Goal: Task Accomplishment & Management: Manage account settings

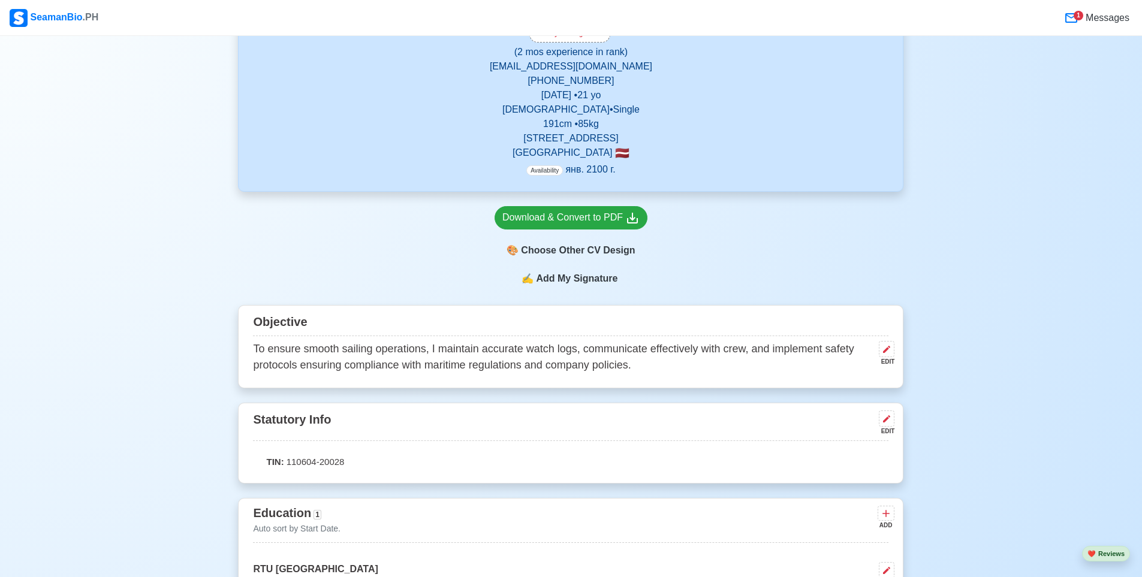
scroll to position [240, 0]
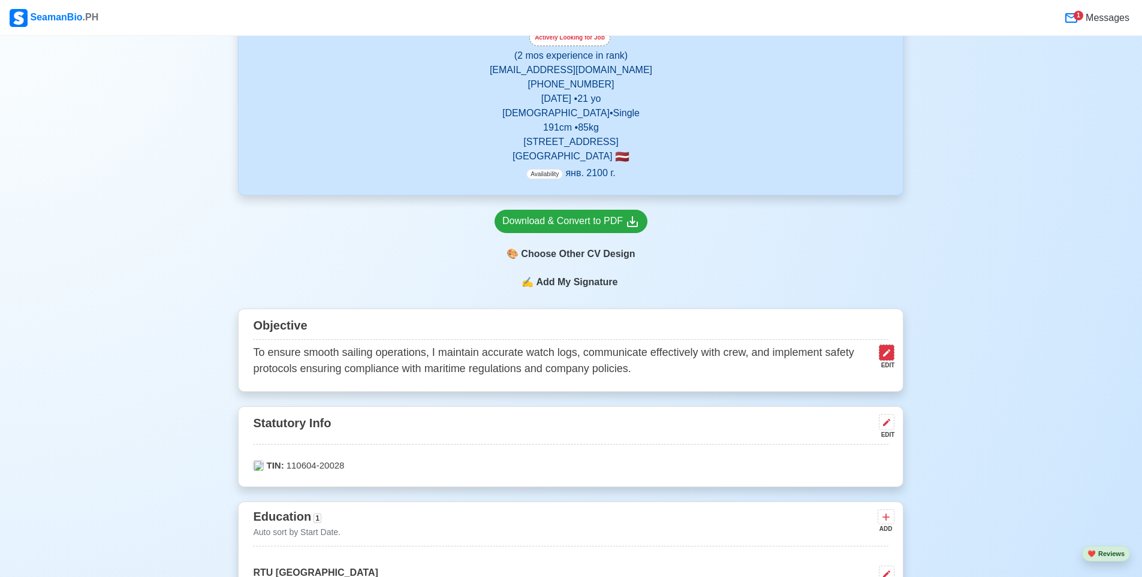
click at [893, 345] on button at bounding box center [887, 353] width 16 height 16
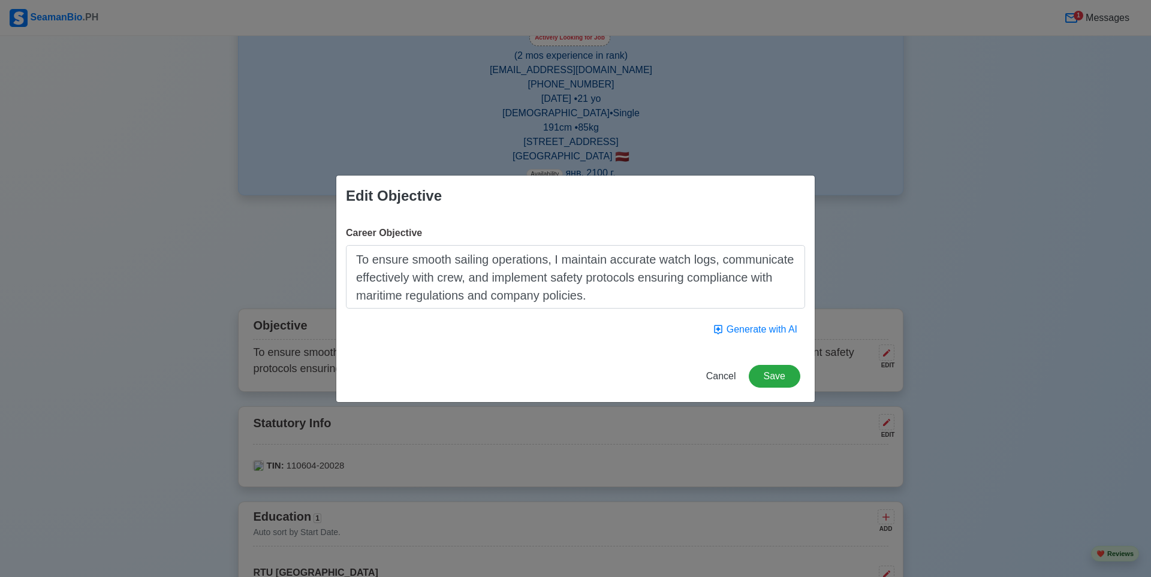
drag, startPoint x: 592, startPoint y: 296, endPoint x: 320, endPoint y: 231, distance: 279.9
click at [318, 231] on div "Edit Objective Career Objective To ensure smooth sailing operations, I maintain…" at bounding box center [575, 288] width 1151 height 577
click at [743, 327] on button "Generate with AI" at bounding box center [755, 329] width 100 height 23
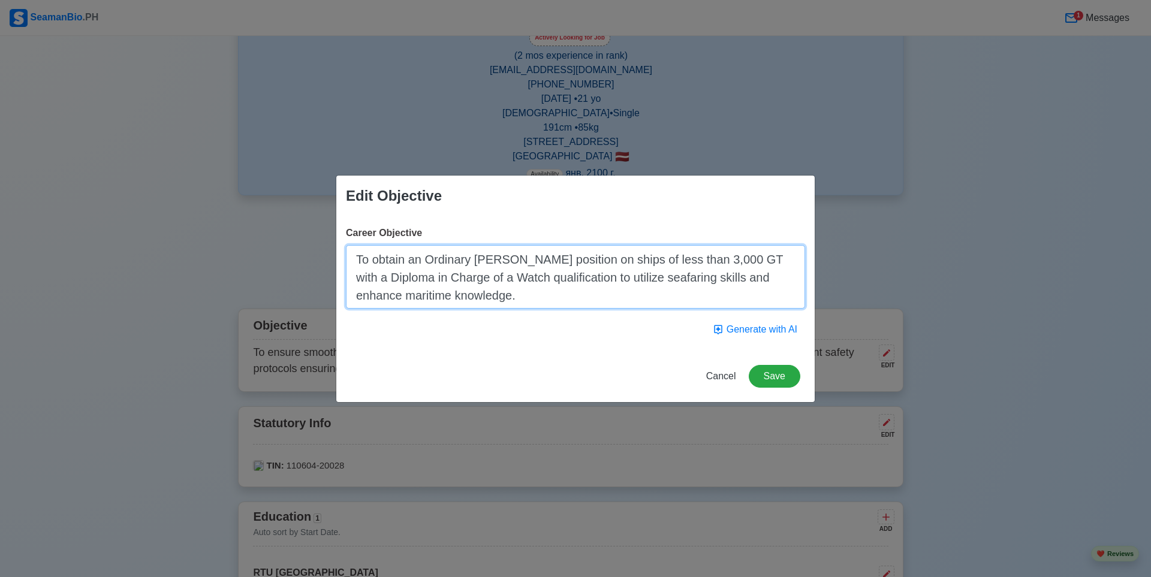
drag, startPoint x: 509, startPoint y: 297, endPoint x: 350, endPoint y: 254, distance: 164.5
click at [350, 254] on textarea "To obtain an Ordinary [PERSON_NAME] position on ships of less than 3,000 GT wit…" at bounding box center [575, 277] width 459 height 64
paste textarea "Responsible and hardworking Ordinary [PERSON_NAME] with experience working on t…"
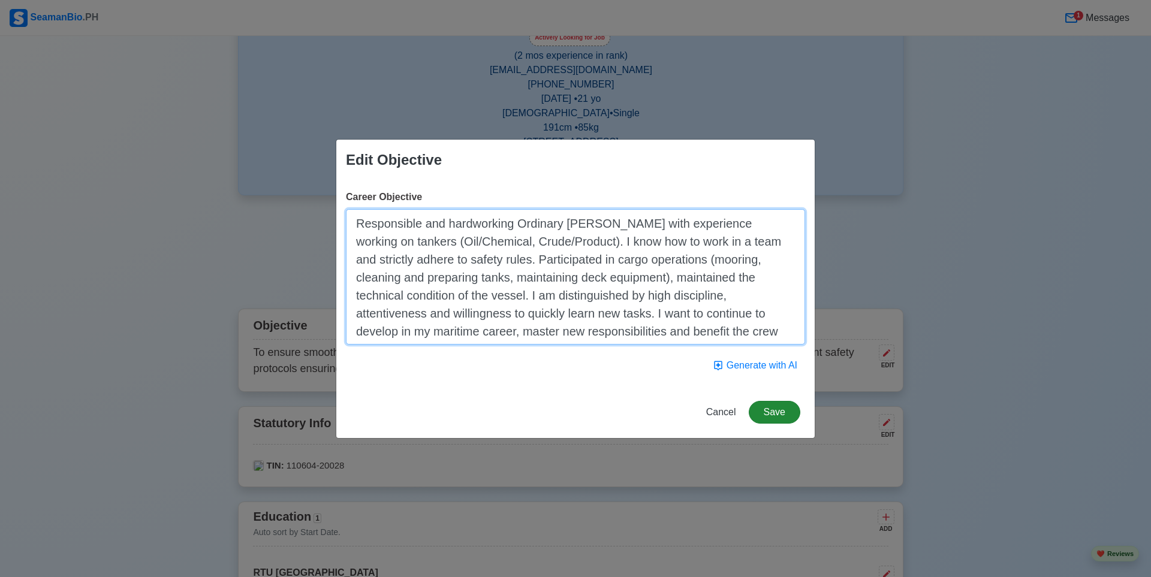
type textarea "Responsible and hardworking Ordinary [PERSON_NAME] with experience working on t…"
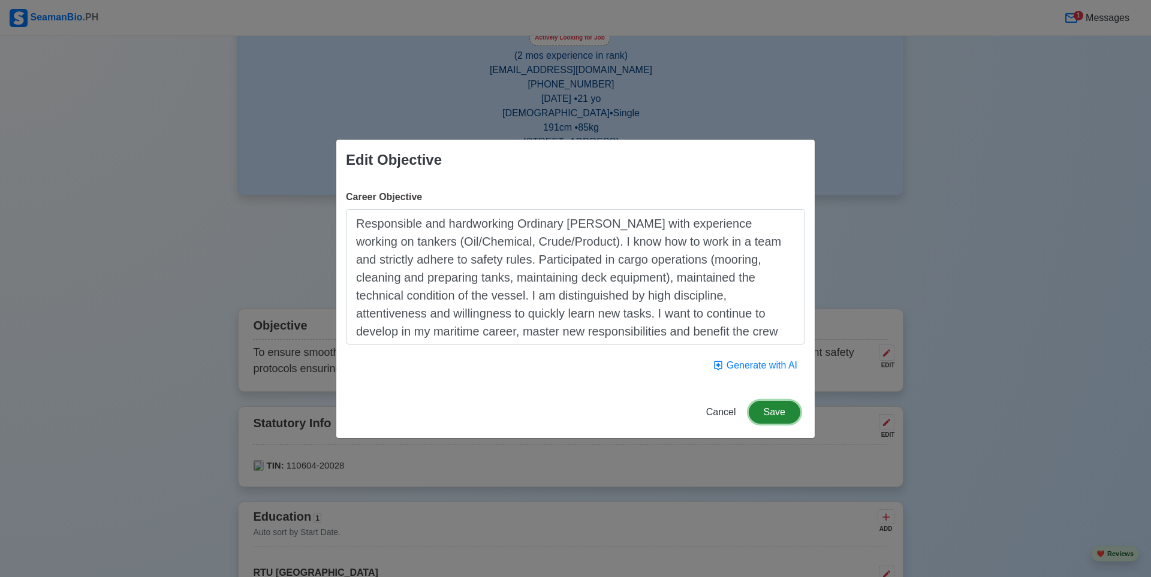
click at [775, 414] on button "Save" at bounding box center [775, 412] width 52 height 23
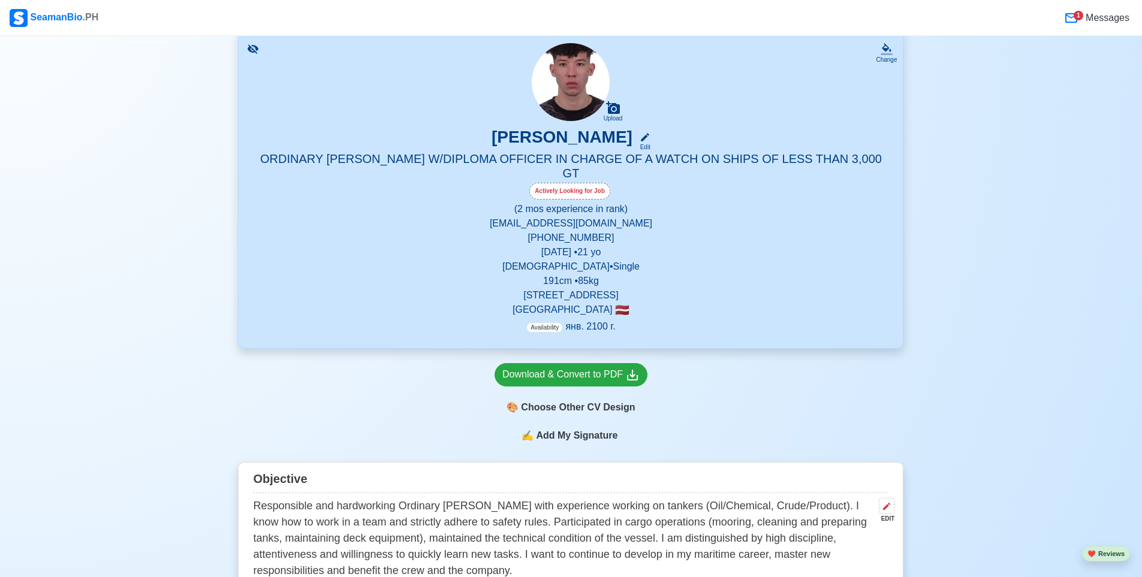
scroll to position [60, 0]
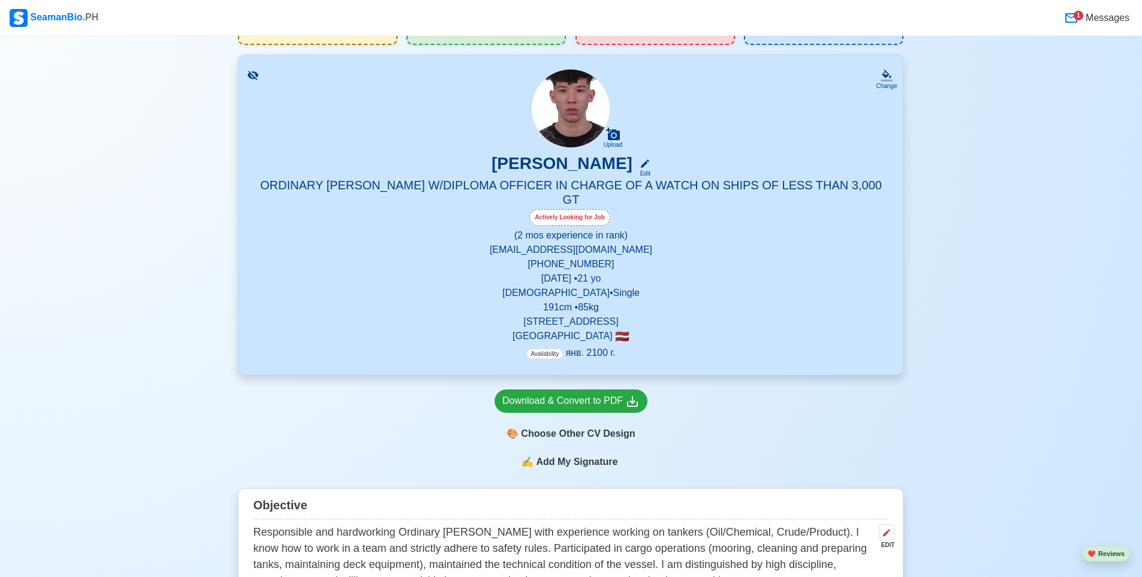
click at [588, 346] on p "Availability янв. 2100 г." at bounding box center [570, 353] width 89 height 14
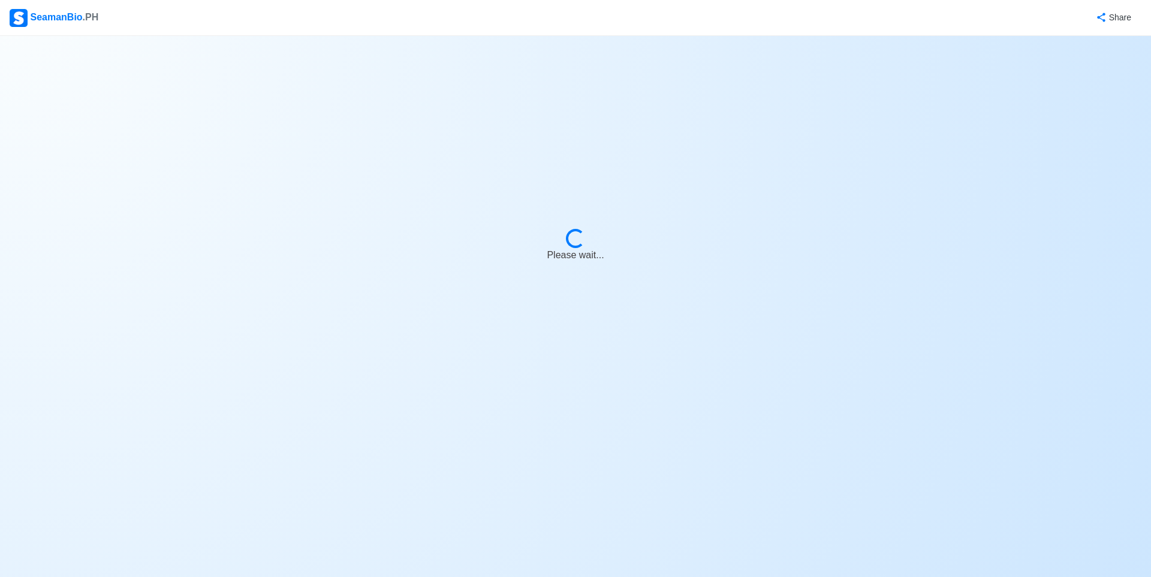
select select "Actively Looking for Job"
select select "Visible for Hiring"
select select "Single"
select select "[DEMOGRAPHIC_DATA]"
select select "LV"
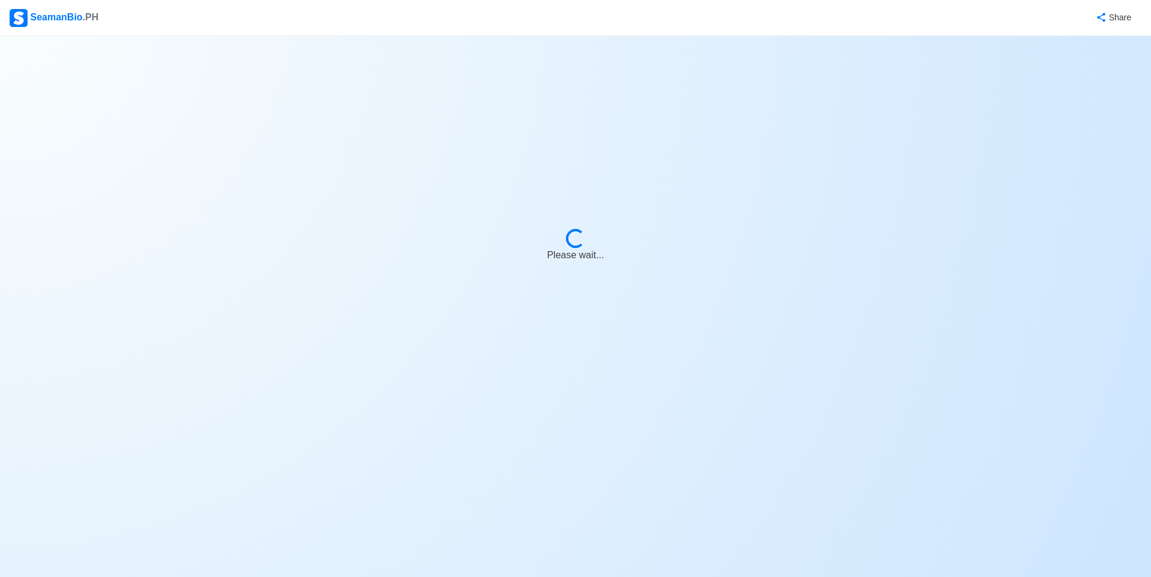
select select "0"
select select "2"
select select "4102437600000"
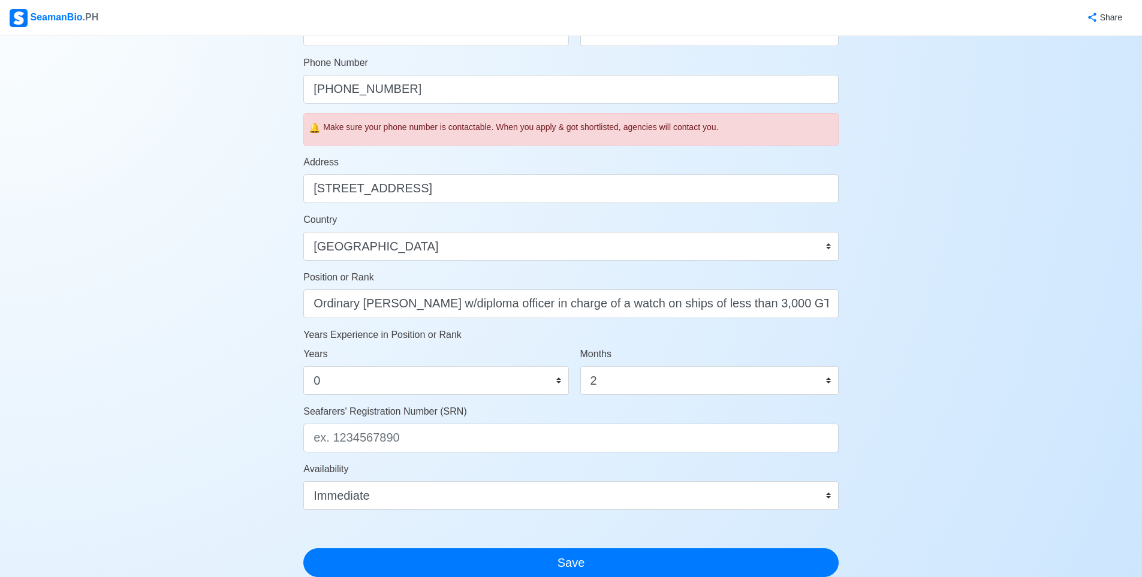
scroll to position [480, 0]
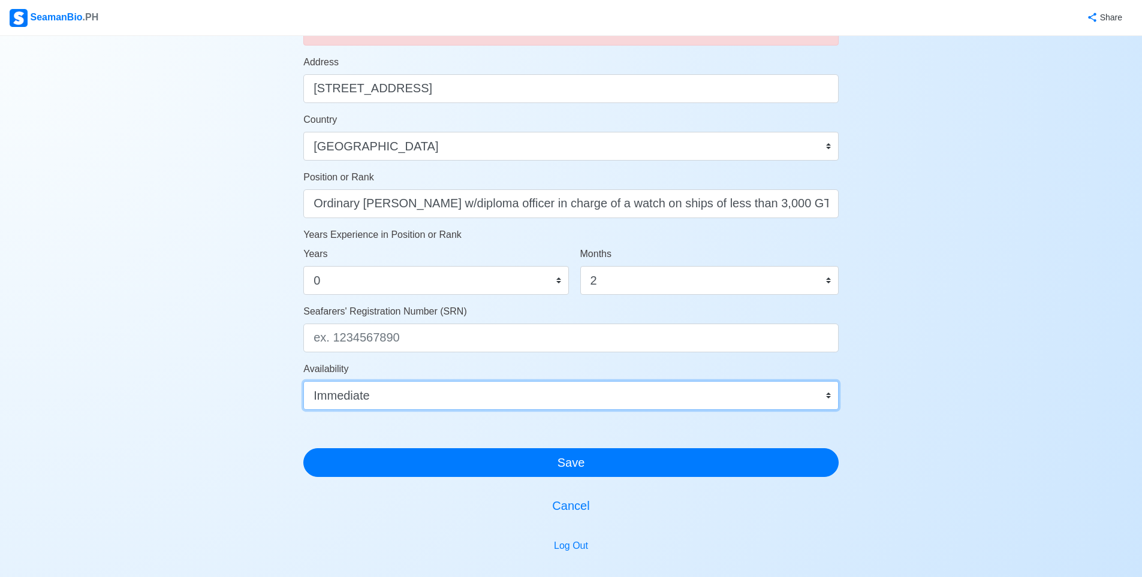
click at [450, 396] on select "Immediate окт. 2025 нояб. 2025 дек. 2025 янв. 2026 февр. 2026 март 2026 апр. 20…" at bounding box center [570, 395] width 535 height 29
click at [303, 381] on select "Immediate окт. 2025 нояб. 2025 дек. 2025 янв. 2026 февр. 2026 март 2026 апр. 20…" at bounding box center [570, 395] width 535 height 29
drag, startPoint x: 409, startPoint y: 394, endPoint x: 409, endPoint y: 384, distance: 10.2
click at [409, 394] on select "Immediate окт. 2025 нояб. 2025 дек. 2025 янв. 2026 февр. 2026 март 2026 апр. 20…" at bounding box center [570, 395] width 535 height 29
select select "4102437600000"
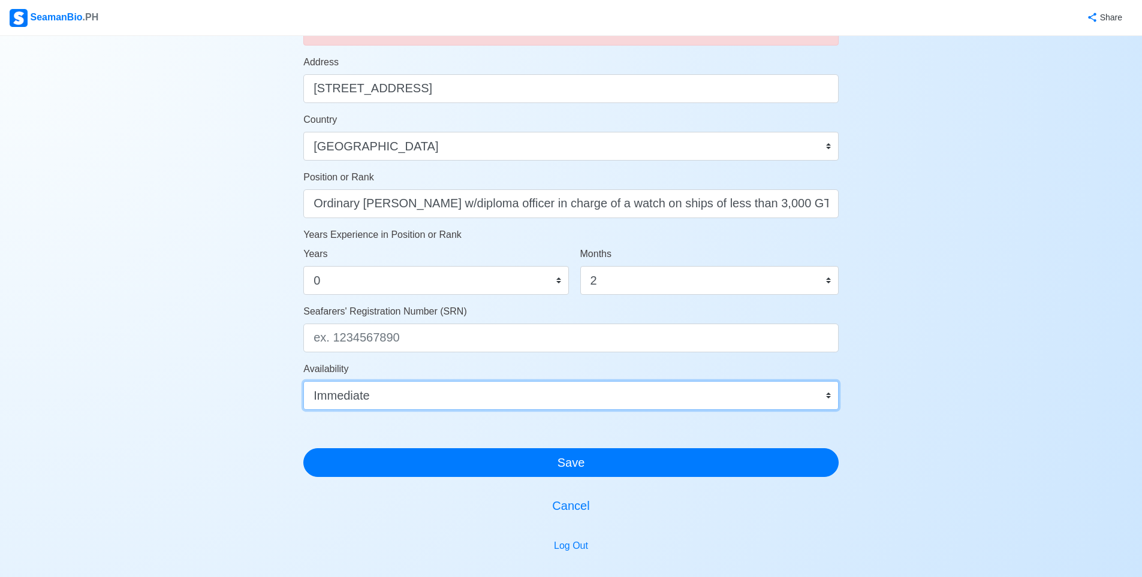
click at [303, 381] on select "Immediate окт. 2025 нояб. 2025 дек. 2025 янв. 2026 февр. 2026 март 2026 апр. 20…" at bounding box center [570, 395] width 535 height 29
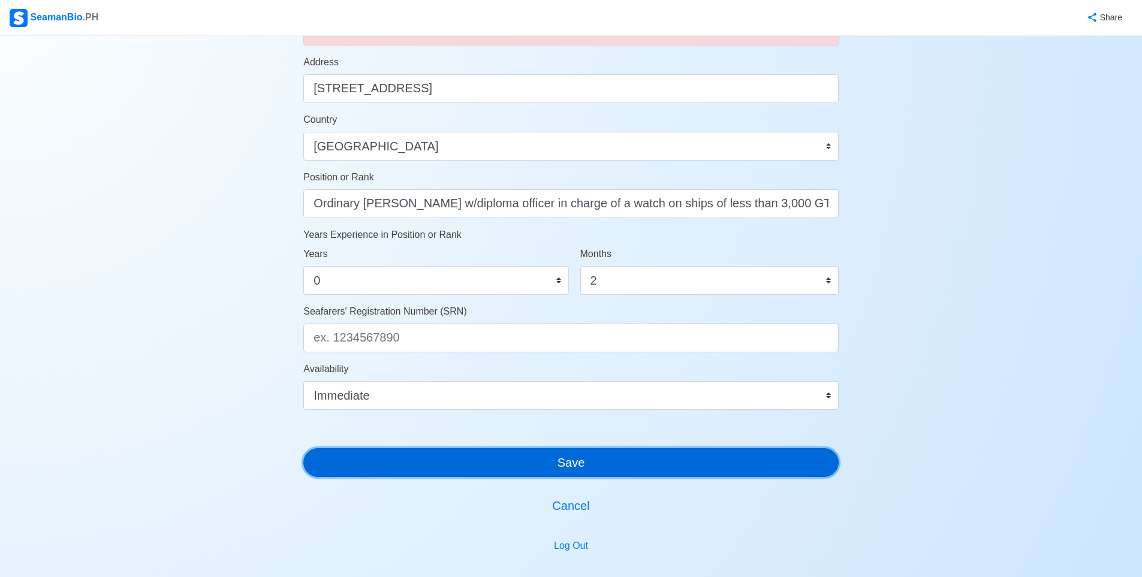
click at [472, 460] on button "Save" at bounding box center [570, 462] width 535 height 29
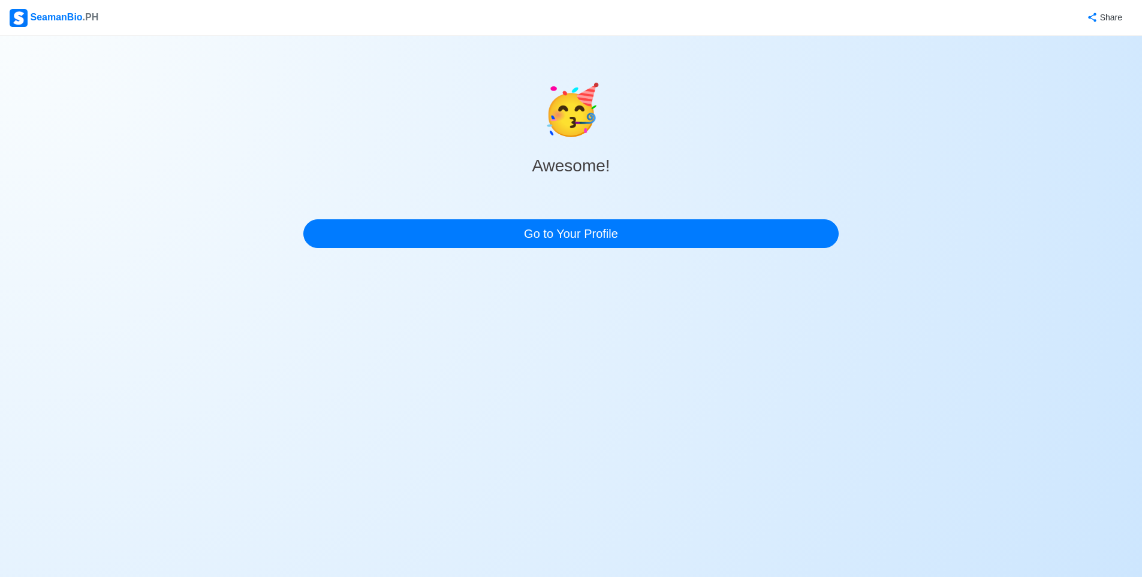
scroll to position [0, 0]
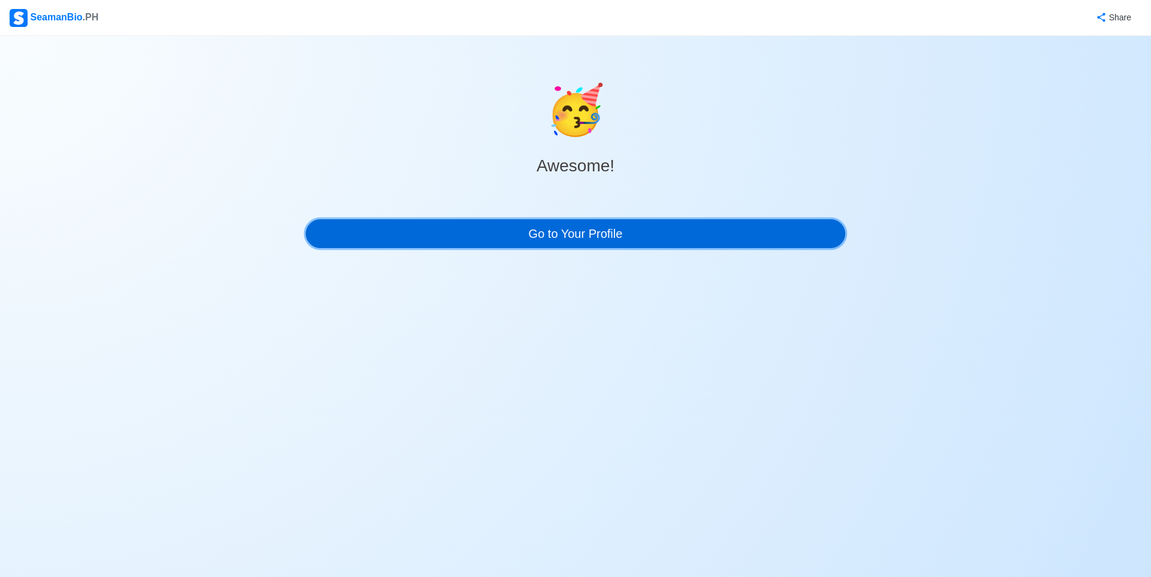
click at [519, 242] on link "Go to Your Profile" at bounding box center [576, 233] width 540 height 29
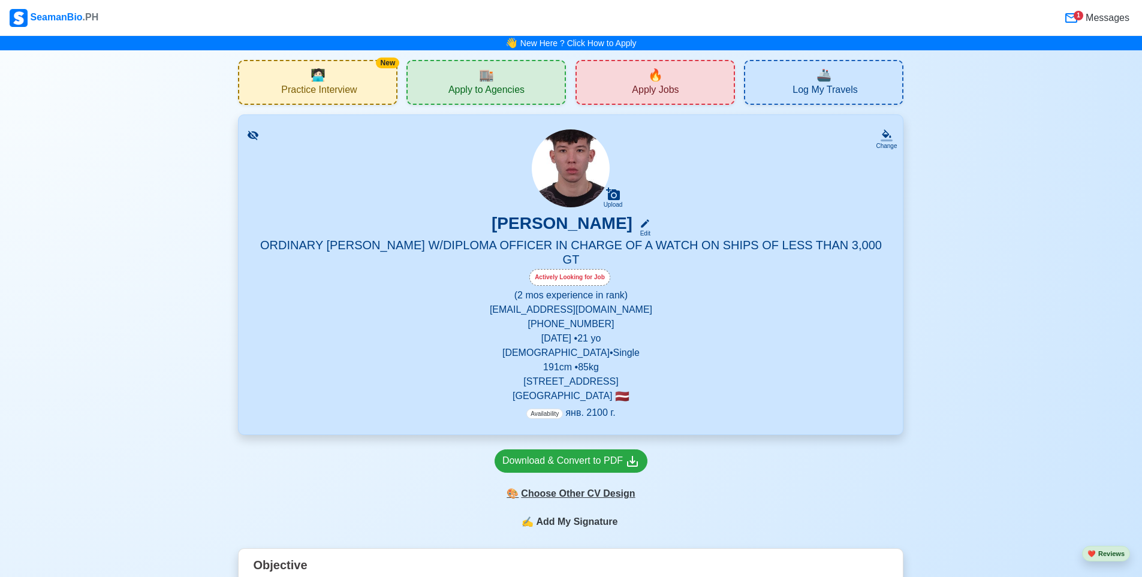
click at [570, 483] on div "🎨 Choose Other CV Design" at bounding box center [571, 494] width 153 height 23
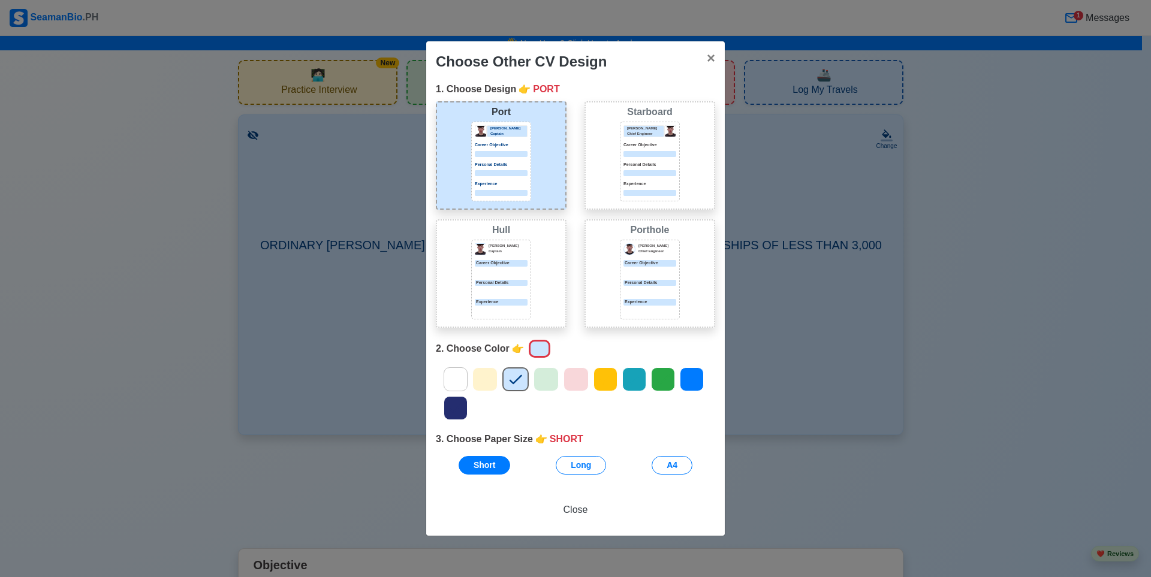
click at [546, 384] on icon at bounding box center [546, 380] width 18 height 18
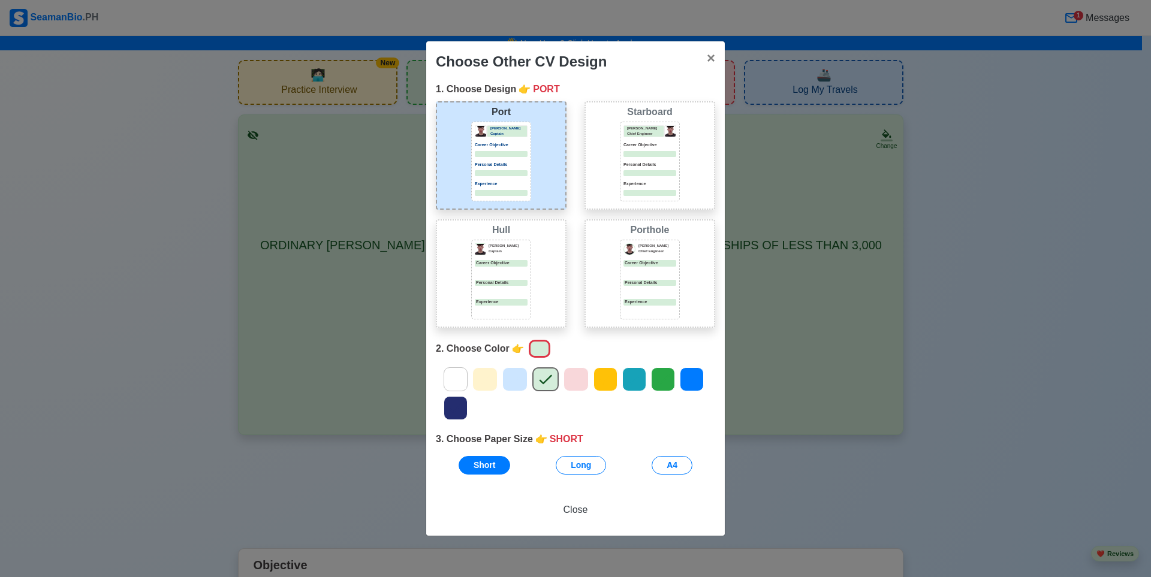
click at [518, 380] on icon at bounding box center [515, 380] width 18 height 18
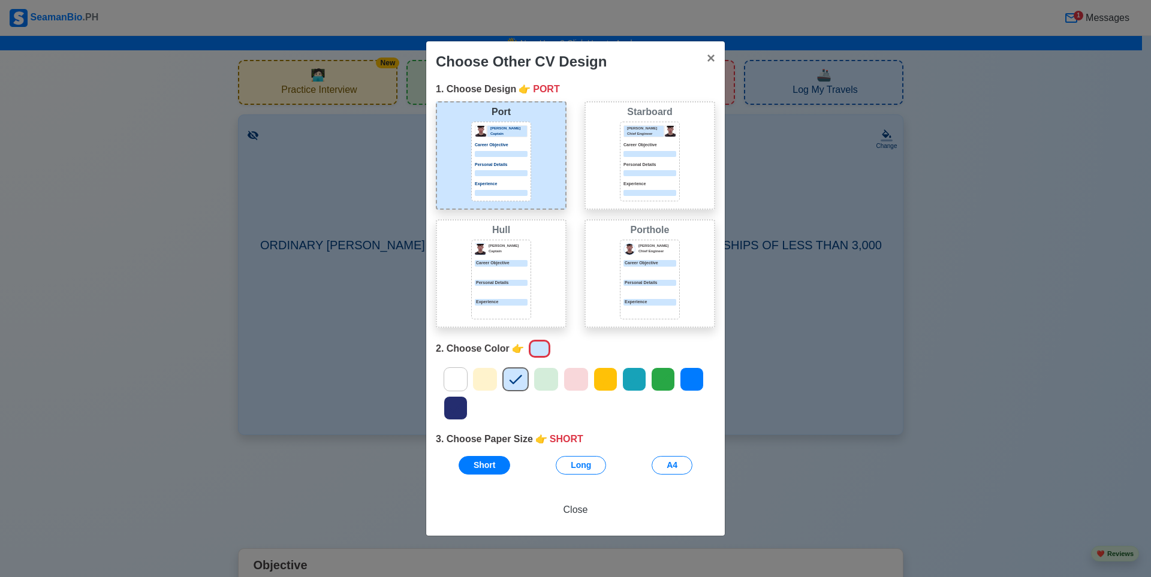
click at [489, 378] on icon at bounding box center [485, 380] width 13 height 10
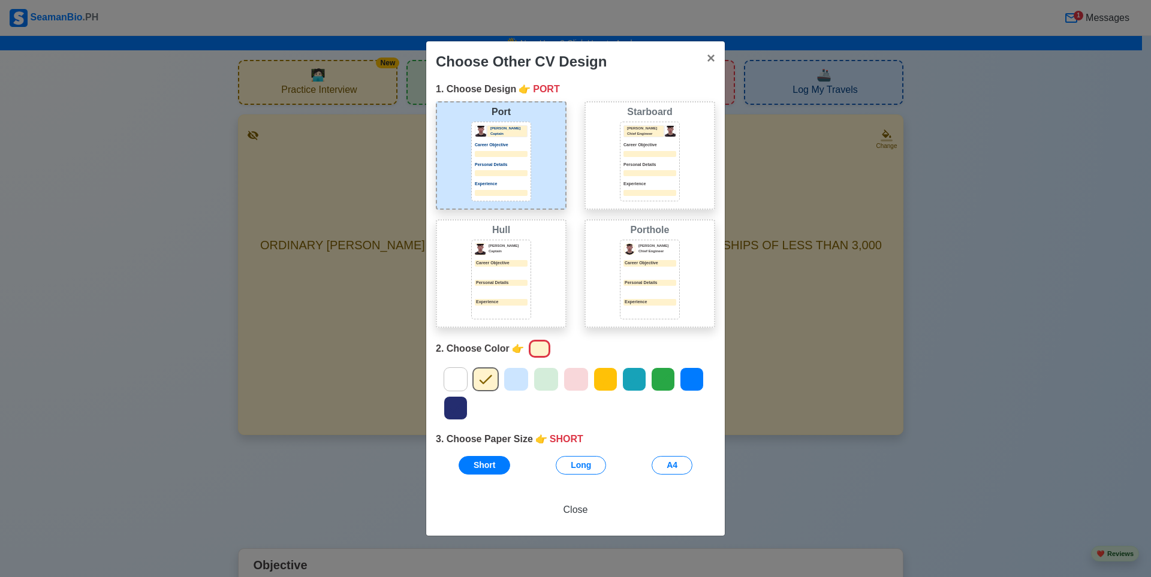
click at [462, 381] on icon at bounding box center [456, 380] width 18 height 18
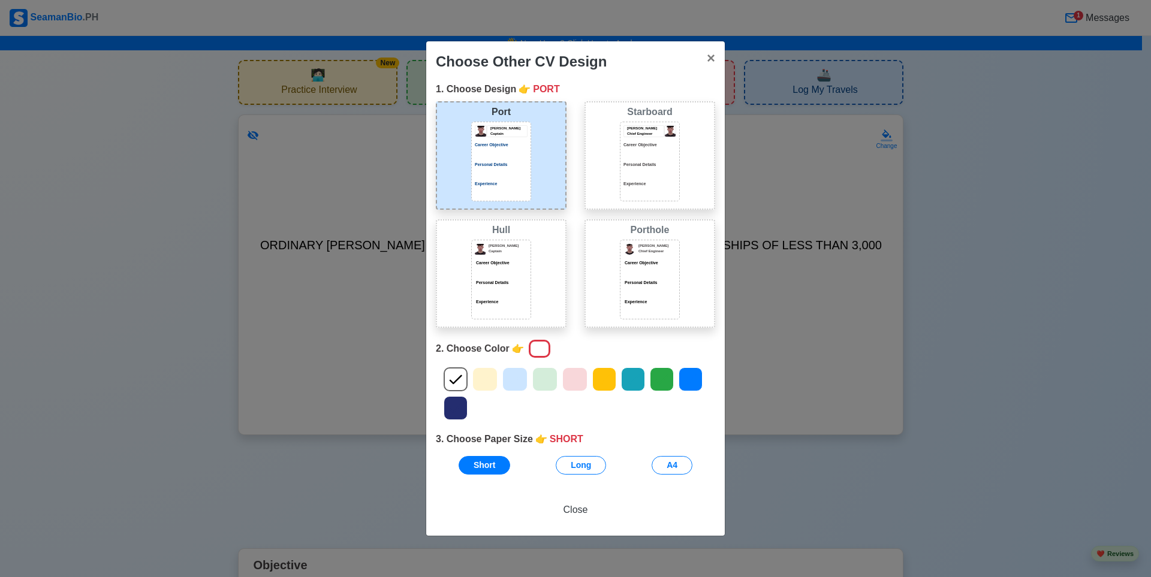
click at [460, 405] on icon at bounding box center [456, 409] width 13 height 10
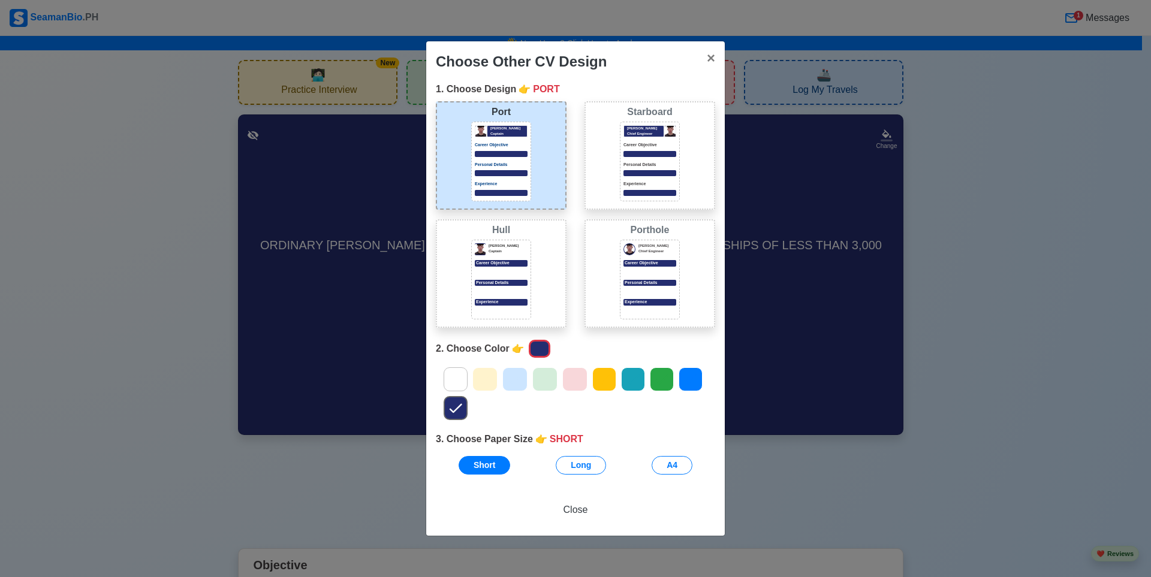
click at [461, 387] on icon at bounding box center [456, 380] width 18 height 18
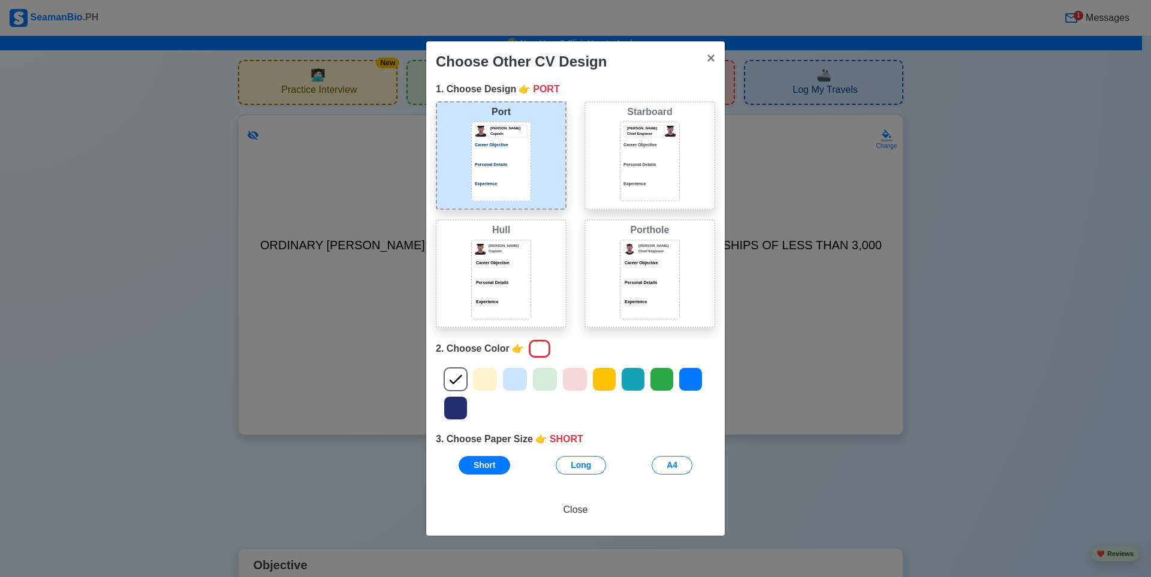
click at [497, 380] on div at bounding box center [484, 380] width 25 height 24
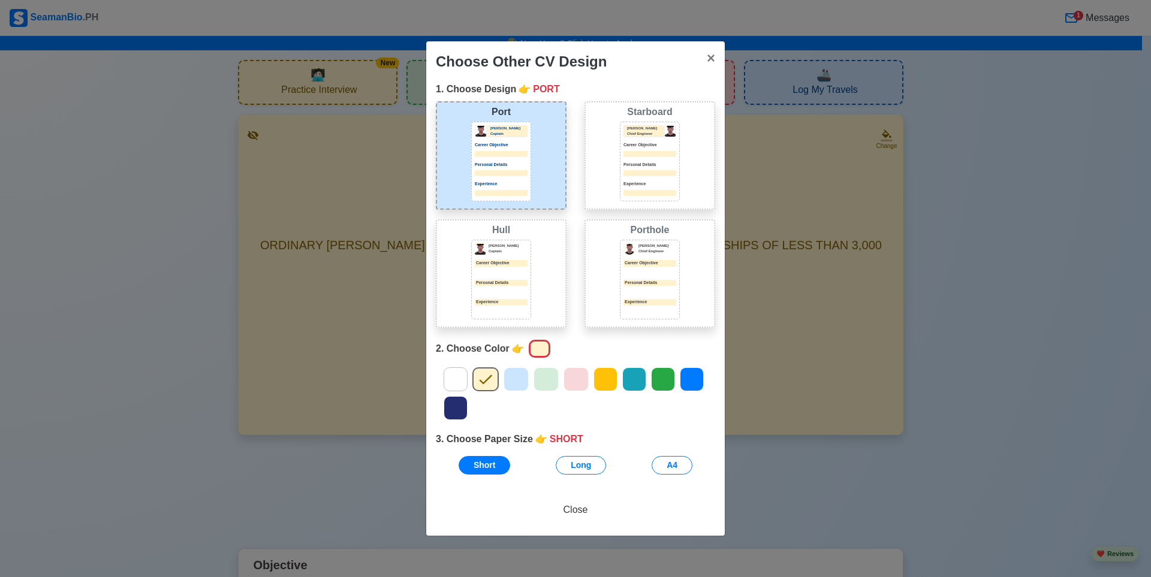
click at [519, 379] on icon at bounding box center [516, 380] width 13 height 10
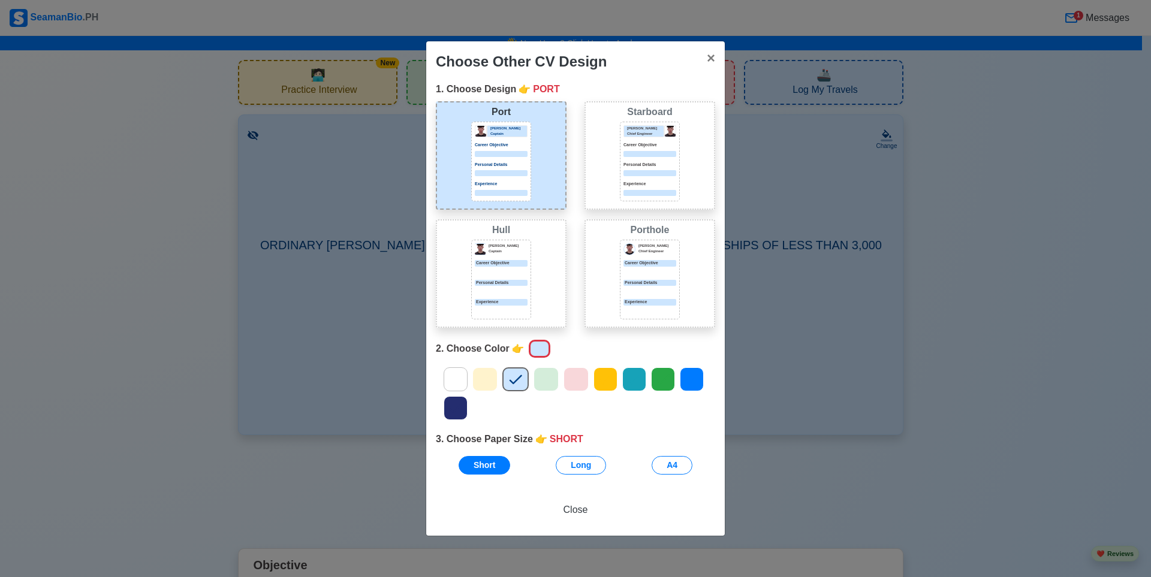
click at [476, 411] on div at bounding box center [575, 394] width 297 height 58
click at [457, 409] on icon at bounding box center [456, 408] width 18 height 18
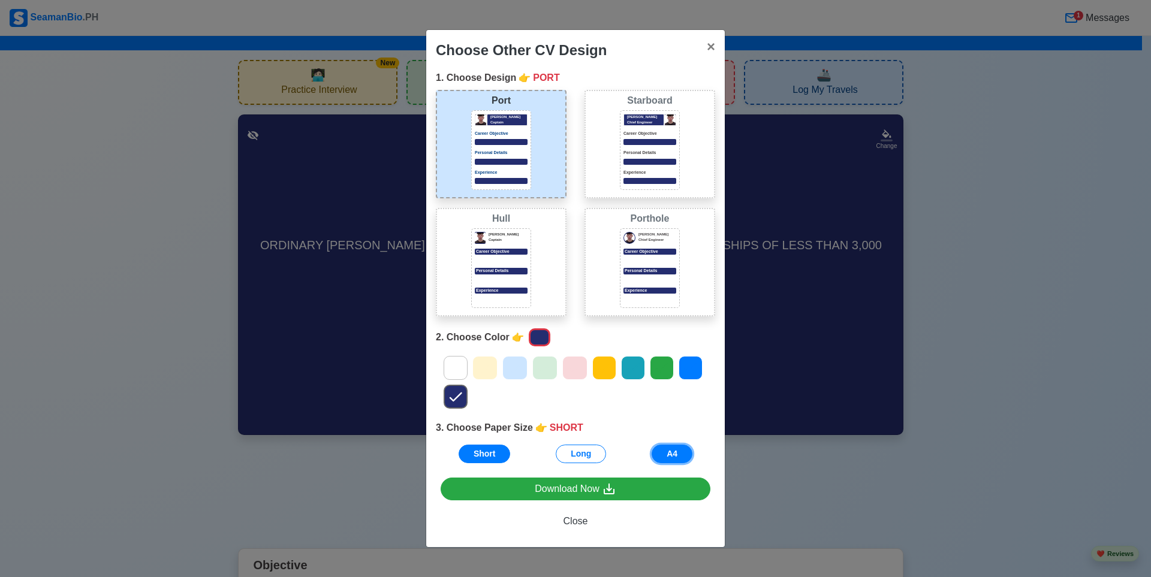
click at [672, 457] on button "A4" at bounding box center [672, 454] width 41 height 19
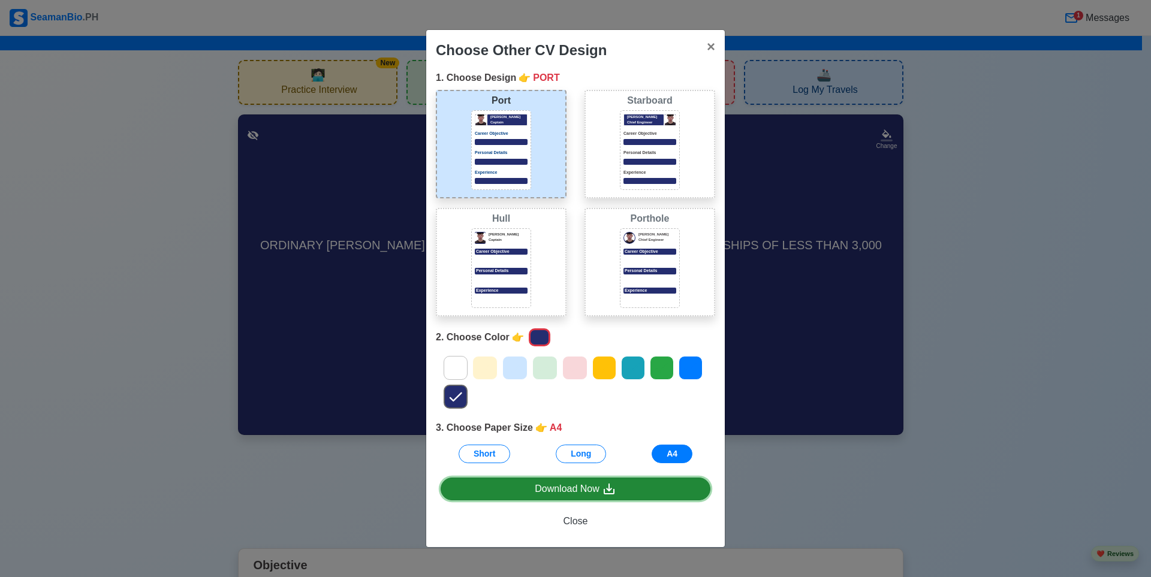
click at [614, 490] on icon at bounding box center [609, 489] width 11 height 11
click at [709, 50] on span "×" at bounding box center [711, 46] width 8 height 16
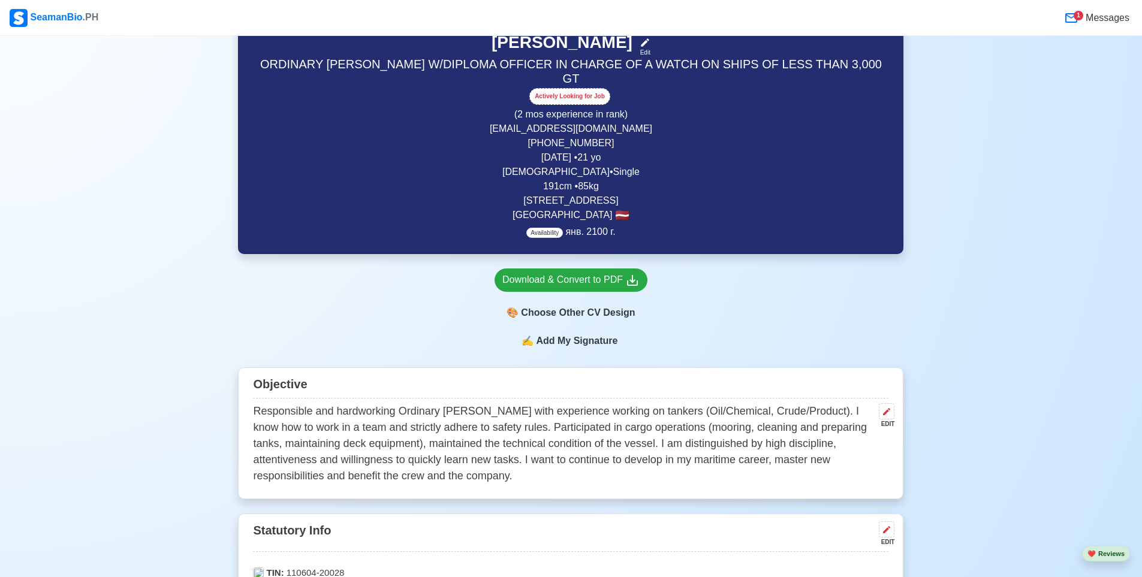
scroll to position [120, 0]
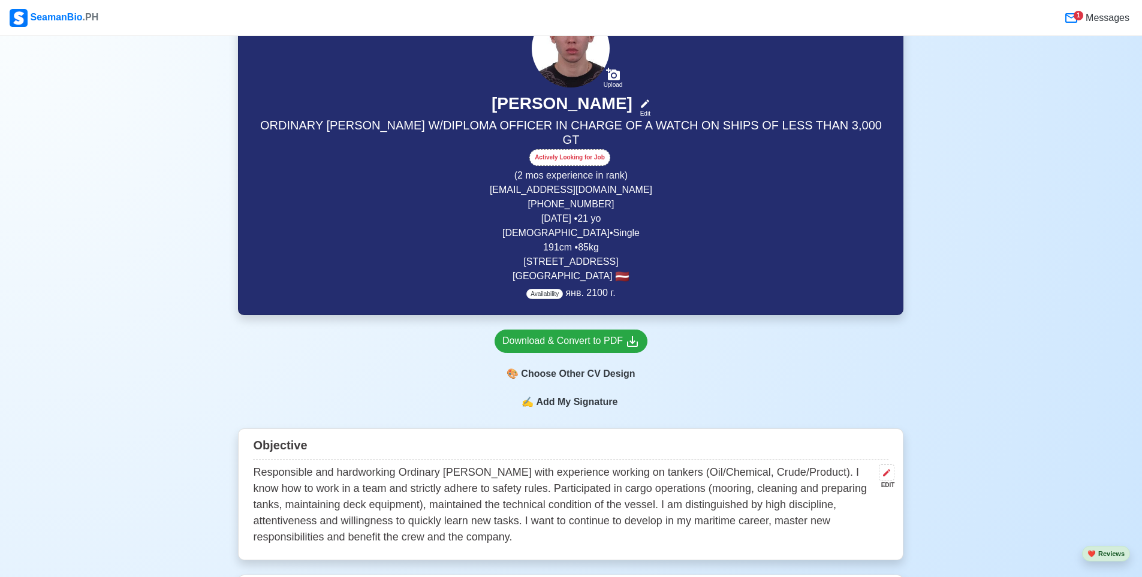
click at [573, 286] on p "Availability янв. 2100 г." at bounding box center [570, 293] width 89 height 14
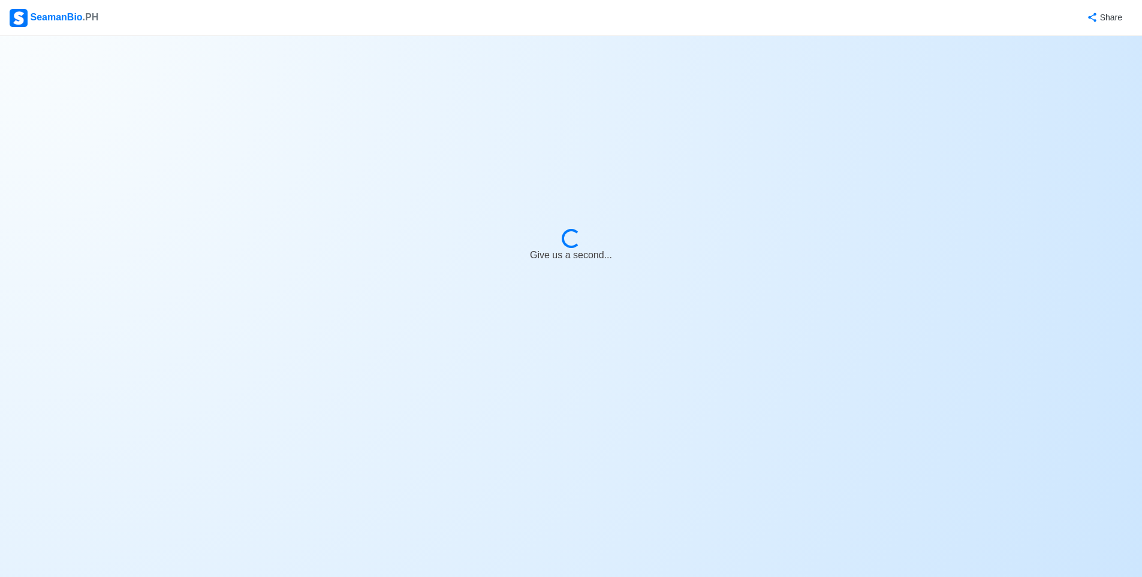
select select "Actively Looking for Job"
select select "Visible for Hiring"
select select "Single"
select select "[DEMOGRAPHIC_DATA]"
select select "LV"
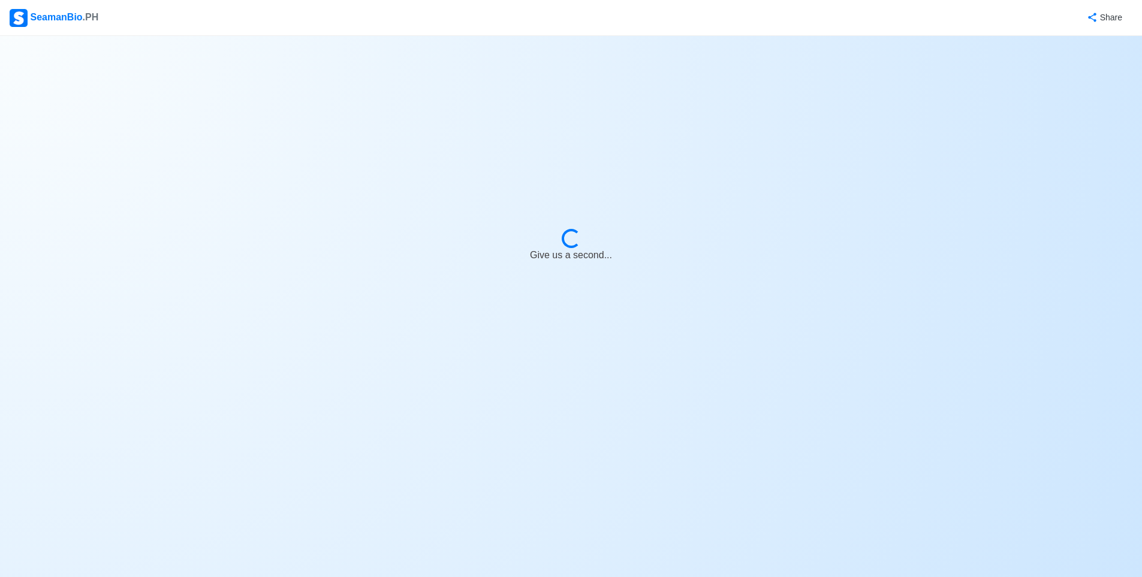
select select "0"
select select "2"
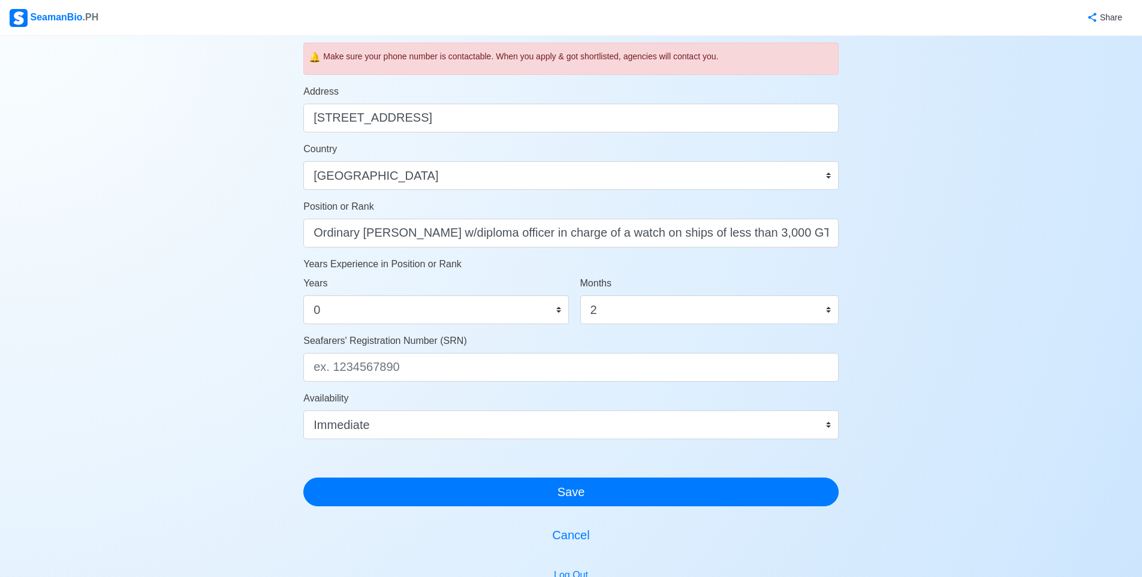
scroll to position [570, 0]
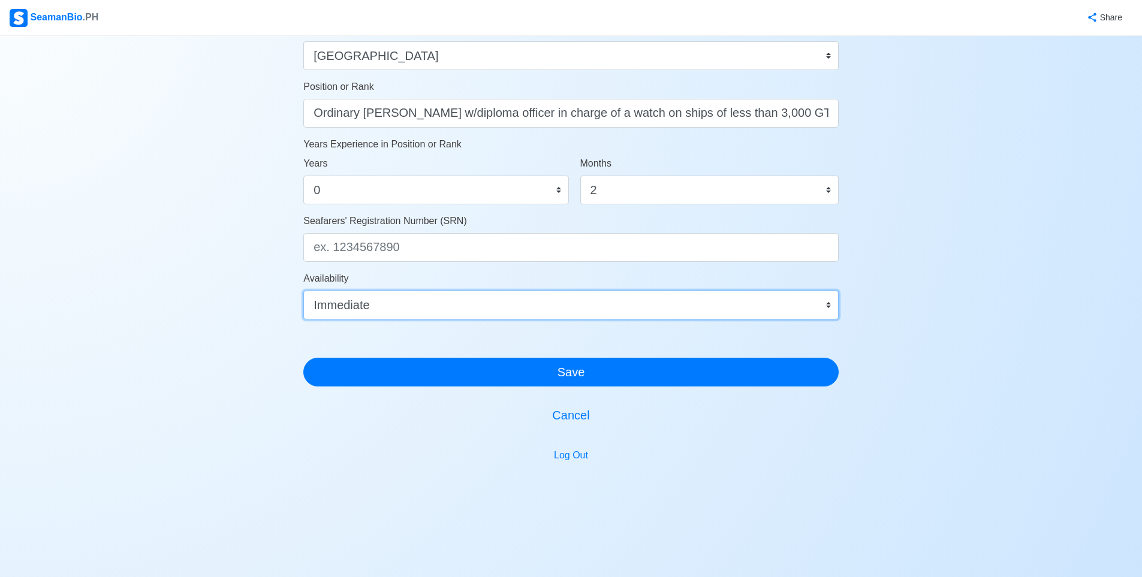
click at [480, 314] on select "Immediate окт. 2025 нояб. 2025 дек. 2025 янв. 2026 февр. 2026 март 2026 апр. 20…" at bounding box center [570, 305] width 535 height 29
click at [303, 291] on select "Immediate окт. 2025 нояб. 2025 дек. 2025 янв. 2026 февр. 2026 март 2026 апр. 20…" at bounding box center [570, 305] width 535 height 29
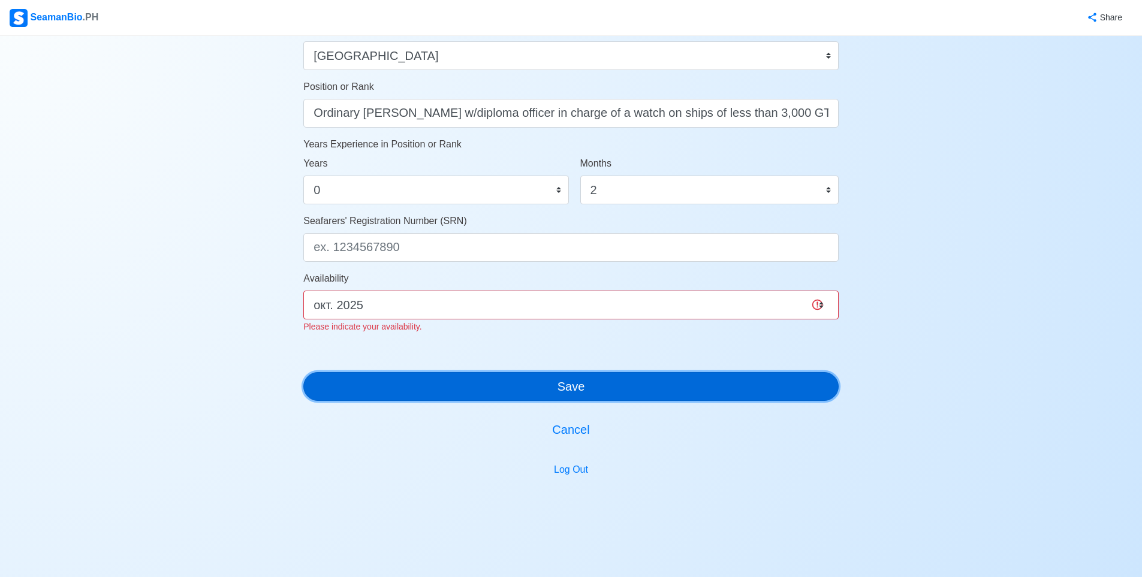
click at [553, 378] on button "Save" at bounding box center [570, 386] width 535 height 29
click at [531, 390] on button "Save" at bounding box center [570, 386] width 535 height 29
click at [540, 380] on button "Save" at bounding box center [570, 386] width 535 height 29
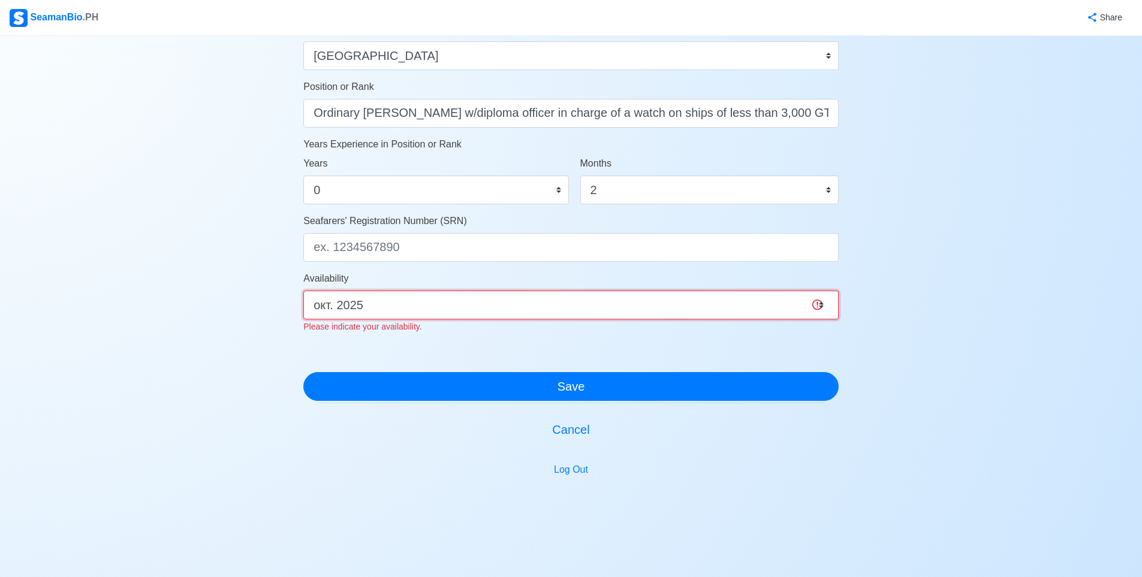
click at [511, 309] on select "Immediate окт. 2025 нояб. 2025 дек. 2025 янв. 2026 февр. 2026 март 2026 апр. 20…" at bounding box center [570, 305] width 535 height 29
click at [303, 291] on select "Immediate окт. 2025 нояб. 2025 дек. 2025 янв. 2026 февр. 2026 март 2026 апр. 20…" at bounding box center [570, 305] width 535 height 29
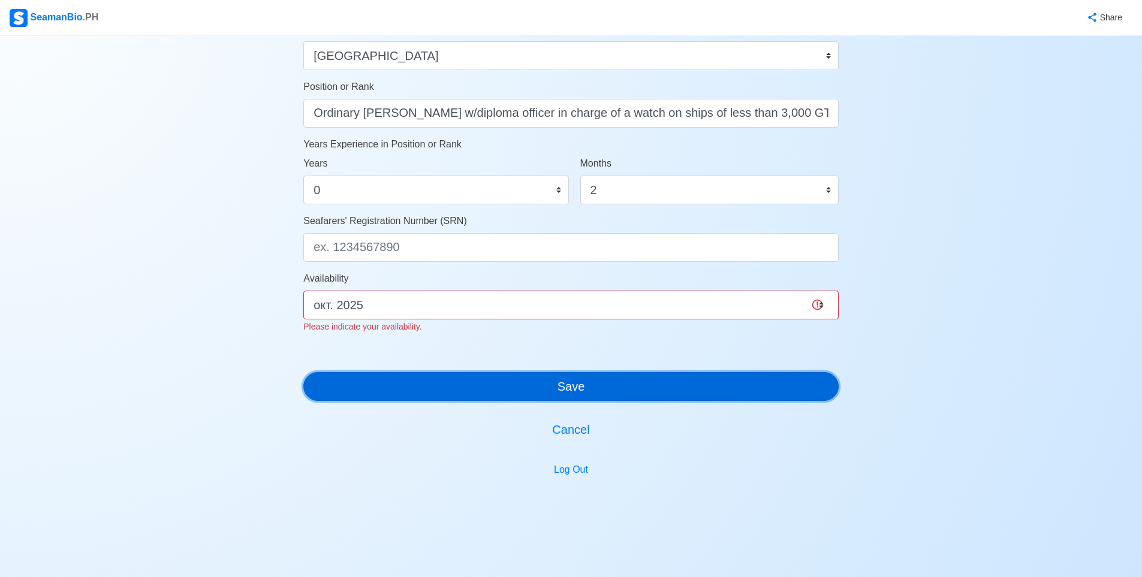
click at [477, 393] on button "Save" at bounding box center [570, 386] width 535 height 29
click at [477, 392] on button "Save" at bounding box center [570, 386] width 535 height 29
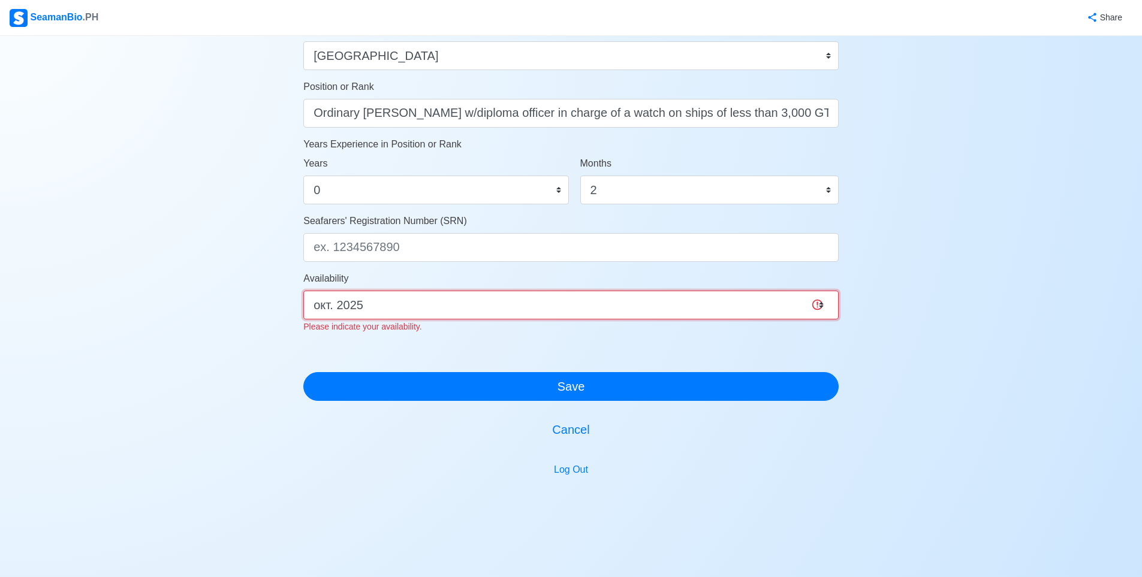
click at [484, 310] on select "Immediate окт. 2025 нояб. 2025 дек. 2025 янв. 2026 февр. 2026 март 2026 апр. 20…" at bounding box center [570, 305] width 535 height 29
click at [303, 291] on select "Immediate окт. 2025 нояб. 2025 дек. 2025 янв. 2026 февр. 2026 март 2026 апр. 20…" at bounding box center [570, 305] width 535 height 29
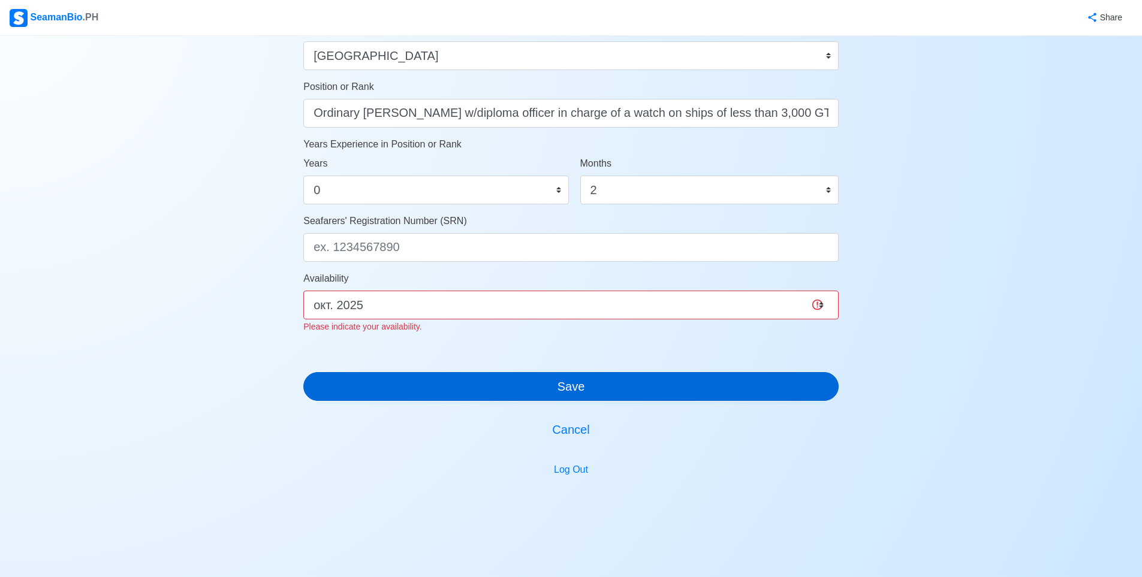
click at [460, 397] on div "Account Setup 🗂️ Your Job Status Onboard Actively Looking for Job Not Looking f…" at bounding box center [570, 14] width 535 height 1078
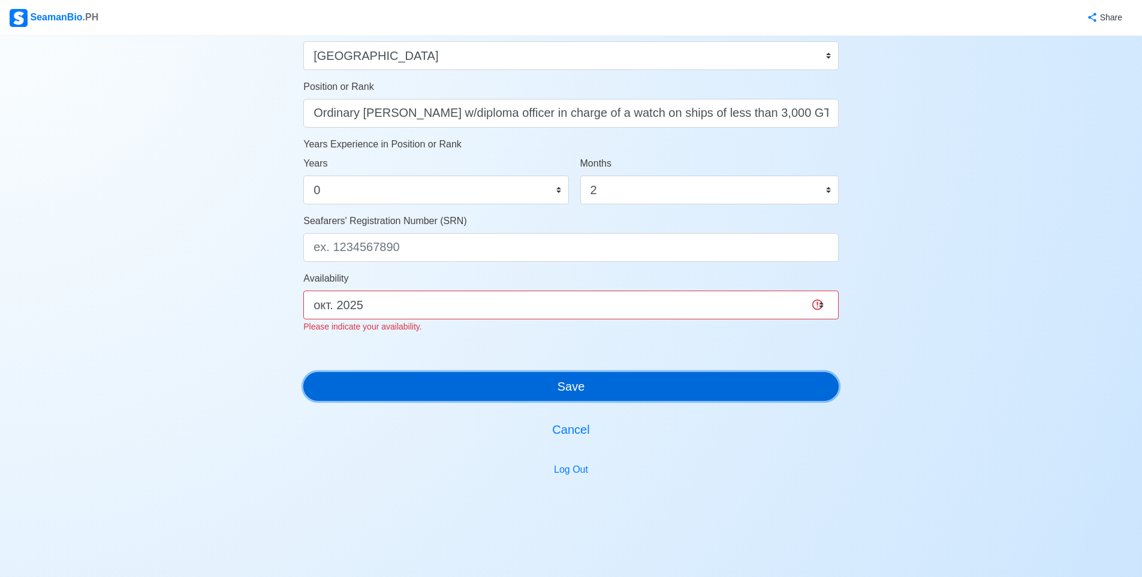
click at [460, 396] on button "Save" at bounding box center [570, 386] width 535 height 29
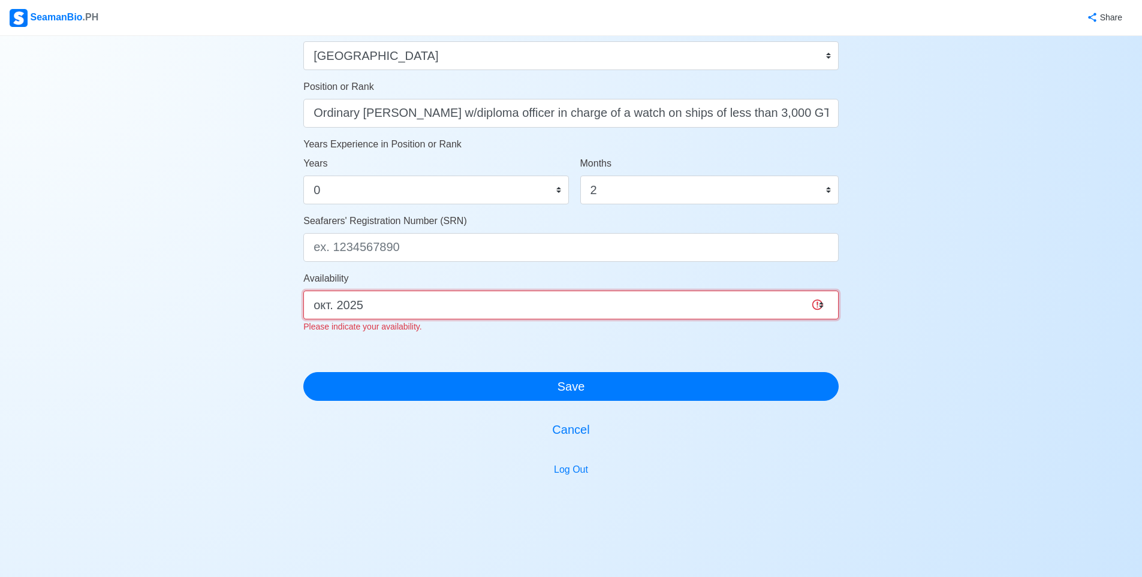
click at [489, 315] on select "Immediate окт. 2025 нояб. 2025 дек. 2025 янв. 2026 февр. 2026 март 2026 апр. 20…" at bounding box center [570, 305] width 535 height 29
select select "4102437600000"
click at [303, 291] on select "Immediate окт. 2025 нояб. 2025 дек. 2025 янв. 2026 февр. 2026 март 2026 апр. 20…" at bounding box center [570, 305] width 535 height 29
click at [480, 401] on div "Account Setup 🗂️ Your Job Status Onboard Actively Looking for Job Not Looking f…" at bounding box center [570, 14] width 535 height 1078
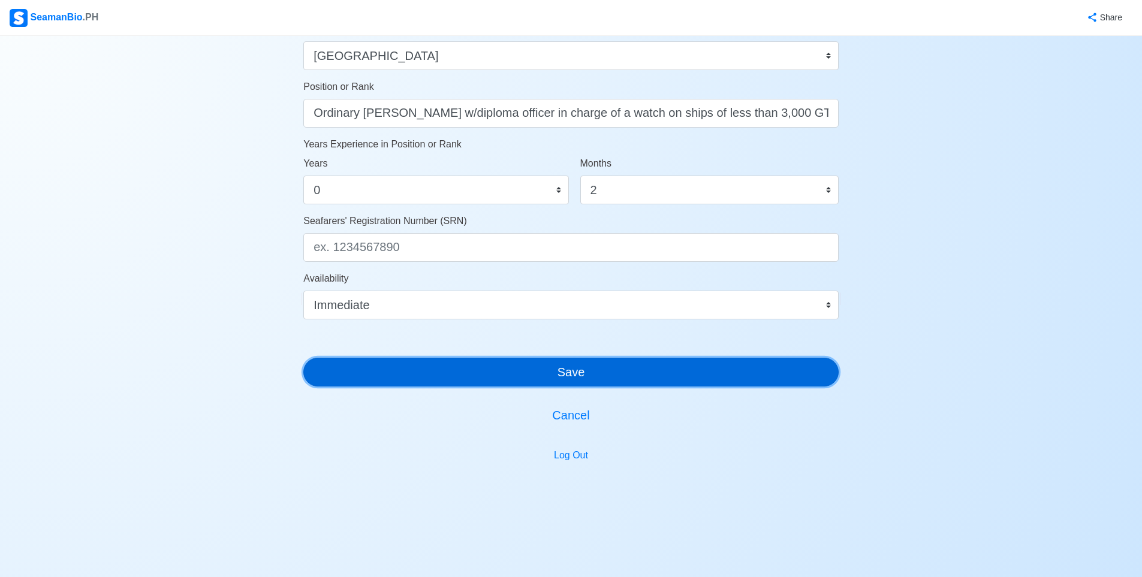
click at [478, 380] on button "Save" at bounding box center [570, 372] width 535 height 29
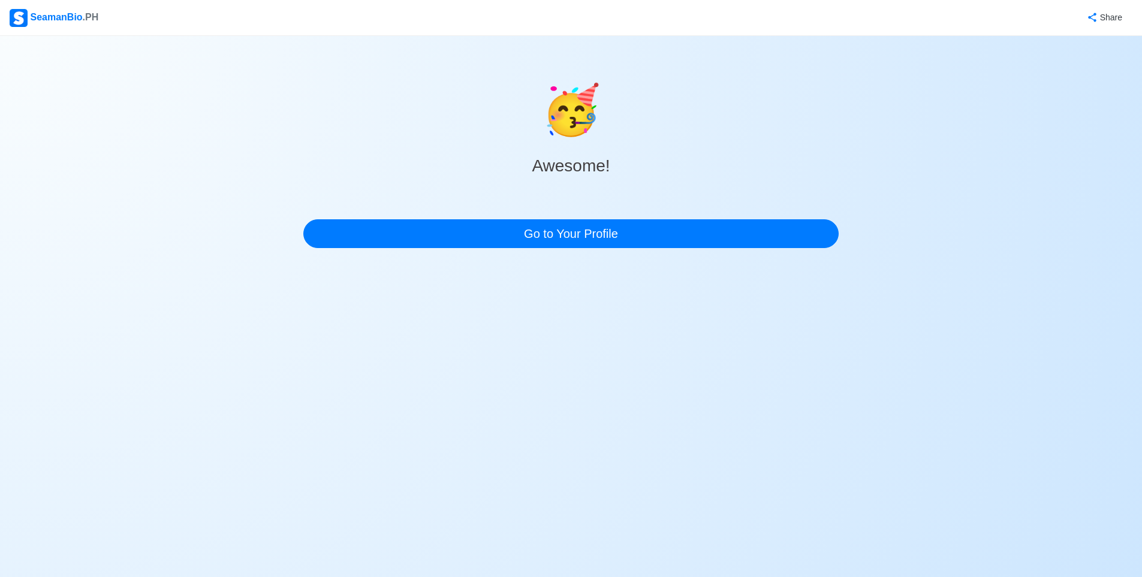
scroll to position [0, 0]
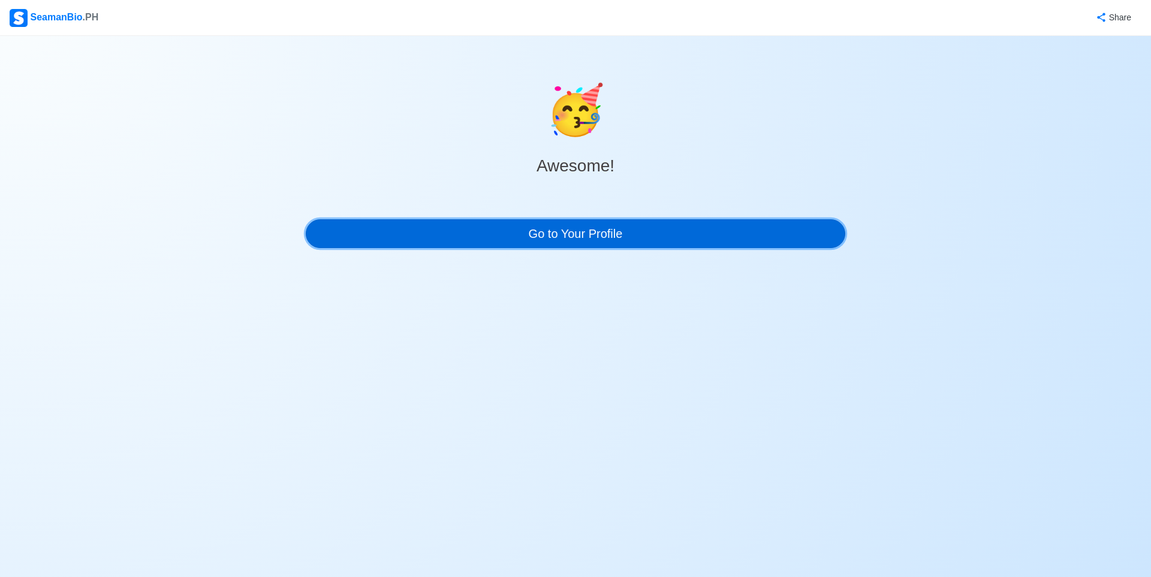
click at [605, 225] on link "Go to Your Profile" at bounding box center [576, 233] width 540 height 29
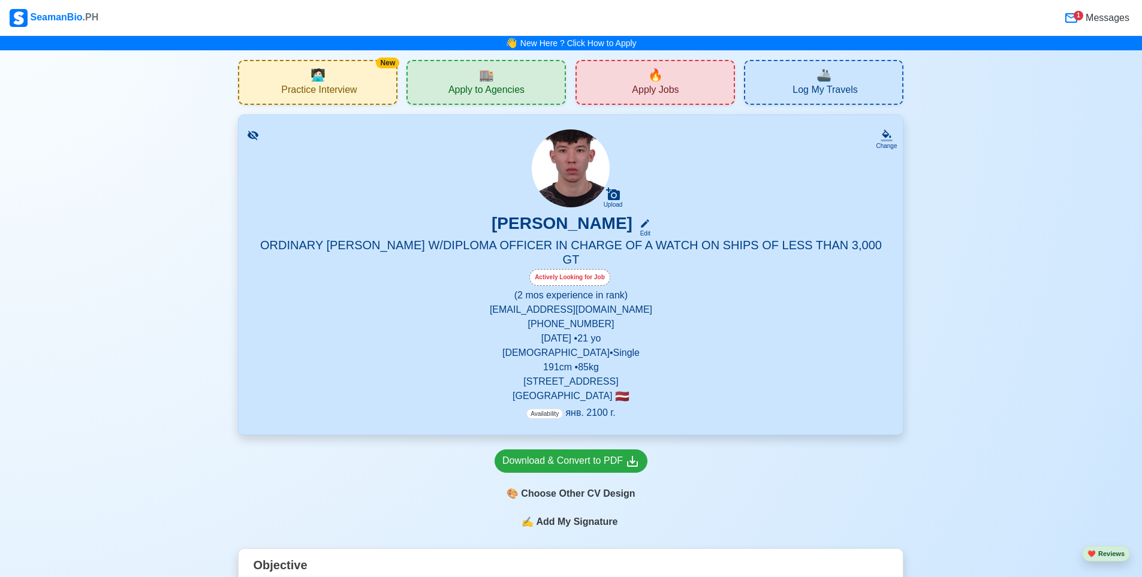
click at [586, 406] on p "Availability янв. 2100 г." at bounding box center [570, 413] width 89 height 14
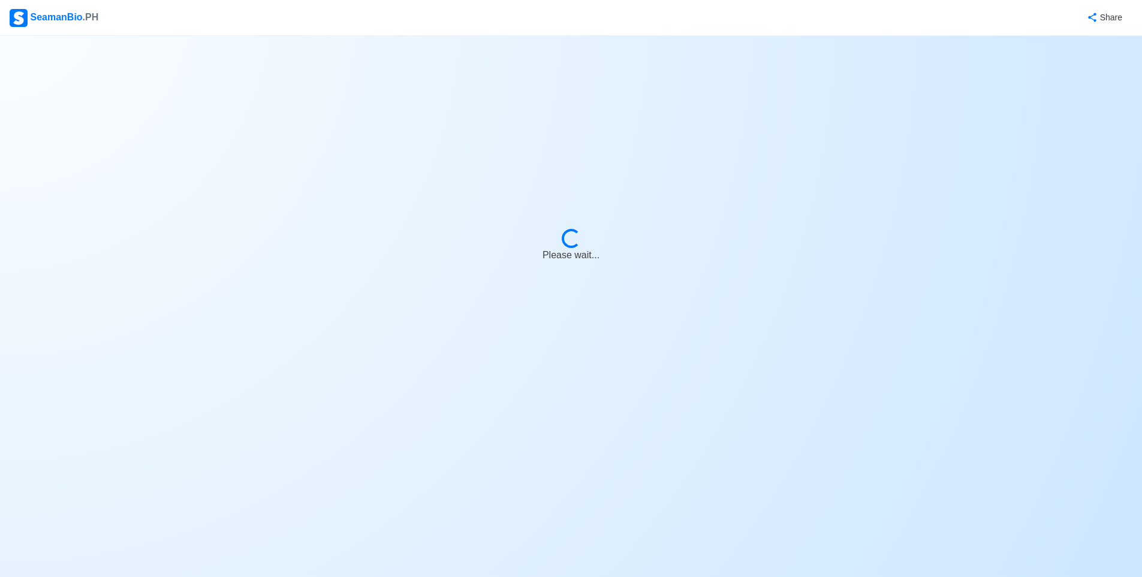
select select "Actively Looking for Job"
select select "Visible for Hiring"
select select "Single"
select select "[DEMOGRAPHIC_DATA]"
select select "LV"
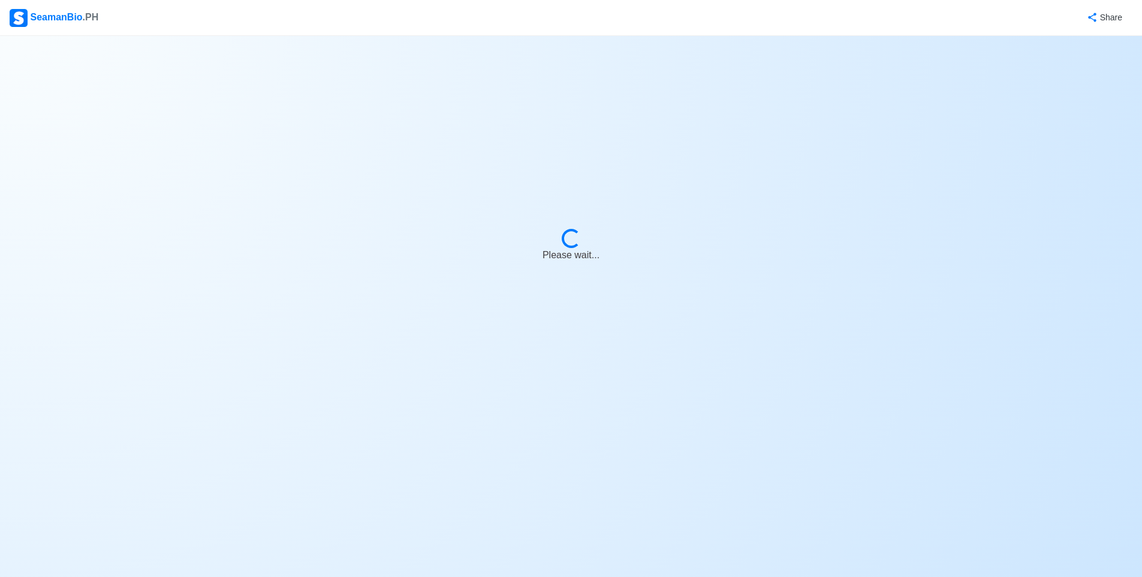
select select "0"
select select "2"
select select "4102437600000"
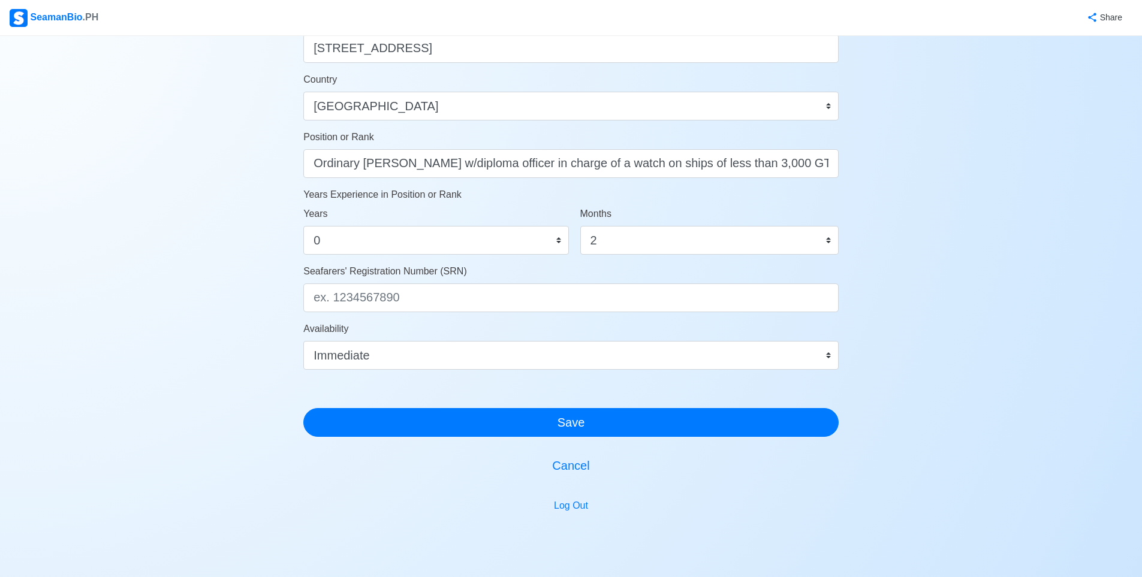
scroll to position [540, 0]
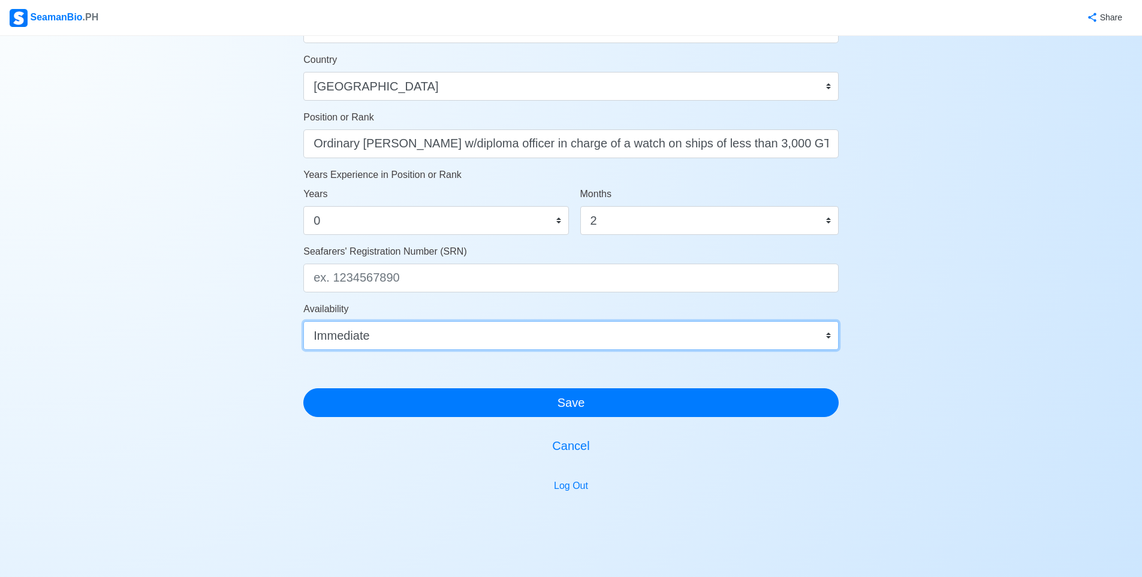
click at [456, 328] on select "Immediate окт. 2025 нояб. 2025 дек. 2025 янв. 2026 февр. 2026 март 2026 апр. 20…" at bounding box center [570, 335] width 535 height 29
click at [466, 344] on select "Immediate окт. 2025 нояб. 2025 дек. 2025 янв. 2026 февр. 2026 март 2026 апр. 20…" at bounding box center [570, 335] width 535 height 29
click at [303, 321] on select "Immediate окт. 2025 нояб. 2025 дек. 2025 янв. 2026 февр. 2026 март 2026 апр. 20…" at bounding box center [570, 335] width 535 height 29
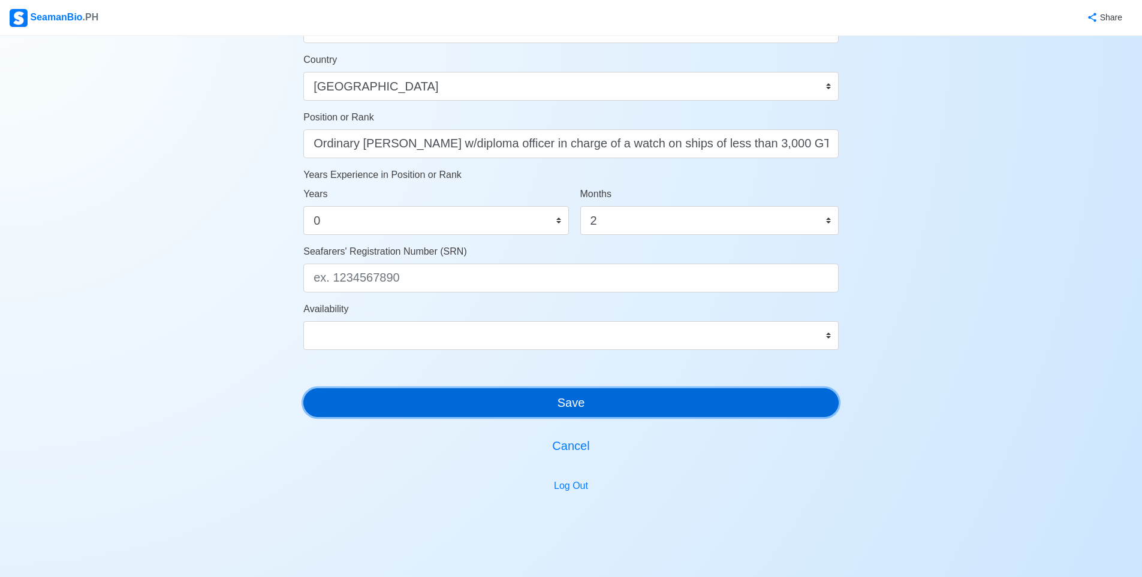
click at [466, 403] on button "Save" at bounding box center [570, 403] width 535 height 29
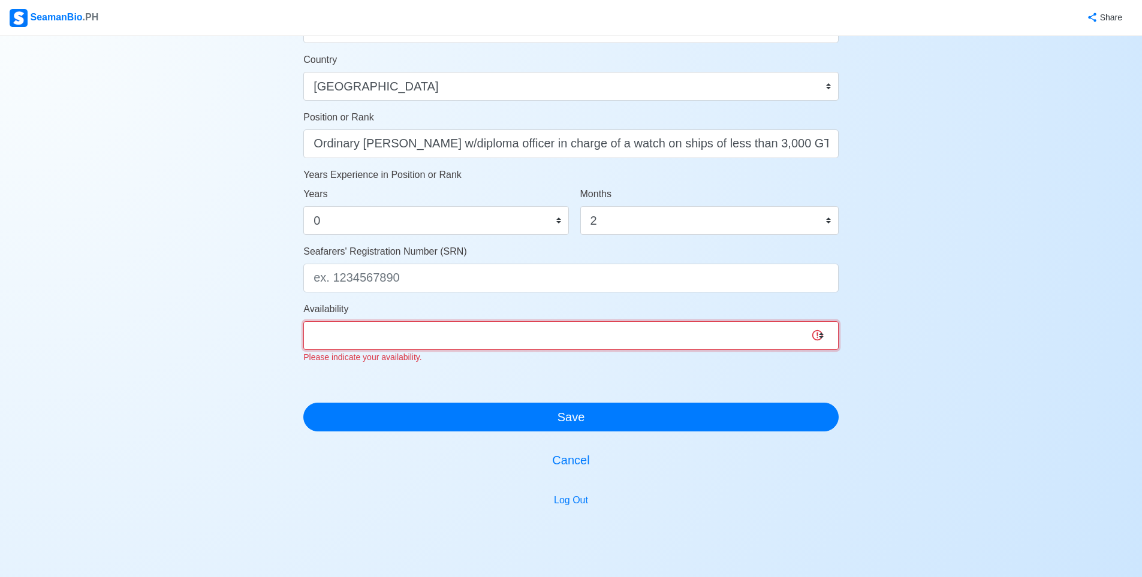
click at [436, 336] on select "Immediate окт. 2025 нояб. 2025 дек. 2025 янв. 2026 февр. 2026 март 2026 апр. 20…" at bounding box center [570, 335] width 535 height 29
click at [303, 321] on select "Immediate окт. 2025 нояб. 2025 дек. 2025 янв. 2026 февр. 2026 март 2026 апр. 20…" at bounding box center [570, 335] width 535 height 29
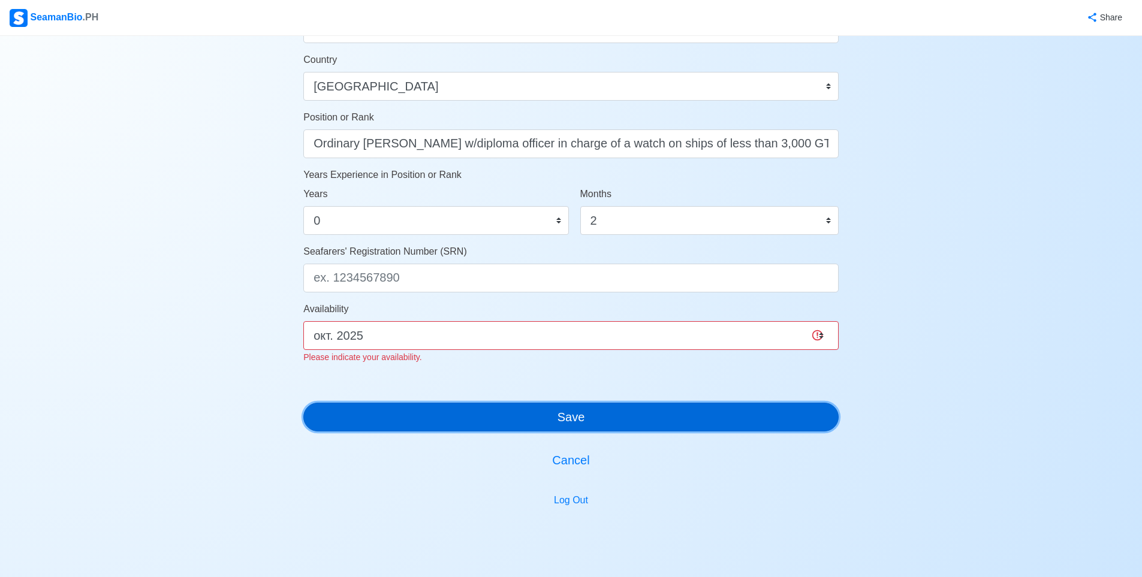
click at [456, 421] on button "Save" at bounding box center [570, 417] width 535 height 29
click at [456, 419] on button "Save" at bounding box center [570, 417] width 535 height 29
click at [455, 419] on button "Save" at bounding box center [570, 417] width 535 height 29
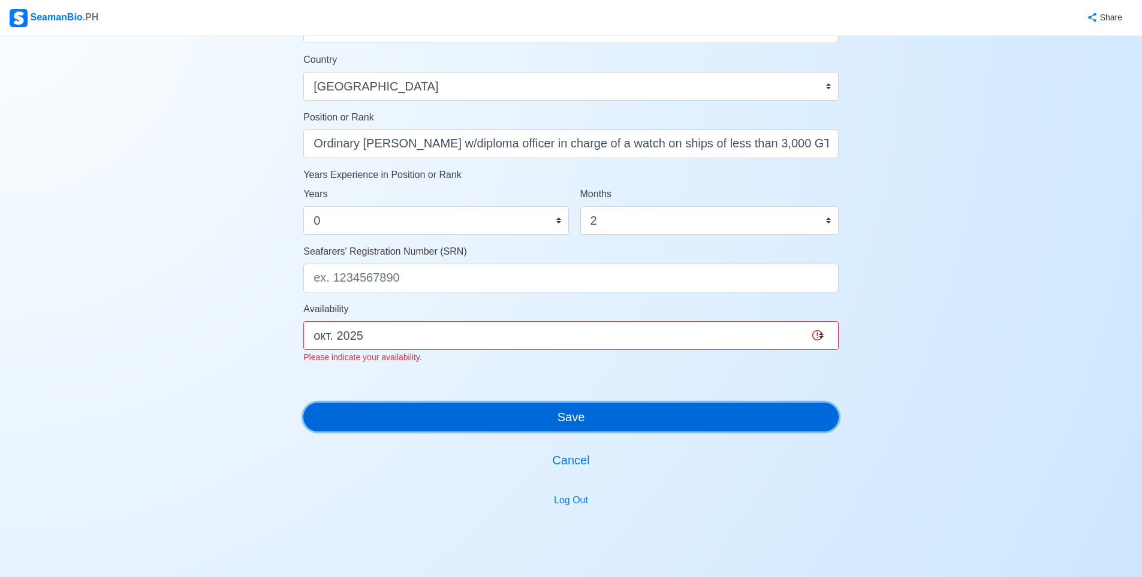
click at [456, 418] on button "Save" at bounding box center [570, 417] width 535 height 29
drag, startPoint x: 456, startPoint y: 418, endPoint x: 460, endPoint y: 380, distance: 38.7
click at [457, 420] on button "Save" at bounding box center [570, 417] width 535 height 29
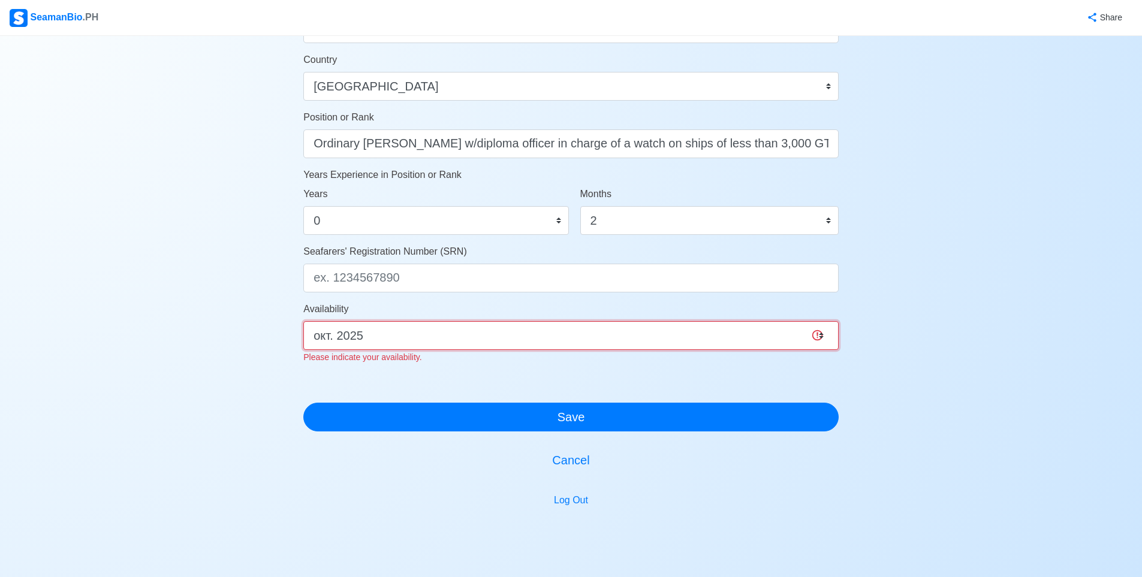
click at [439, 334] on select "Immediate окт. 2025 нояб. 2025 дек. 2025 янв. 2026 февр. 2026 март 2026 апр. 20…" at bounding box center [570, 335] width 535 height 29
click at [303, 321] on select "Immediate окт. 2025 нояб. 2025 дек. 2025 янв. 2026 февр. 2026 март 2026 апр. 20…" at bounding box center [570, 335] width 535 height 29
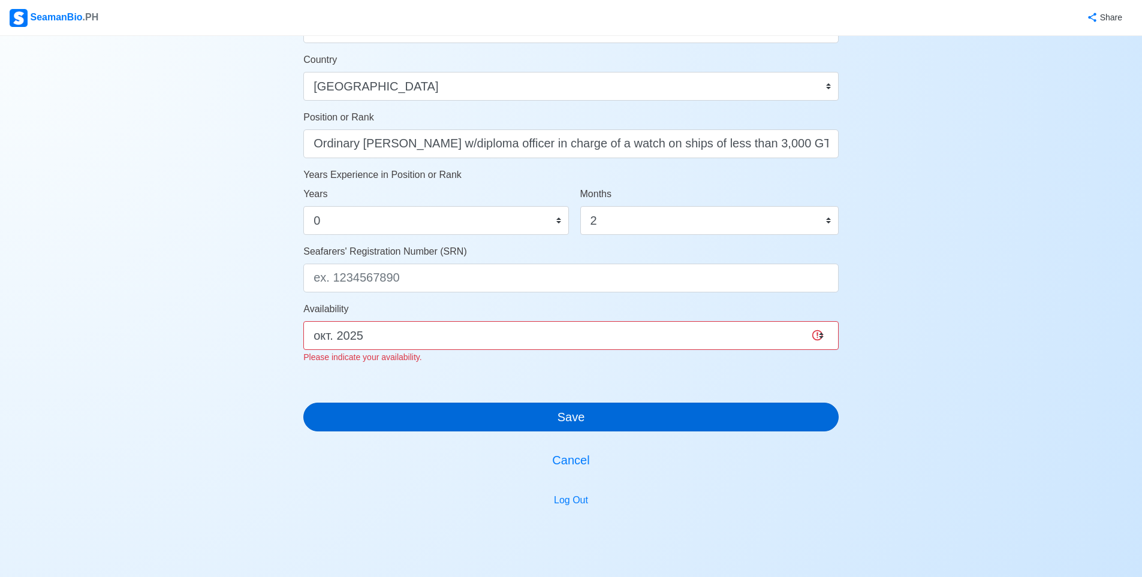
drag, startPoint x: 433, startPoint y: 389, endPoint x: 433, endPoint y: 408, distance: 18.6
click at [433, 392] on div at bounding box center [570, 388] width 535 height 29
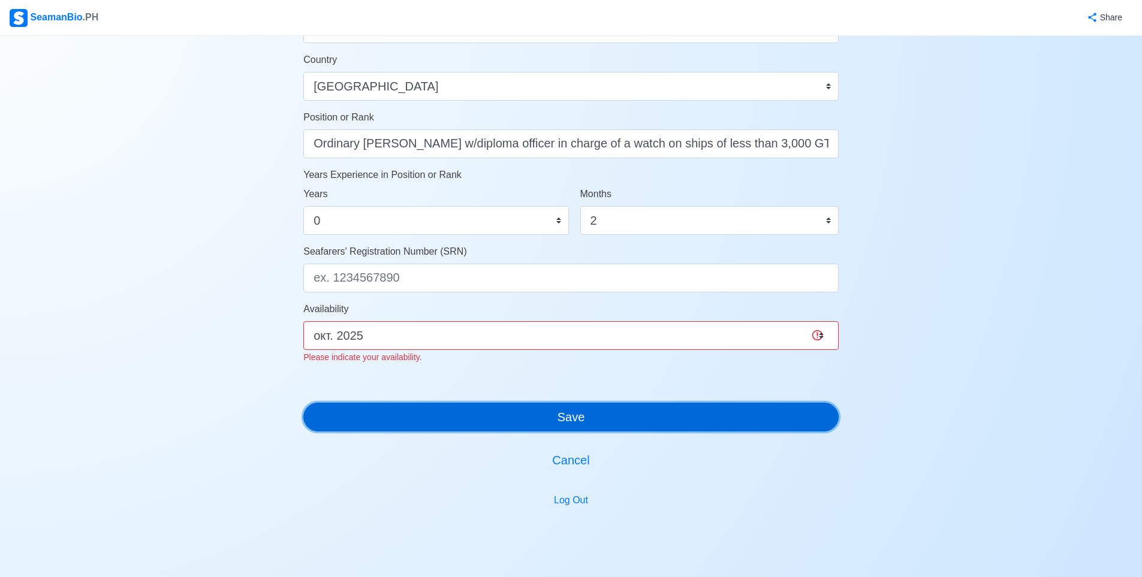
click at [434, 411] on button "Save" at bounding box center [570, 417] width 535 height 29
drag, startPoint x: 434, startPoint y: 411, endPoint x: 431, endPoint y: 352, distance: 58.8
click at [435, 408] on button "Save" at bounding box center [570, 417] width 535 height 29
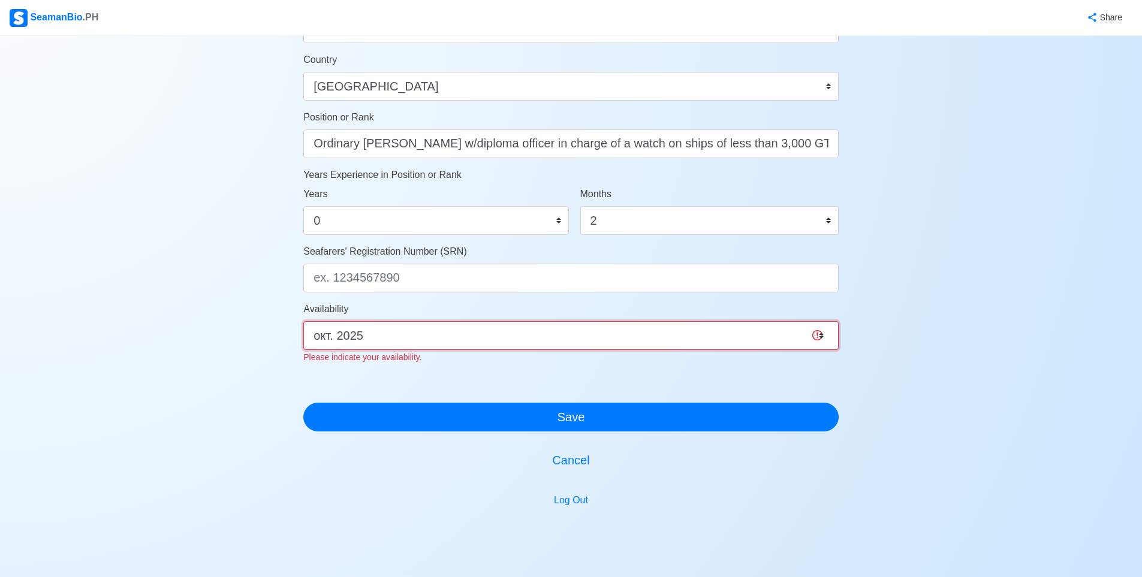
drag, startPoint x: 429, startPoint y: 337, endPoint x: 425, endPoint y: 345, distance: 9.4
click at [427, 339] on select "Immediate окт. 2025 нояб. 2025 дек. 2025 янв. 2026 февр. 2026 март 2026 апр. 20…" at bounding box center [570, 335] width 535 height 29
click at [303, 321] on select "Immediate окт. 2025 нояб. 2025 дек. 2025 янв. 2026 февр. 2026 март 2026 апр. 20…" at bounding box center [570, 335] width 535 height 29
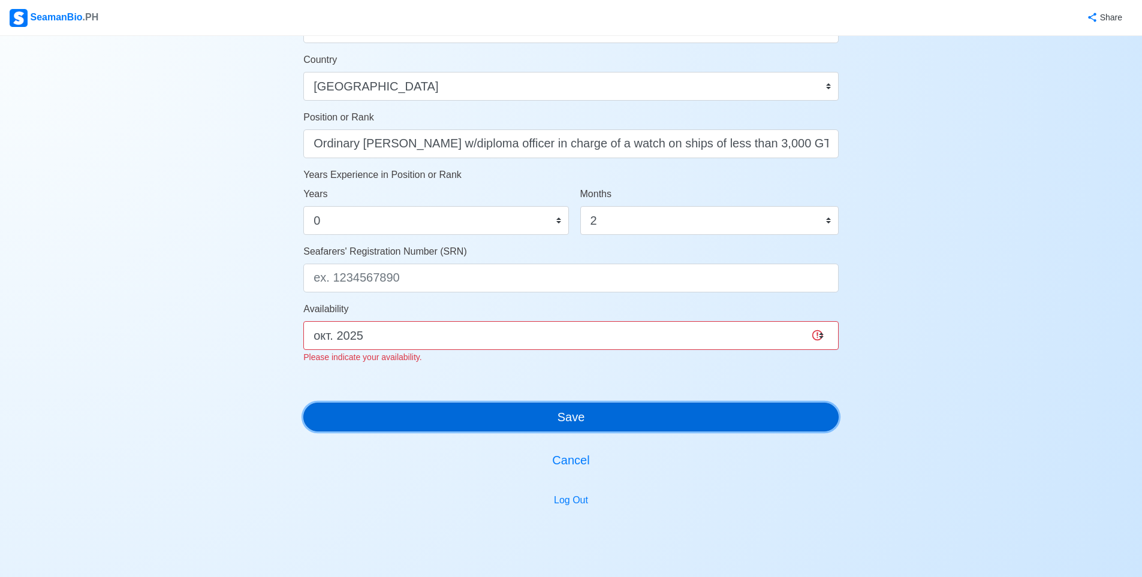
click at [421, 417] on button "Save" at bounding box center [570, 417] width 535 height 29
click at [421, 416] on button "Save" at bounding box center [570, 417] width 535 height 29
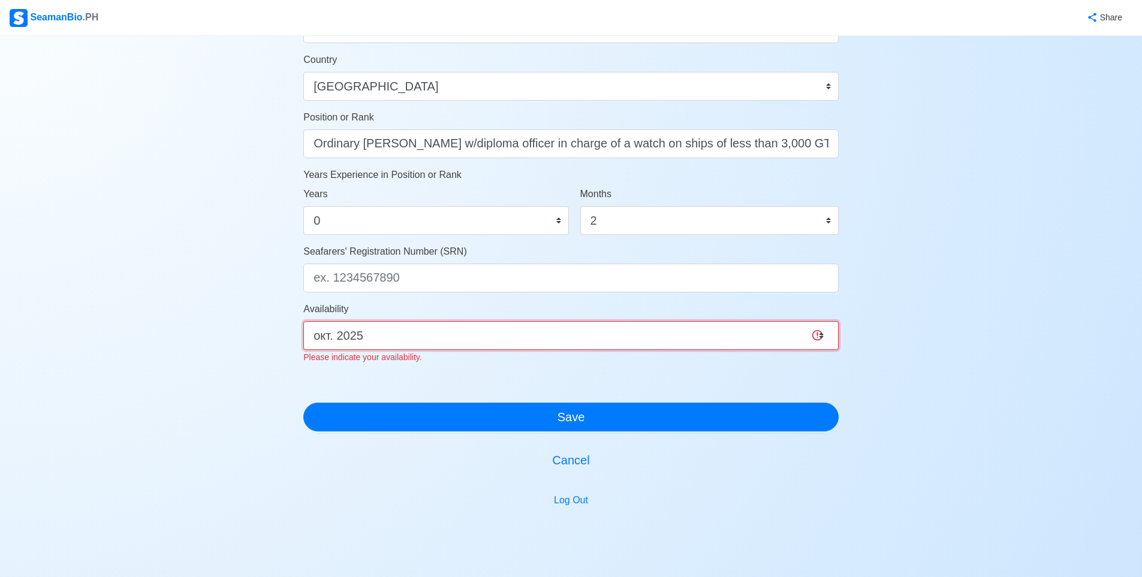
drag, startPoint x: 418, startPoint y: 332, endPoint x: 419, endPoint y: 339, distance: 7.2
click at [418, 333] on select "Immediate окт. 2025 нояб. 2025 дек. 2025 янв. 2026 февр. 2026 март 2026 апр. 20…" at bounding box center [570, 335] width 535 height 29
click at [406, 347] on select "Immediate окт. 2025 нояб. 2025 дек. 2025 янв. 2026 февр. 2026 март 2026 апр. 20…" at bounding box center [570, 335] width 535 height 29
click at [402, 341] on select "Immediate окт. 2025 нояб. 2025 дек. 2025 янв. 2026 февр. 2026 март 2026 апр. 20…" at bounding box center [570, 335] width 535 height 29
click at [399, 337] on select "Immediate окт. 2025 нояб. 2025 дек. 2025 янв. 2026 февр. 2026 март 2026 апр. 20…" at bounding box center [570, 335] width 535 height 29
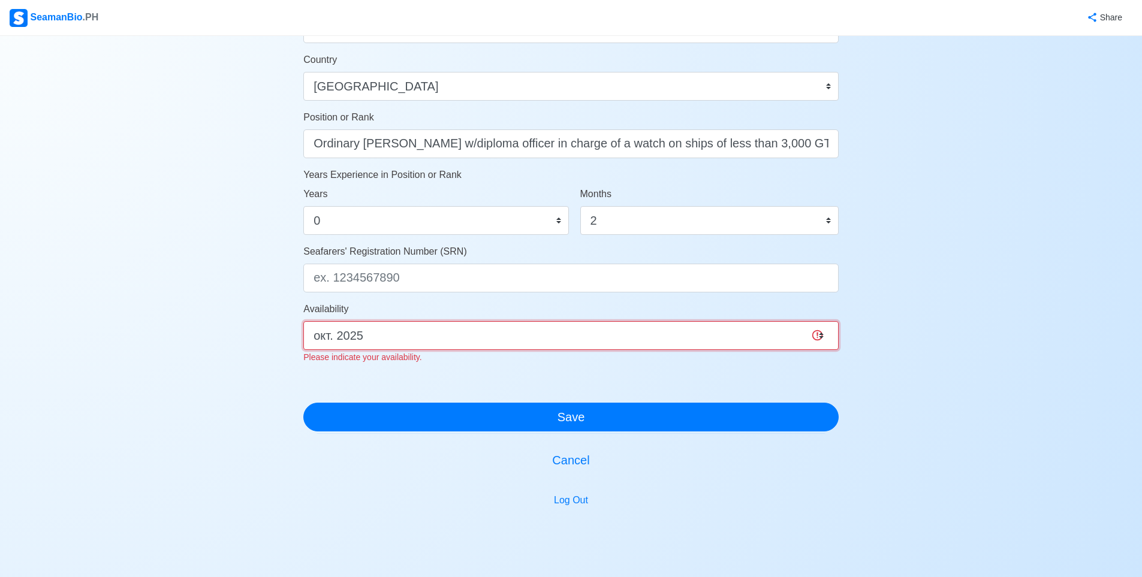
click at [399, 336] on select "Immediate окт. 2025 нояб. 2025 дек. 2025 янв. 2026 февр. 2026 март 2026 апр. 20…" at bounding box center [570, 335] width 535 height 29
click at [399, 335] on select "Immediate окт. 2025 нояб. 2025 дек. 2025 янв. 2026 февр. 2026 март 2026 апр. 20…" at bounding box center [570, 335] width 535 height 29
click at [399, 334] on select "Immediate окт. 2025 нояб. 2025 дек. 2025 янв. 2026 февр. 2026 март 2026 апр. 20…" at bounding box center [570, 335] width 535 height 29
select select "4102437600000"
click at [303, 321] on select "Immediate окт. 2025 нояб. 2025 дек. 2025 янв. 2026 февр. 2026 март 2026 апр. 20…" at bounding box center [570, 335] width 535 height 29
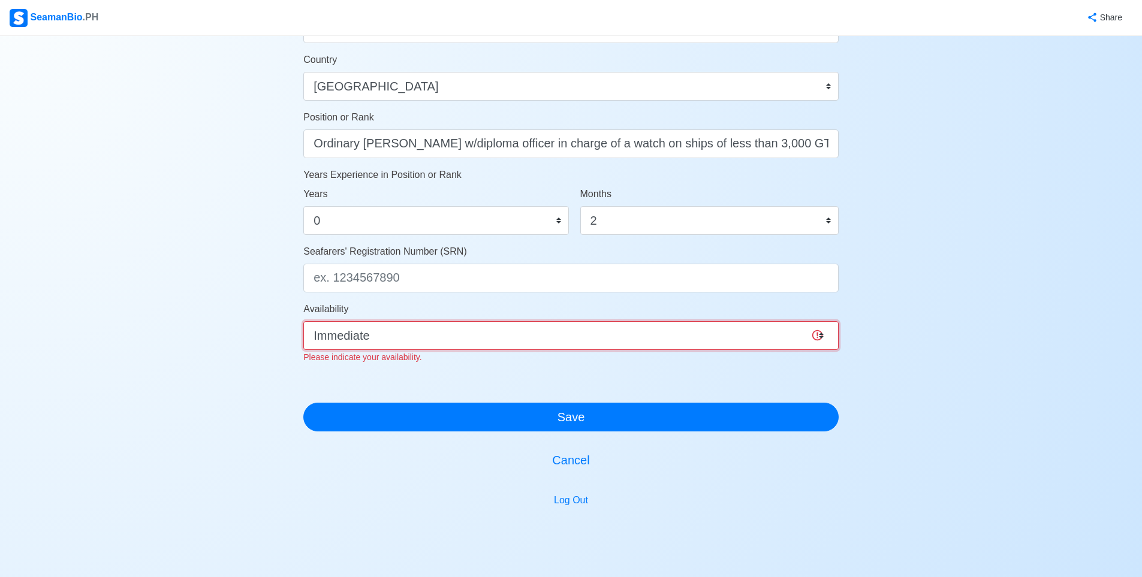
click at [405, 345] on select "Immediate окт. 2025 нояб. 2025 дек. 2025 янв. 2026 февр. 2026 март 2026 апр. 20…" at bounding box center [570, 335] width 535 height 29
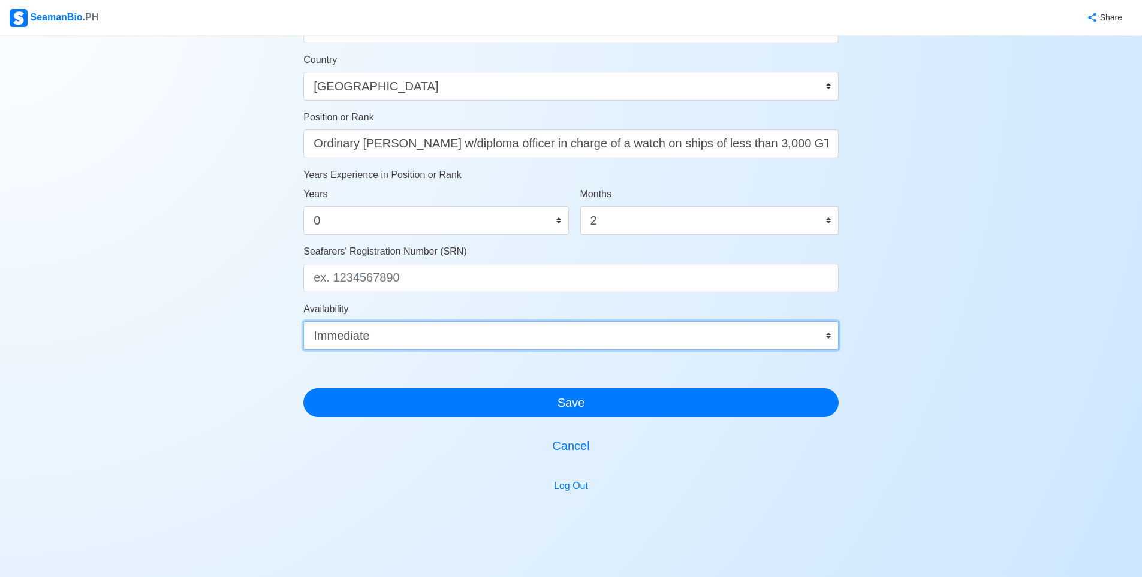
click at [426, 327] on select "Immediate окт. 2025 нояб. 2025 дек. 2025 янв. 2026 февр. 2026 март 2026 апр. 20…" at bounding box center [570, 335] width 535 height 29
click at [444, 337] on select "Immediate окт. 2025 нояб. 2025 дек. 2025 янв. 2026 февр. 2026 март 2026 апр. 20…" at bounding box center [570, 335] width 535 height 29
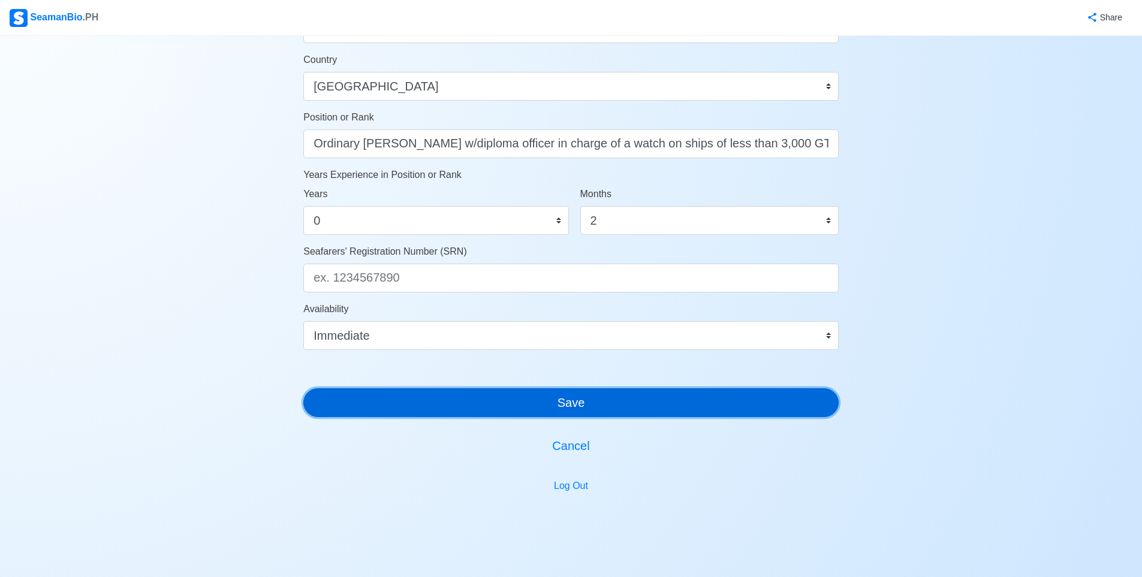
click at [528, 400] on button "Save" at bounding box center [570, 403] width 535 height 29
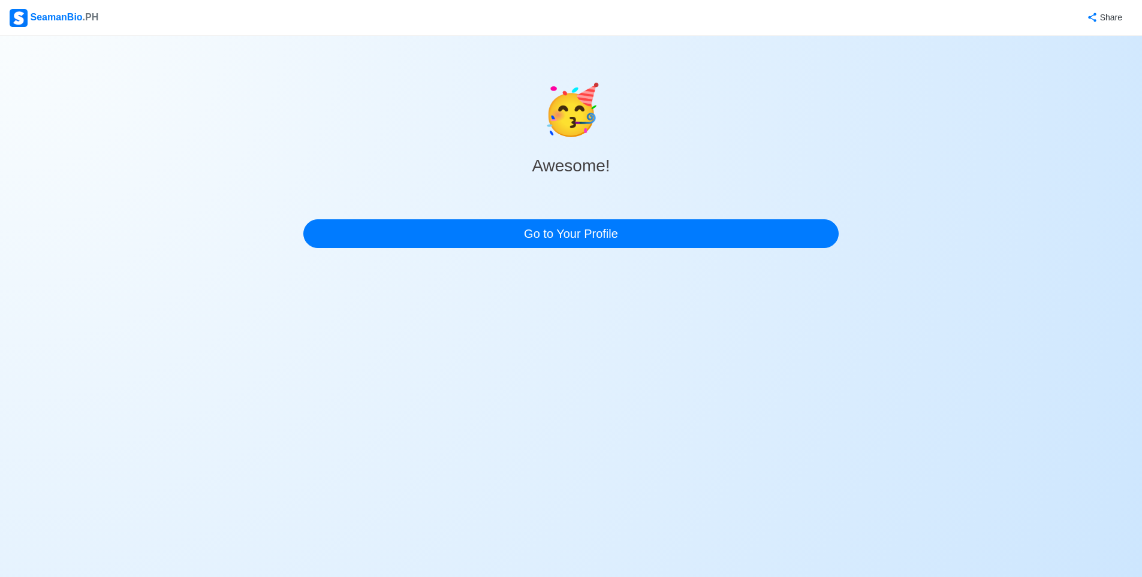
scroll to position [0, 0]
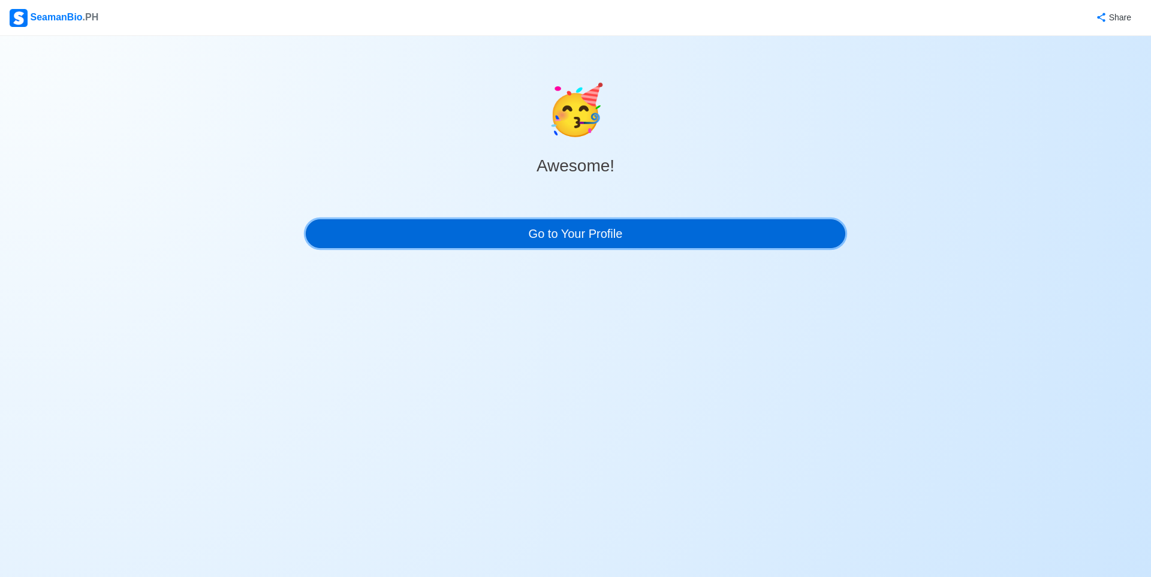
click at [567, 243] on link "Go to Your Profile" at bounding box center [576, 233] width 540 height 29
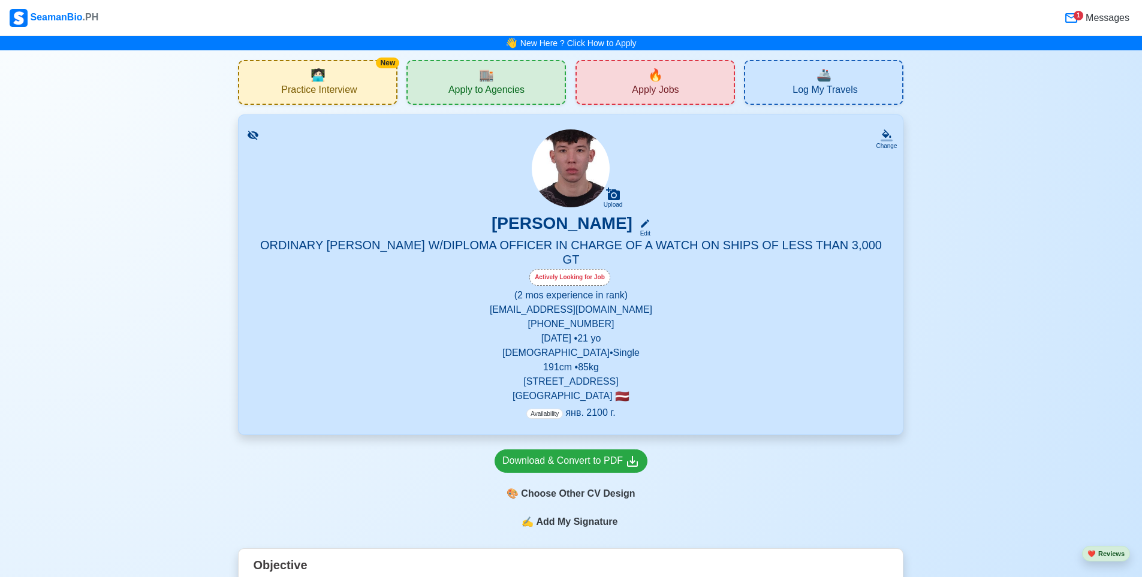
click at [588, 406] on p "Availability янв. 2100 г." at bounding box center [570, 413] width 89 height 14
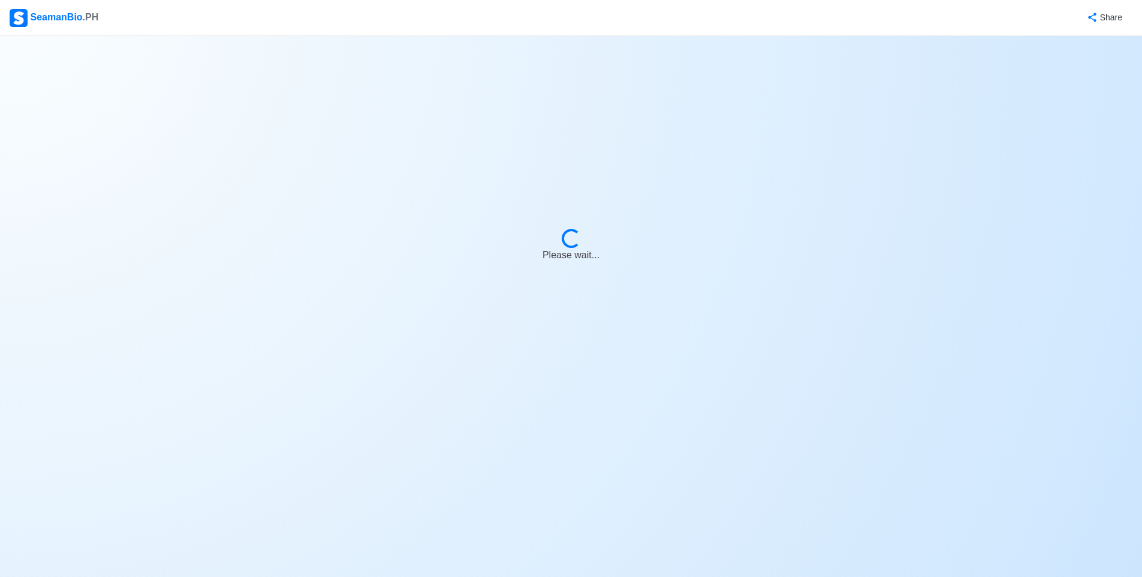
select select "Actively Looking for Job"
select select "Visible for Hiring"
select select "Single"
select select "[DEMOGRAPHIC_DATA]"
select select "LV"
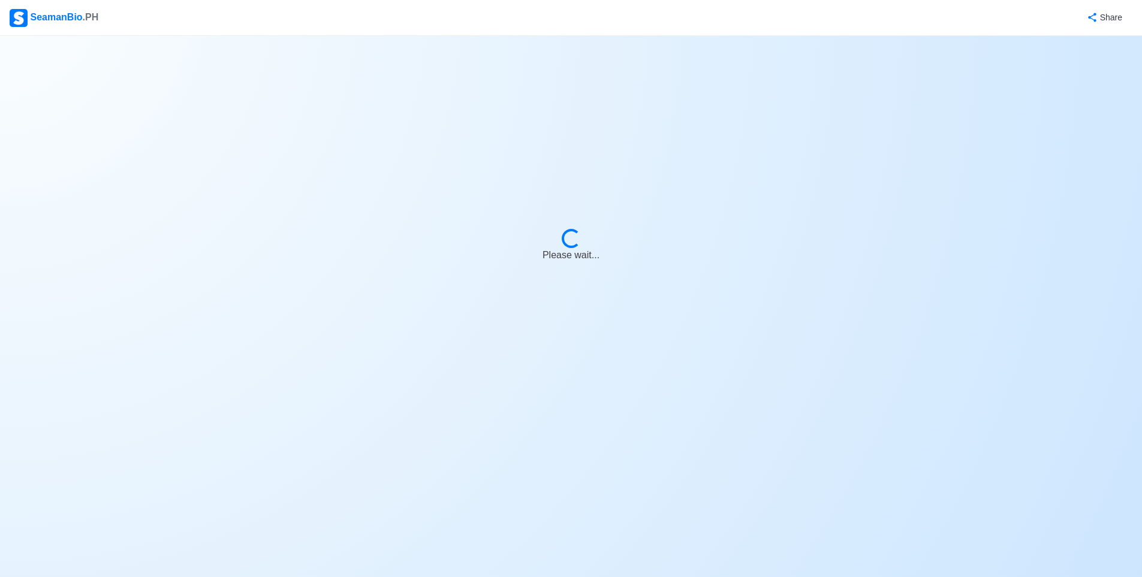
select select "0"
select select "2"
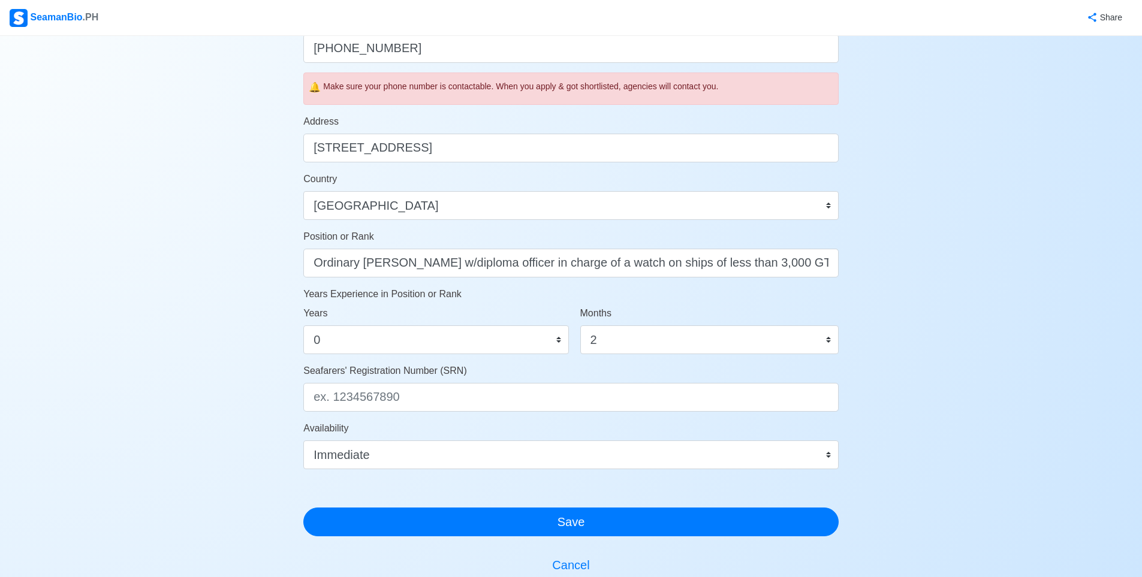
scroll to position [510, 0]
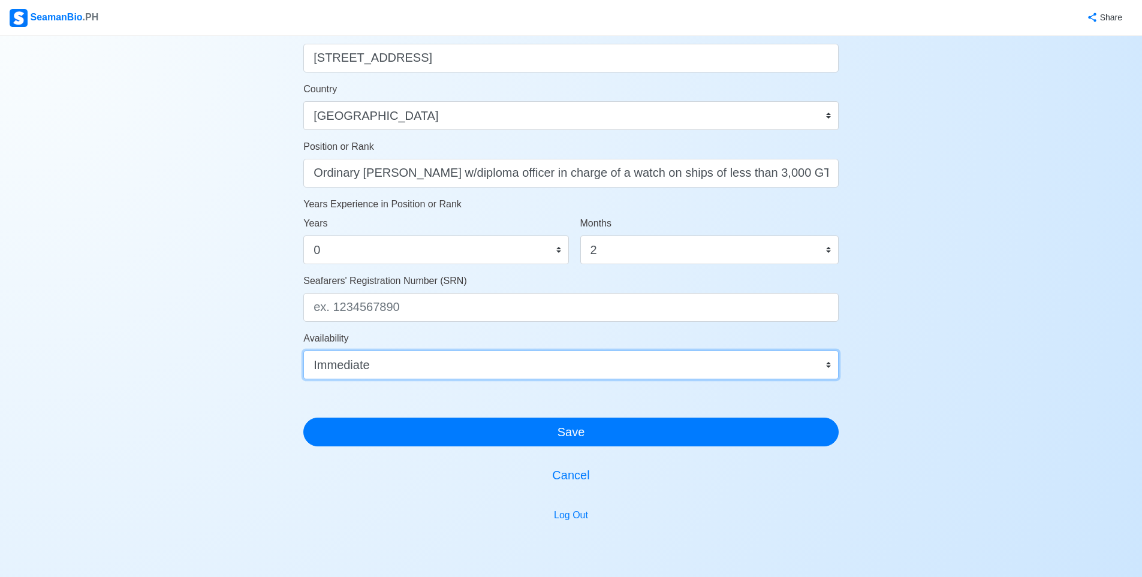
click at [392, 362] on select "Immediate окт. 2025 нояб. 2025 дек. 2025 янв. 2026 февр. 2026 март 2026 апр. 20…" at bounding box center [570, 365] width 535 height 29
click at [303, 351] on select "Immediate окт. 2025 нояб. 2025 дек. 2025 янв. 2026 февр. 2026 март 2026 апр. 20…" at bounding box center [570, 365] width 535 height 29
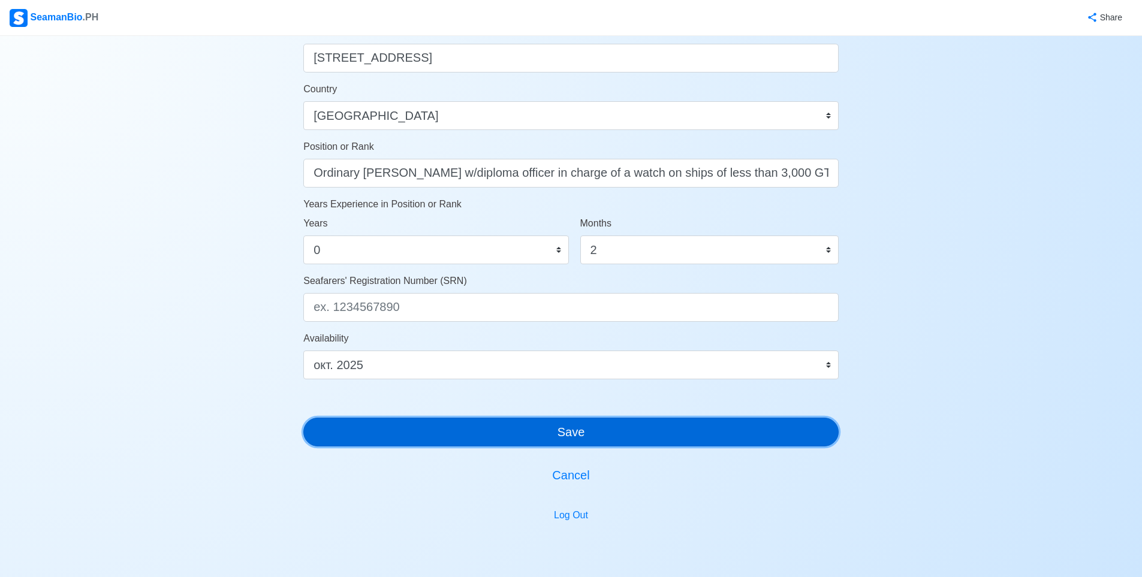
click at [482, 441] on button "Save" at bounding box center [570, 432] width 535 height 29
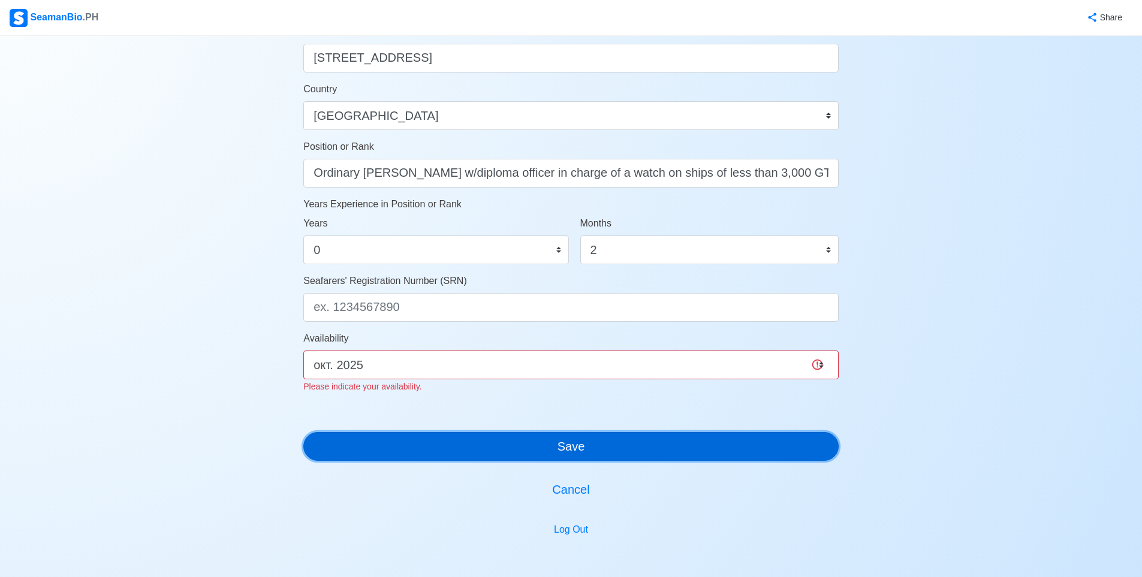
click at [482, 439] on button "Save" at bounding box center [570, 446] width 535 height 29
click at [480, 441] on button "Save" at bounding box center [570, 446] width 535 height 29
click at [484, 443] on button "Save" at bounding box center [570, 446] width 535 height 29
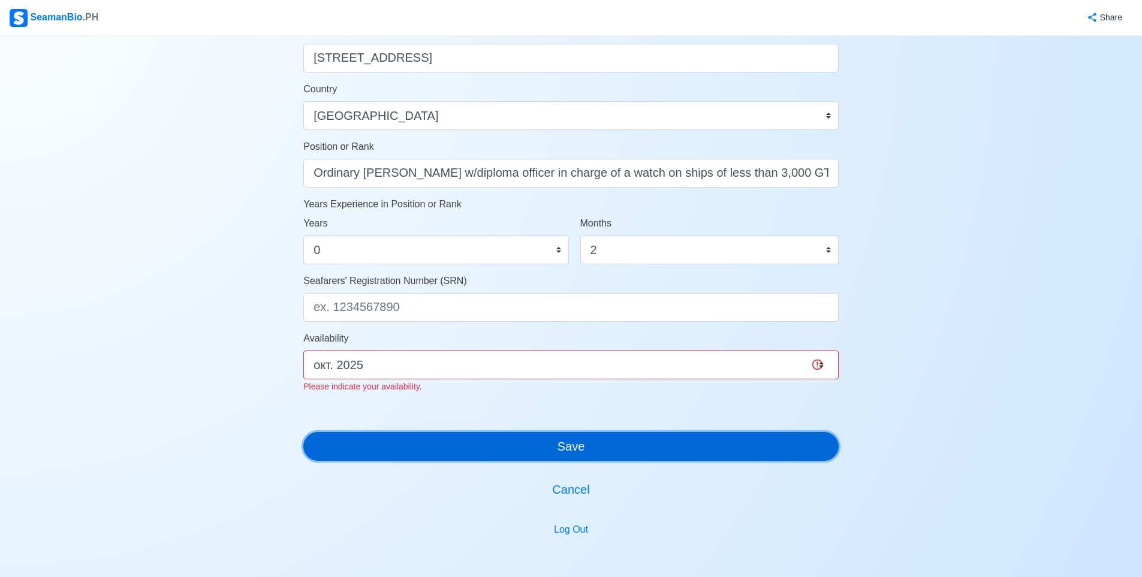
click at [485, 445] on button "Save" at bounding box center [570, 446] width 535 height 29
click at [484, 447] on button "Save" at bounding box center [570, 446] width 535 height 29
click at [484, 448] on button "Save" at bounding box center [570, 446] width 535 height 29
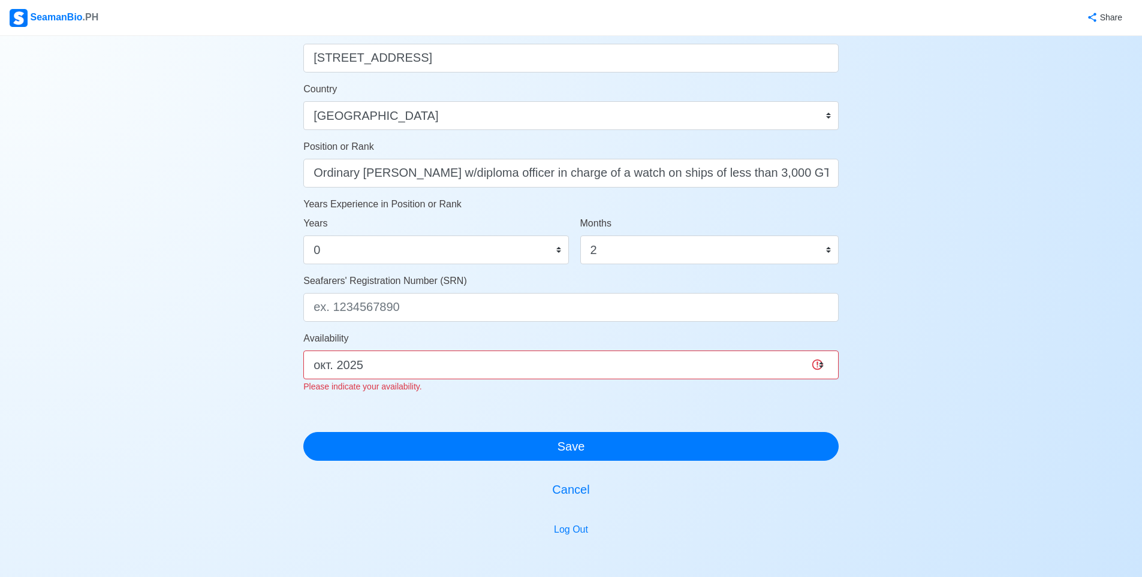
click at [439, 346] on div "Availability Immediate окт. 2025 нояб. 2025 дек. 2025 янв. 2026 февр. 2026 март…" at bounding box center [570, 363] width 535 height 62
click at [440, 366] on select "Immediate окт. 2025 нояб. 2025 дек. 2025 янв. 2026 февр. 2026 март 2026 апр. 20…" at bounding box center [570, 365] width 535 height 29
select select "4102437600000"
click at [303, 351] on select "Immediate окт. 2025 нояб. 2025 дек. 2025 янв. 2026 февр. 2026 март 2026 апр. 20…" at bounding box center [570, 365] width 535 height 29
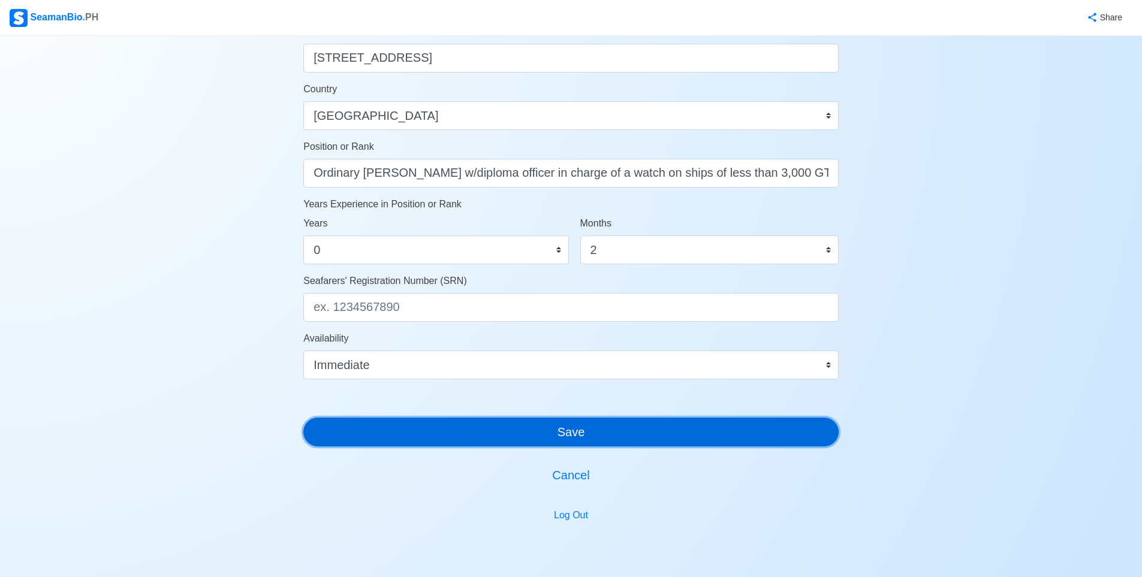
click at [508, 439] on button "Save" at bounding box center [570, 432] width 535 height 29
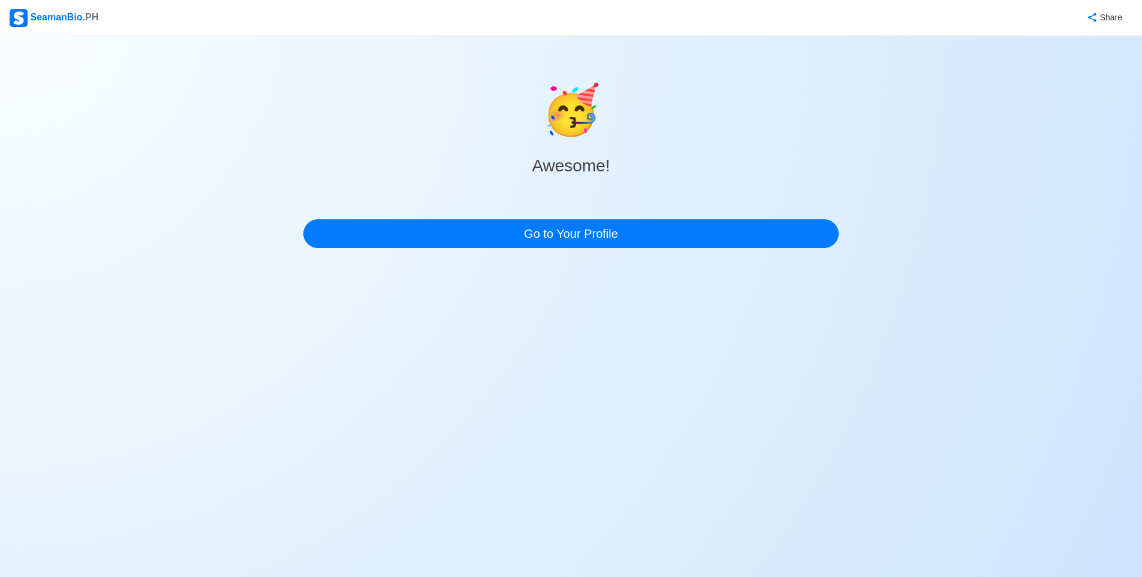
scroll to position [0, 0]
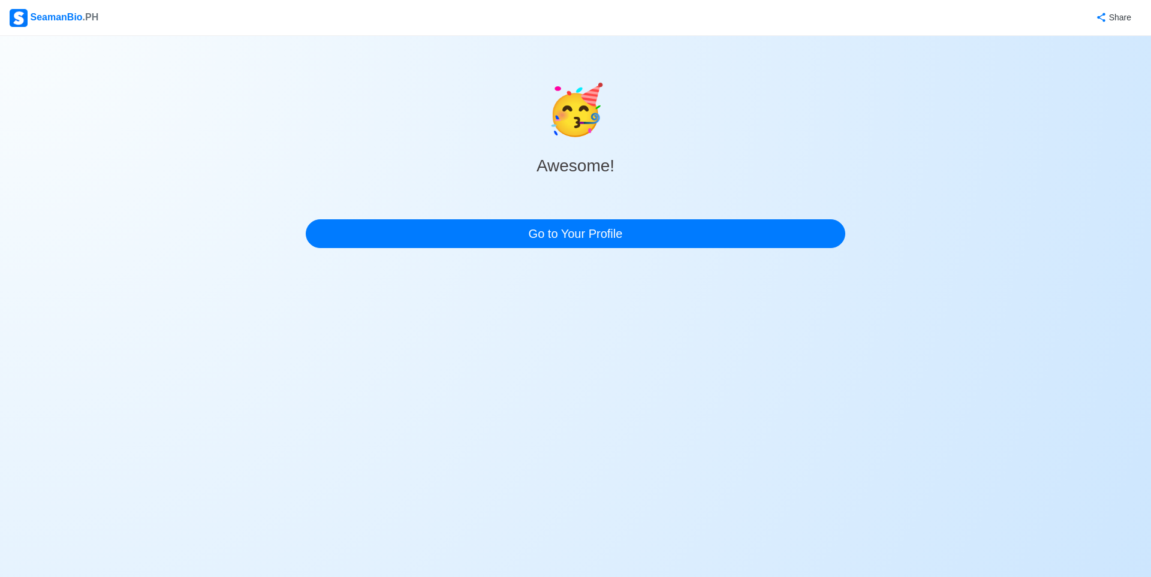
click at [542, 249] on div "🥳 Awesome! Go to Your Profile" at bounding box center [576, 147] width 540 height 222
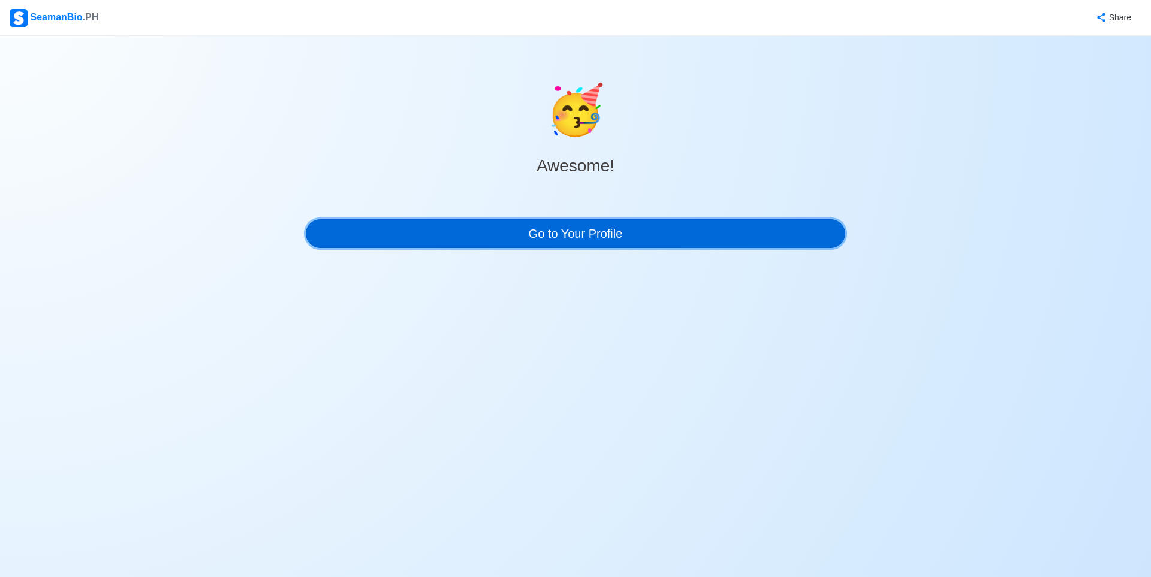
click at [544, 237] on link "Go to Your Profile" at bounding box center [576, 233] width 540 height 29
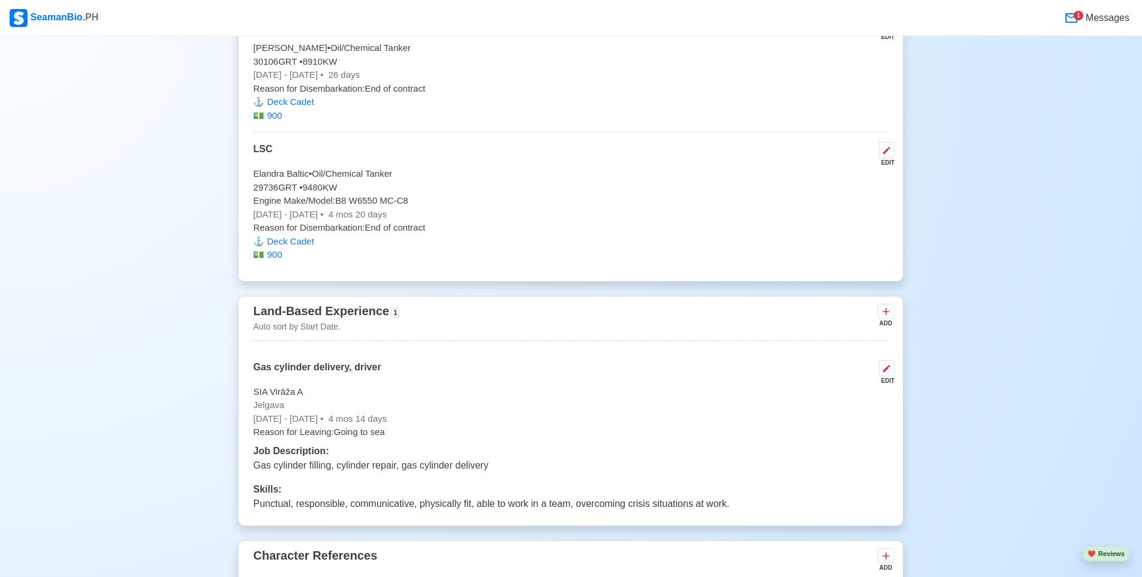
scroll to position [3417, 0]
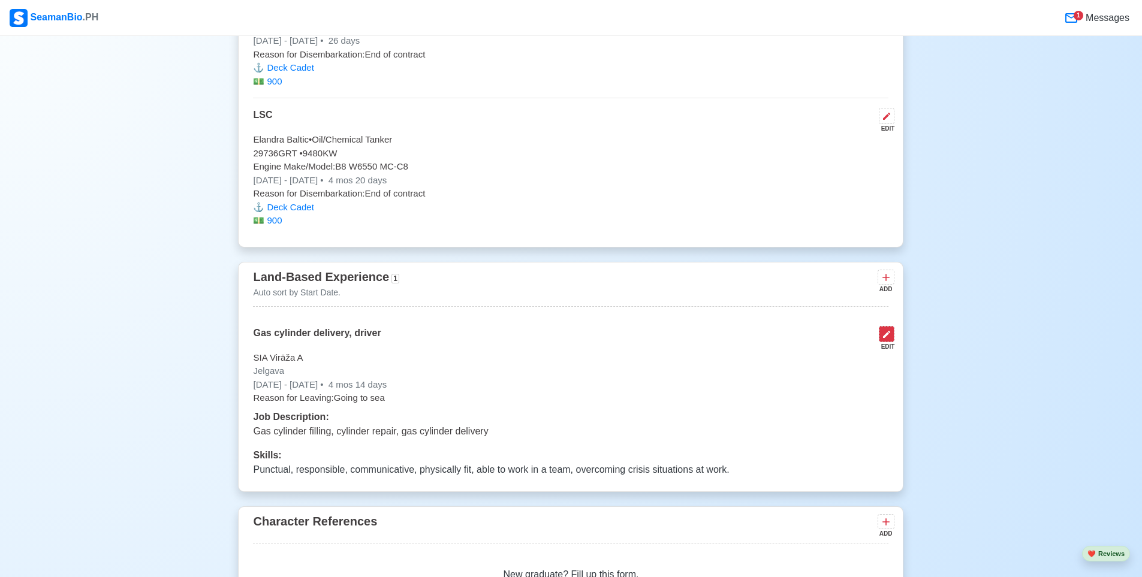
click at [892, 330] on icon at bounding box center [887, 335] width 10 height 10
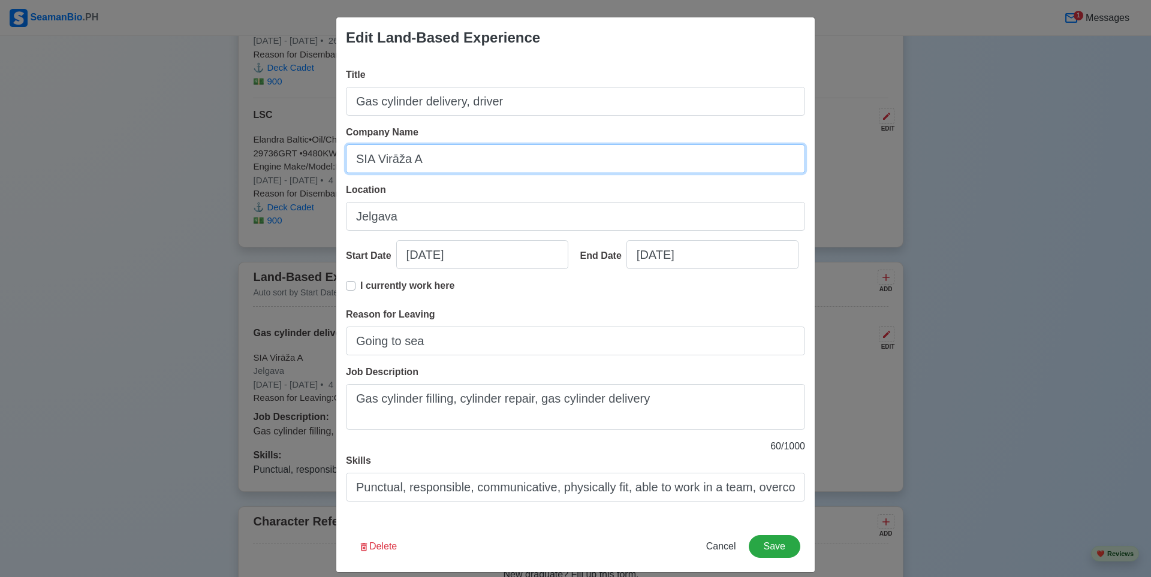
click at [393, 164] on input "SIA Virāža A" at bounding box center [575, 158] width 459 height 29
type input "SIA Viraža A"
click at [764, 544] on button "Save" at bounding box center [775, 546] width 52 height 23
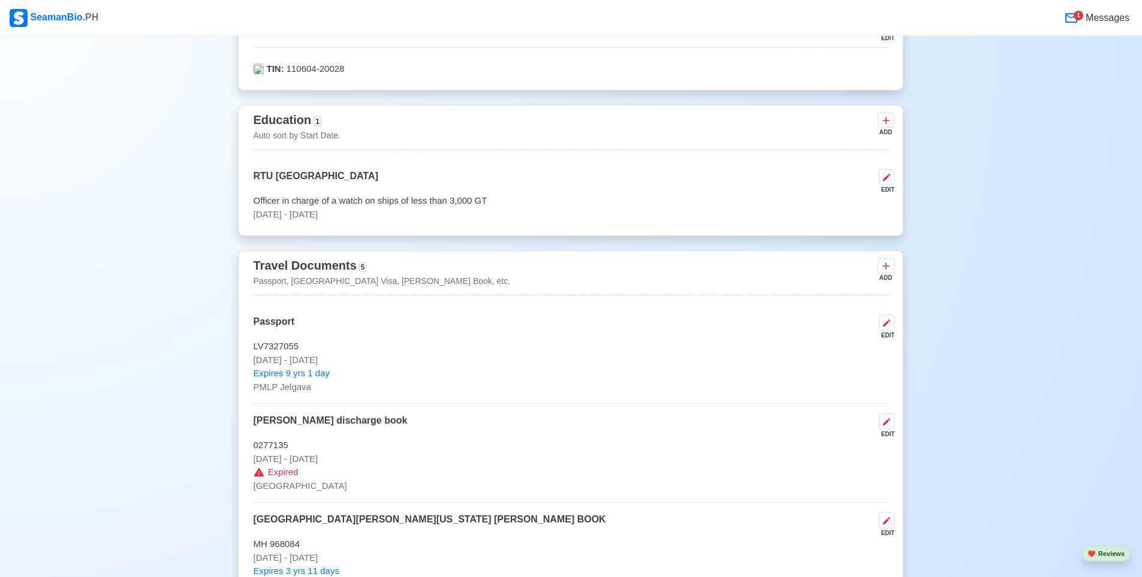
scroll to position [667, 0]
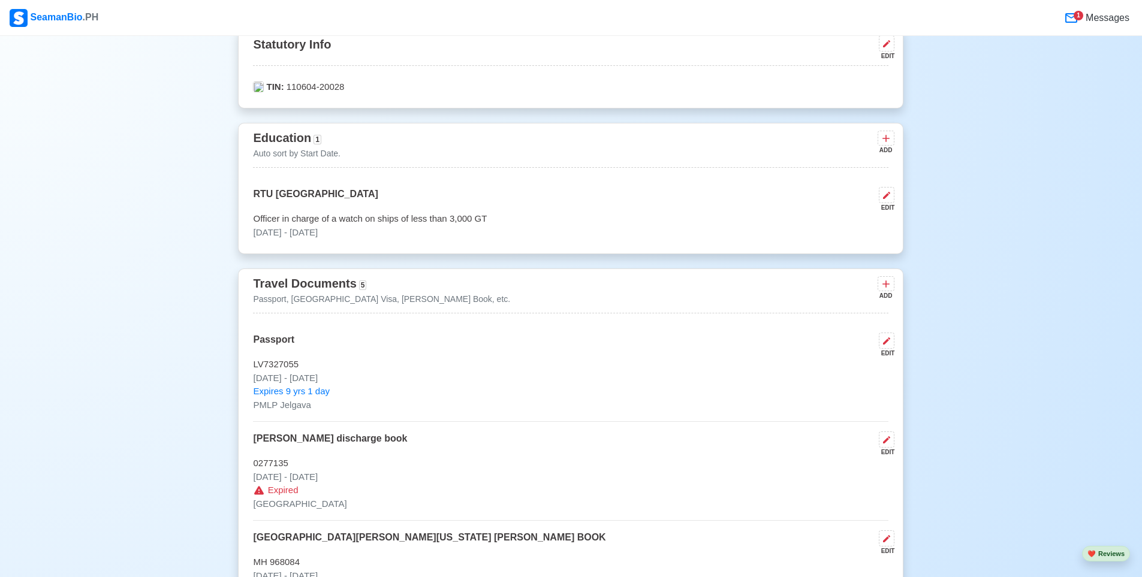
click at [374, 189] on p "RTU [GEOGRAPHIC_DATA]" at bounding box center [315, 199] width 125 height 25
select select "September"
select select "2020"
select select "July"
select select "2025"
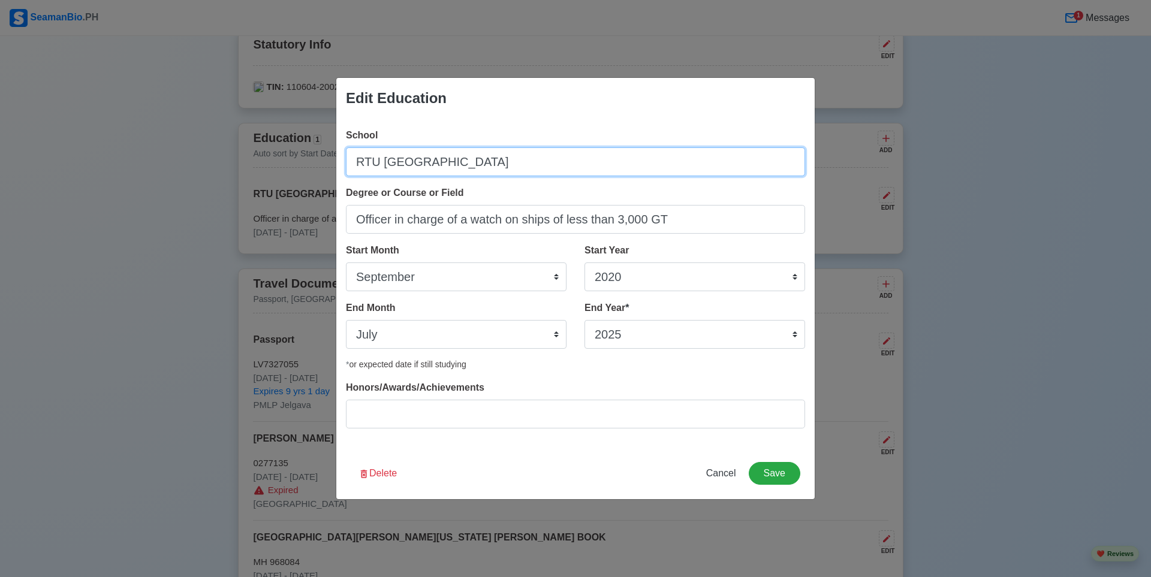
click at [407, 168] on input "RTU [GEOGRAPHIC_DATA]" at bounding box center [575, 161] width 459 height 29
type input "RTU [GEOGRAPHIC_DATA]"
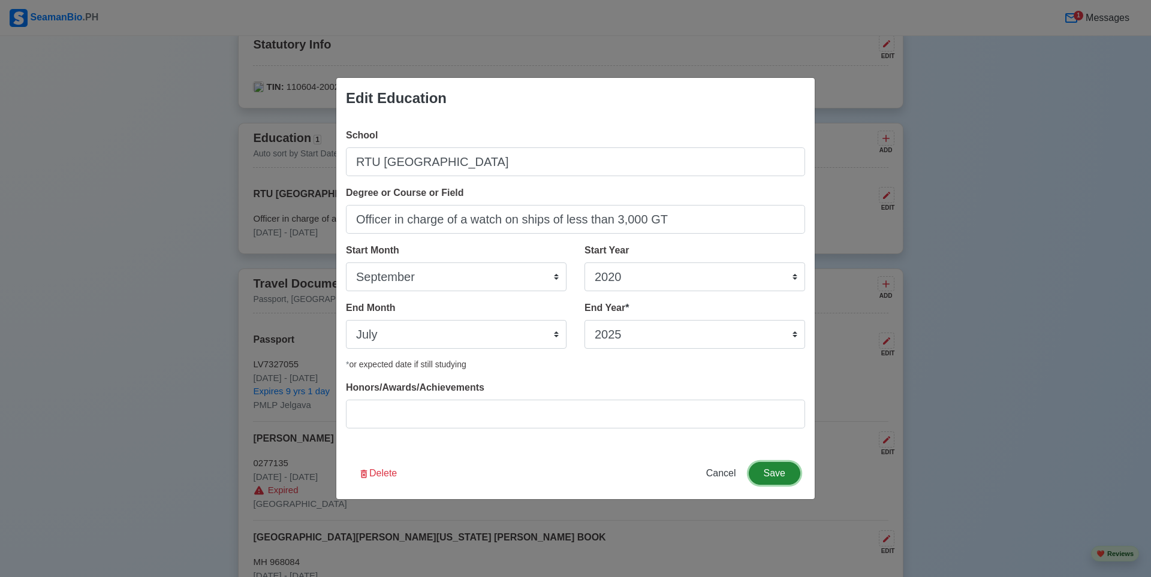
click at [766, 466] on button "Save" at bounding box center [775, 473] width 52 height 23
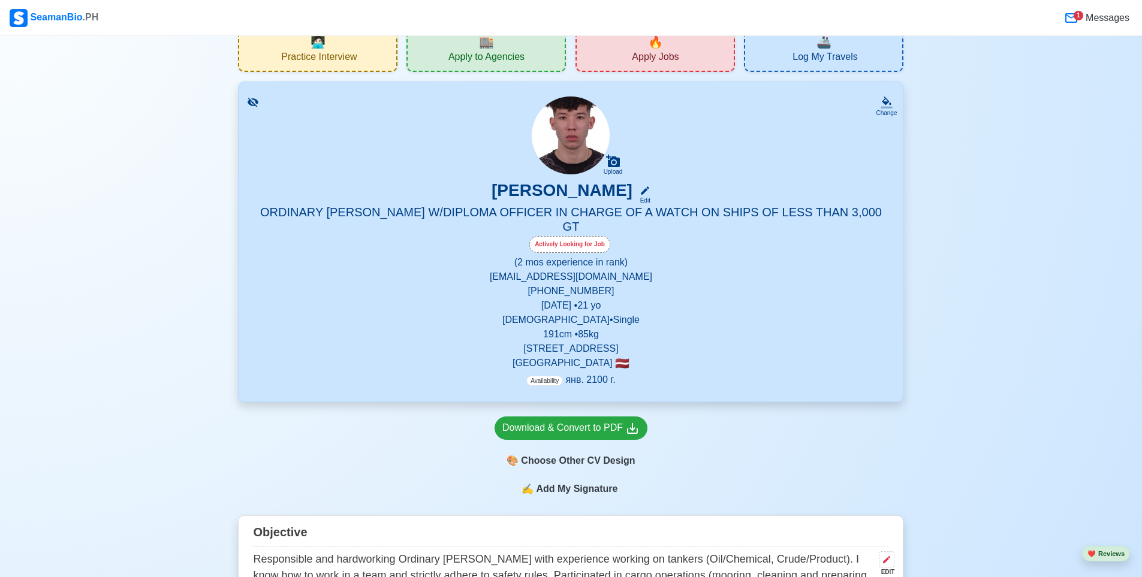
scroll to position [120, 0]
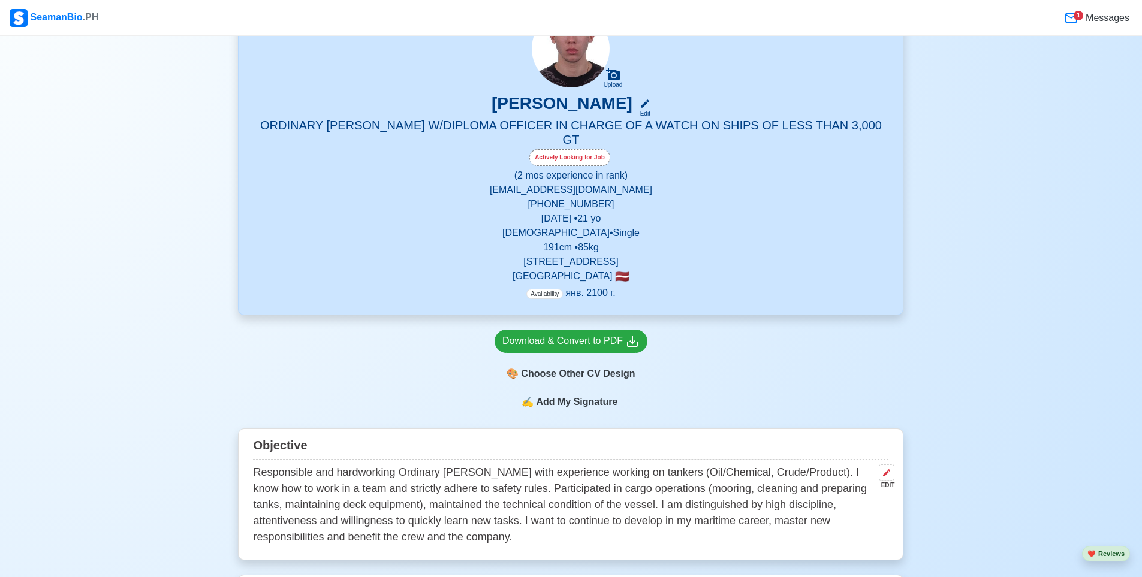
click at [551, 289] on span "Availability" at bounding box center [544, 294] width 37 height 10
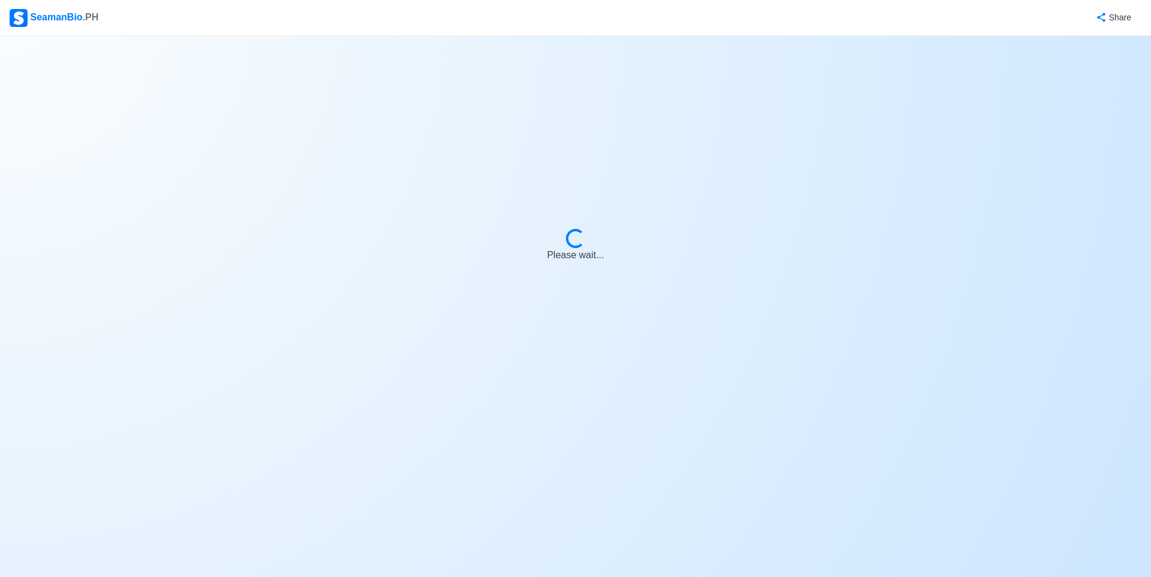
select select "Actively Looking for Job"
select select "Visible for Hiring"
select select "Single"
select select "[DEMOGRAPHIC_DATA]"
select select "LV"
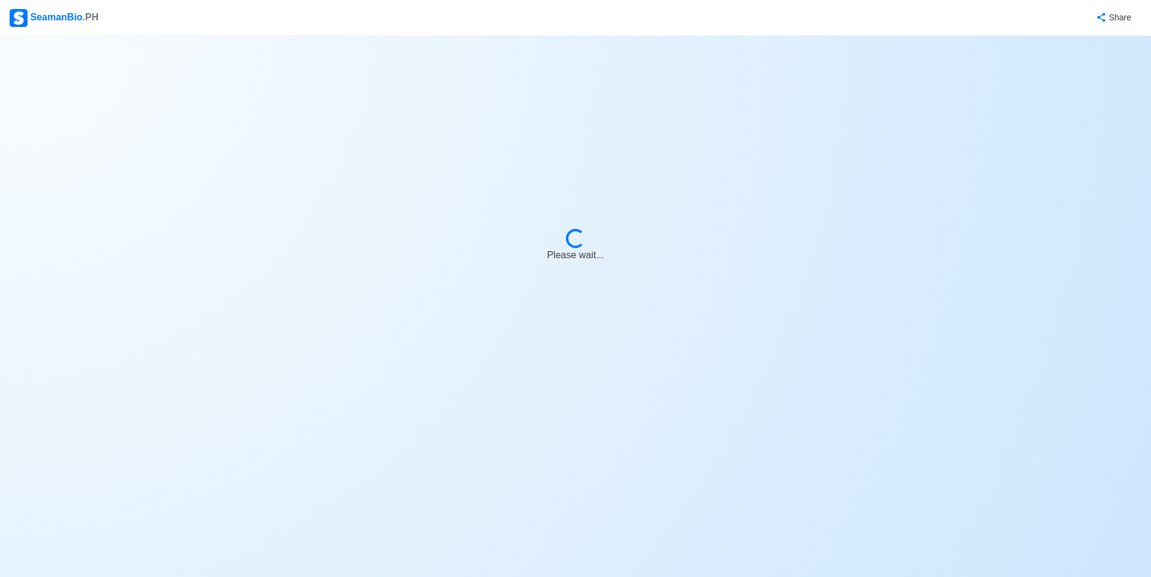
select select "0"
select select "2"
select select "4102437600000"
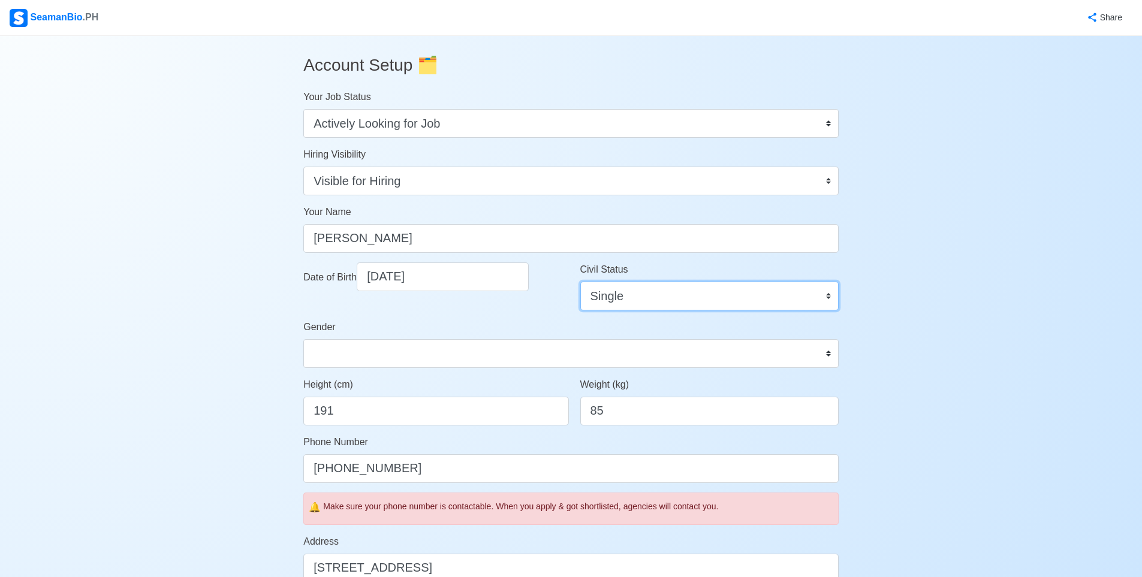
click at [630, 302] on select "Single Married Widowed Separated" at bounding box center [709, 296] width 258 height 29
click at [625, 300] on select "Single Married Widowed Separated" at bounding box center [709, 296] width 258 height 29
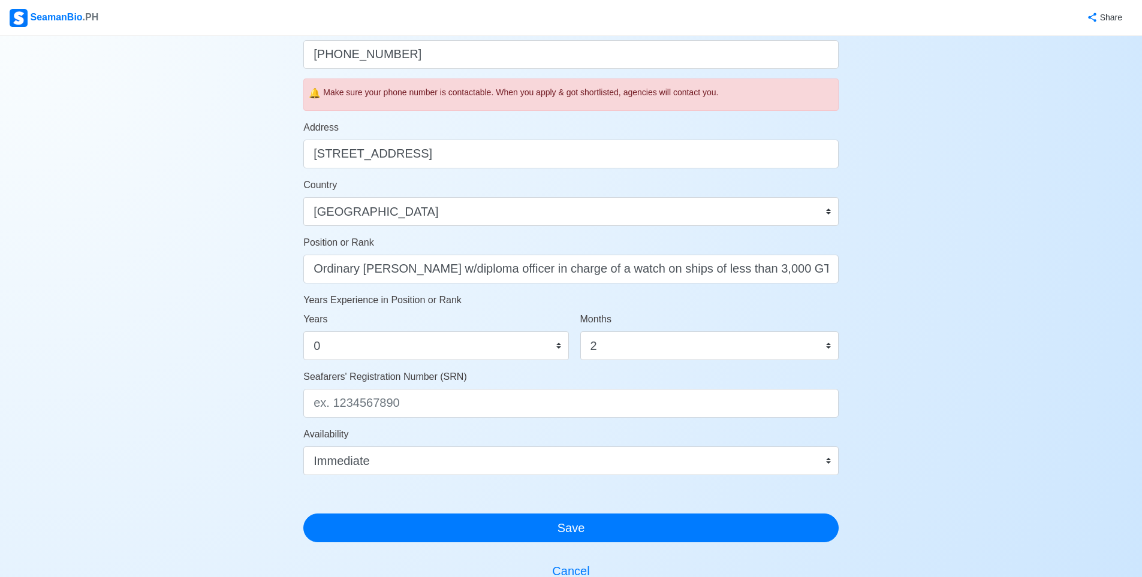
scroll to position [420, 0]
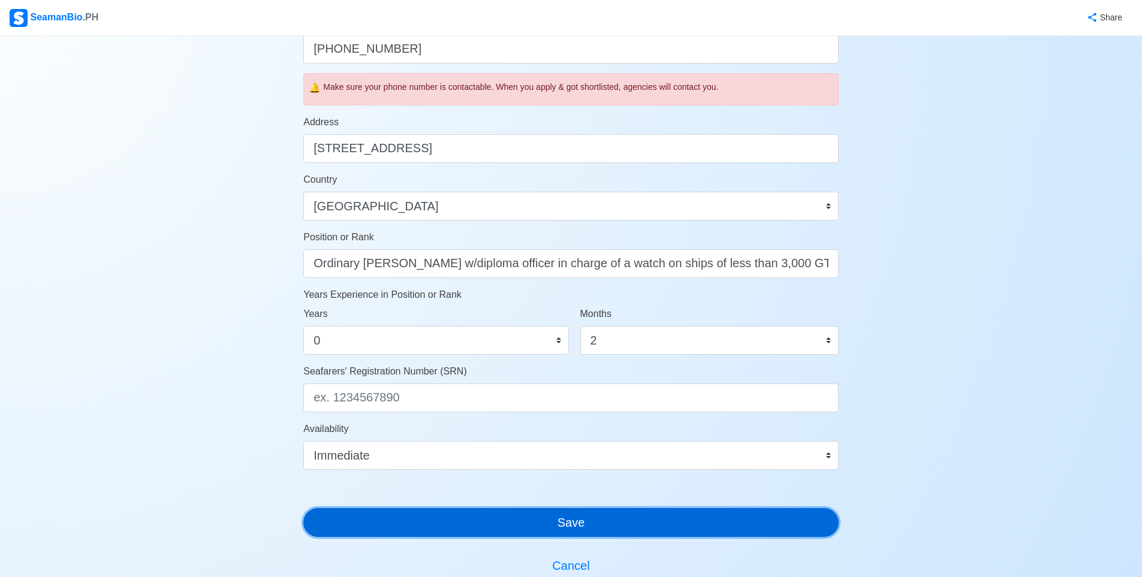
click at [530, 528] on button "Save" at bounding box center [570, 522] width 535 height 29
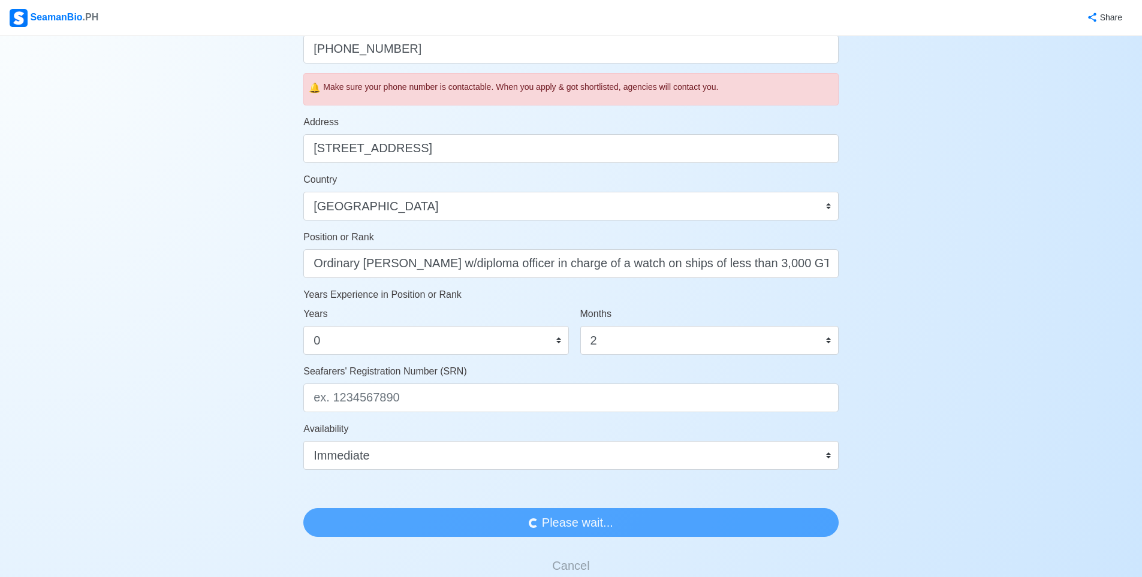
scroll to position [0, 0]
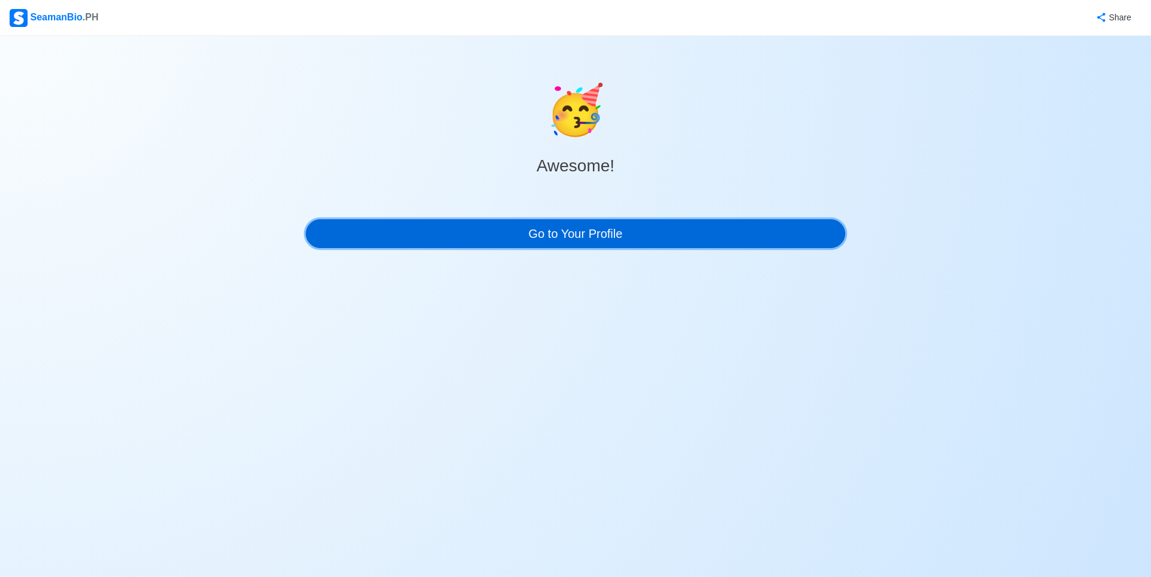
click at [603, 240] on link "Go to Your Profile" at bounding box center [576, 233] width 540 height 29
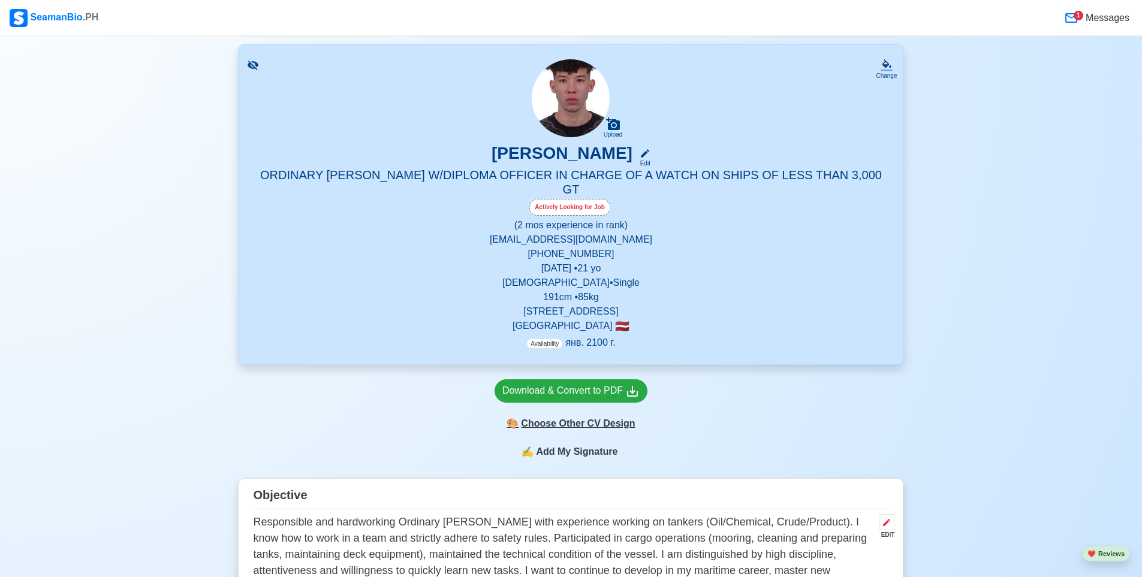
scroll to position [60, 0]
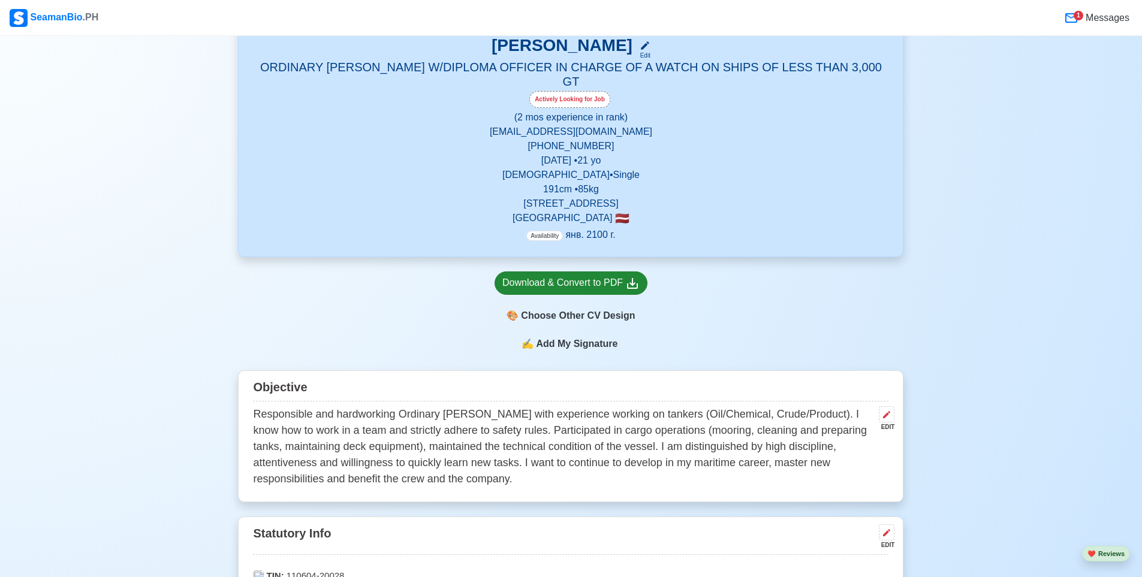
scroll to position [180, 0]
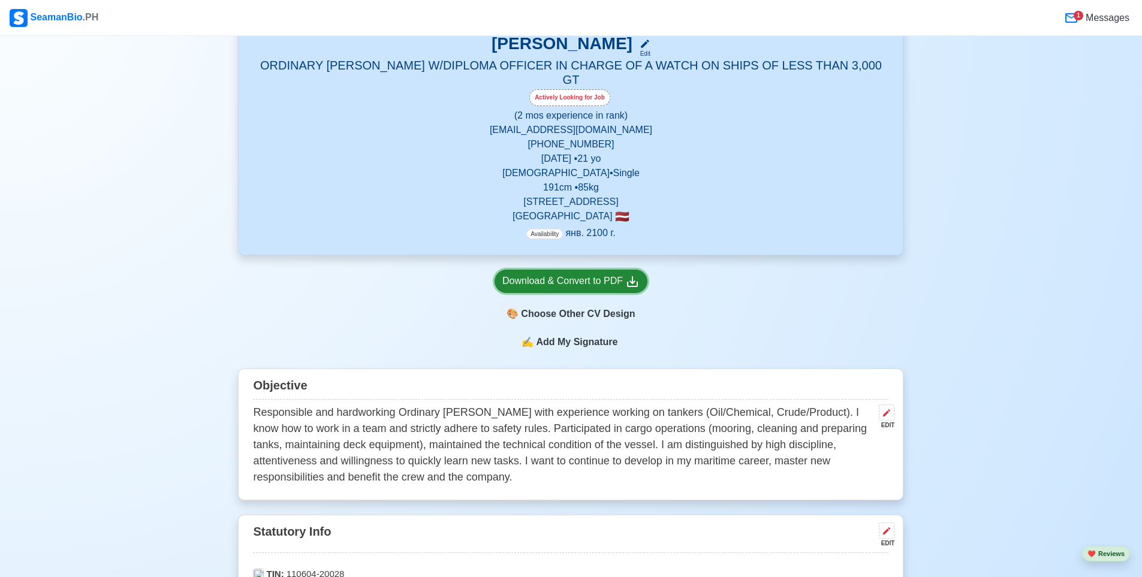
click at [592, 270] on link "Download & Convert to PDF" at bounding box center [571, 281] width 153 height 23
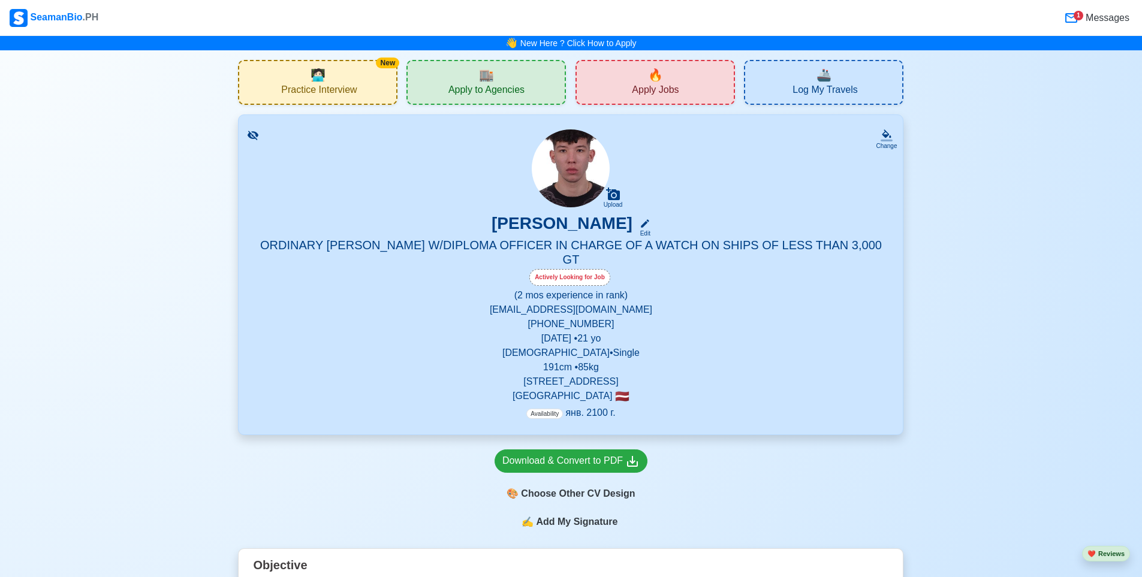
click at [584, 406] on p "Availability янв. 2100 г." at bounding box center [570, 413] width 89 height 14
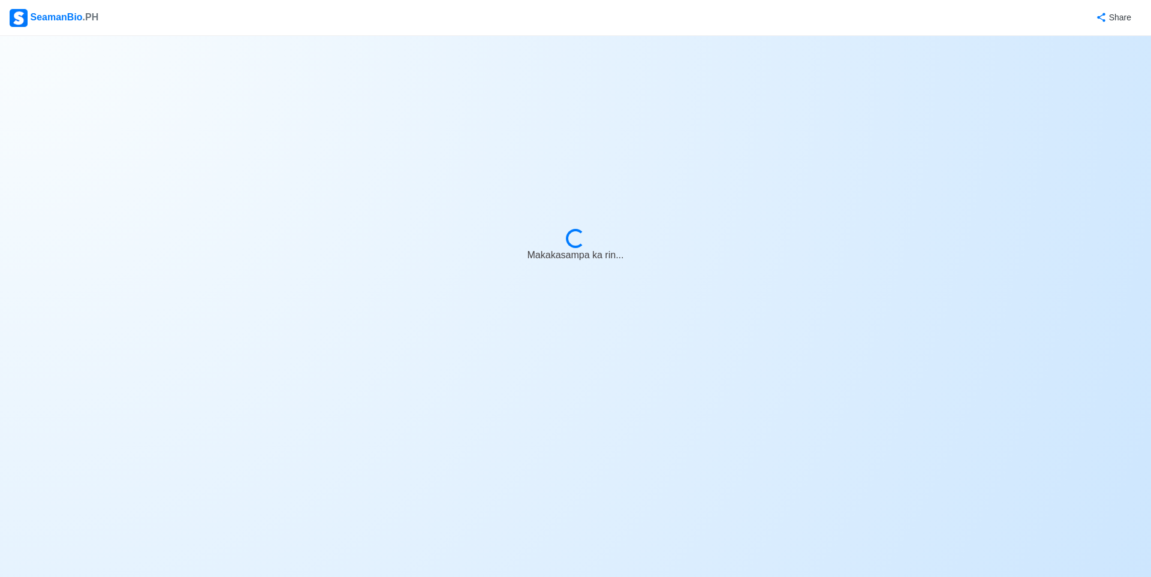
select select "Actively Looking for Job"
select select "Visible for Hiring"
select select "Single"
select select "[DEMOGRAPHIC_DATA]"
select select "LV"
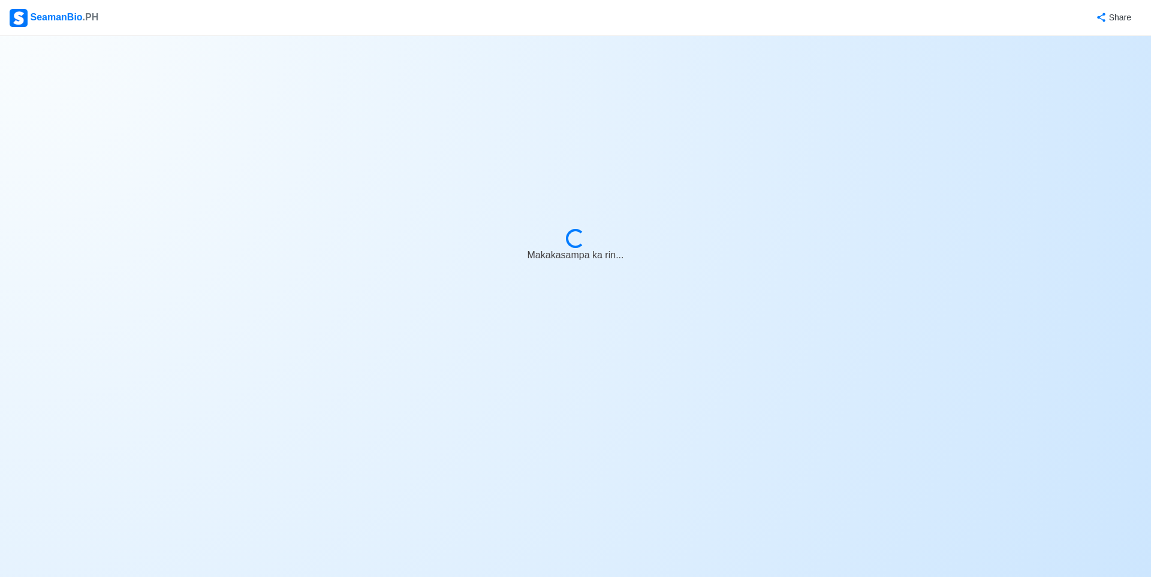
select select "0"
select select "2"
select select "4102437600000"
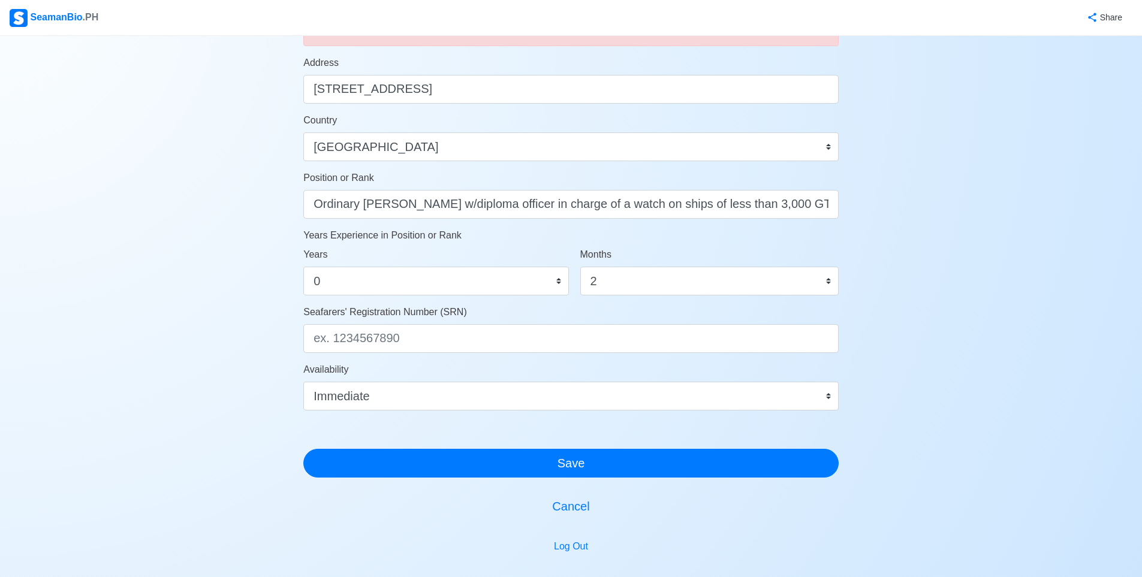
scroll to position [480, 0]
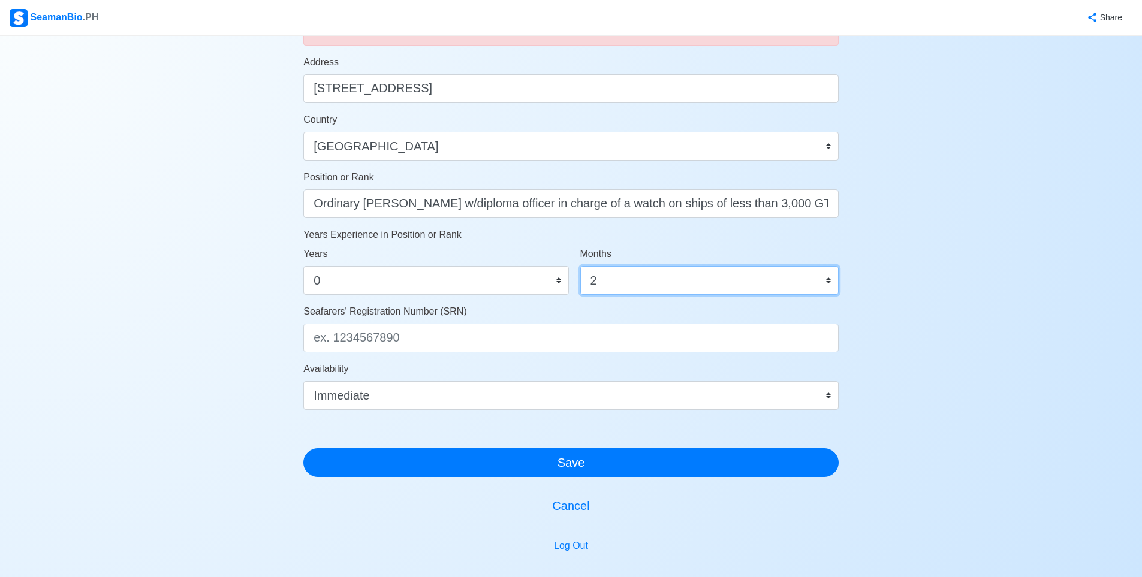
click at [587, 288] on select "0 1 2 3 4 5 6 7 8 9 10 11" at bounding box center [709, 280] width 258 height 29
click at [580, 266] on select "0 1 2 3 4 5 6 7 8 9 10 11" at bounding box center [709, 280] width 258 height 29
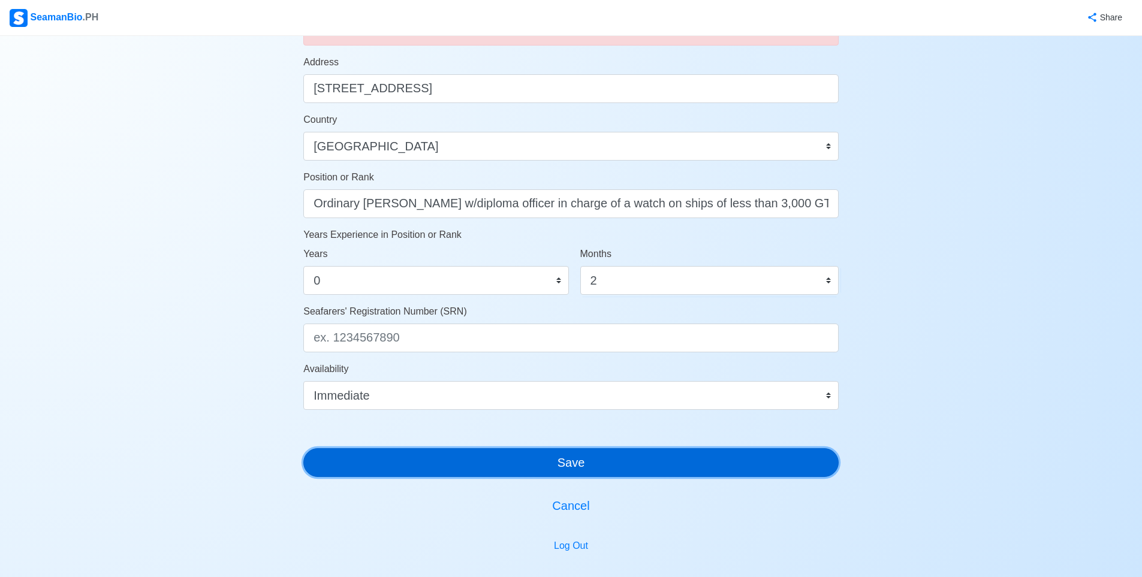
click at [577, 463] on button "Save" at bounding box center [570, 462] width 535 height 29
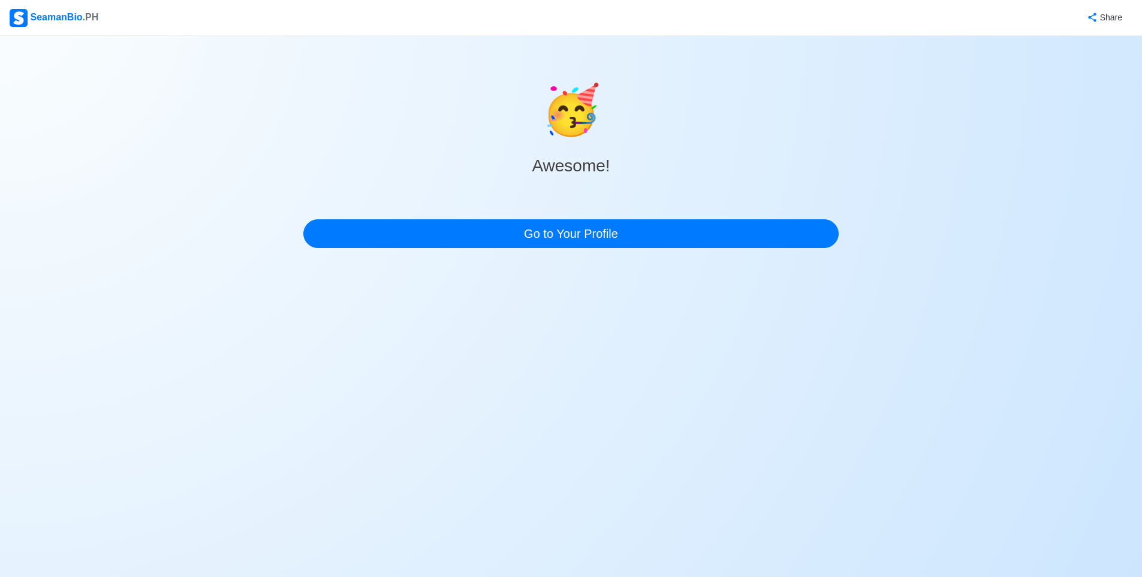
scroll to position [0, 0]
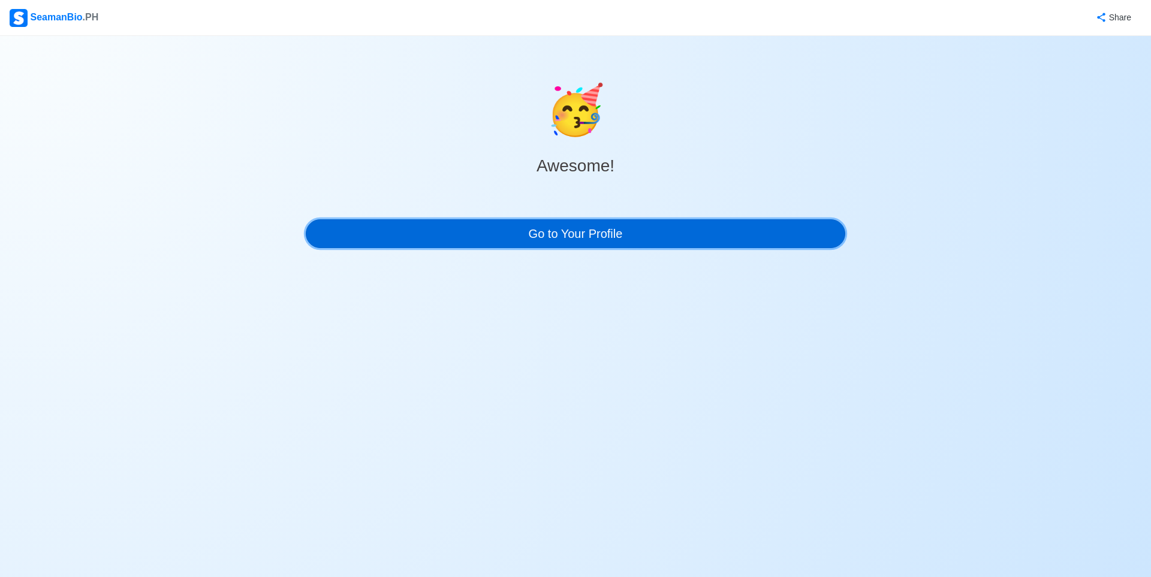
click at [598, 234] on link "Go to Your Profile" at bounding box center [576, 233] width 540 height 29
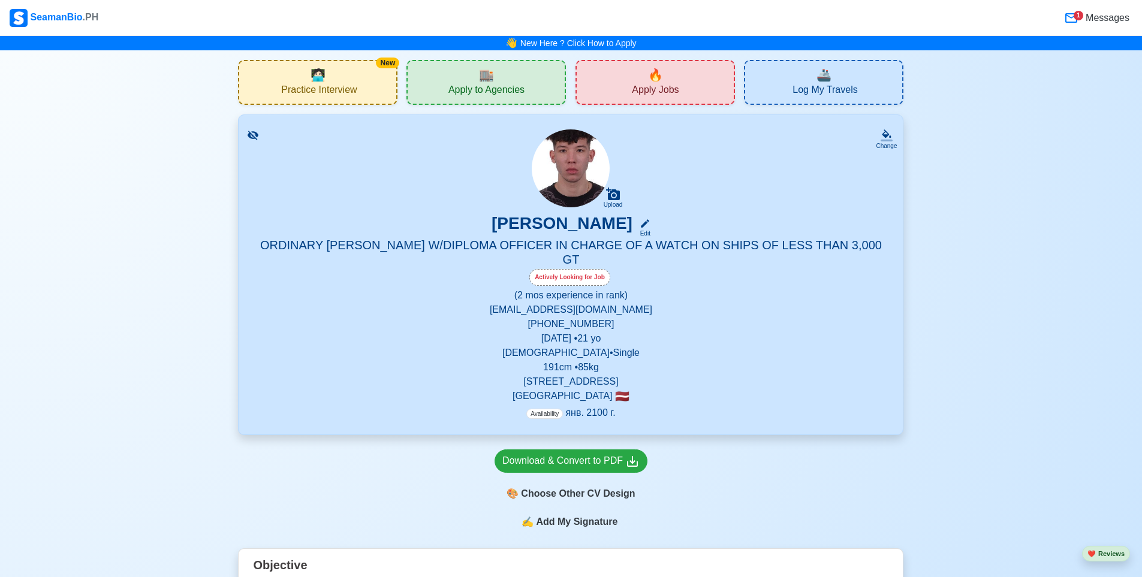
click at [534, 288] on p "(2 mos experience in rank)" at bounding box center [571, 295] width 636 height 14
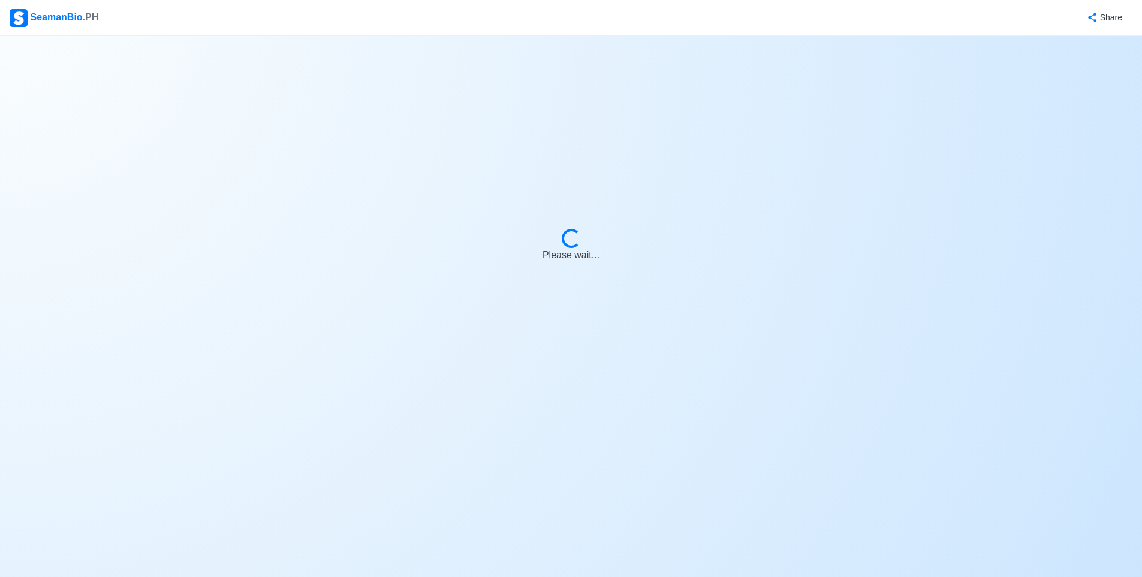
select select "Actively Looking for Job"
select select "Visible for Hiring"
select select "Single"
select select "[DEMOGRAPHIC_DATA]"
select select "LV"
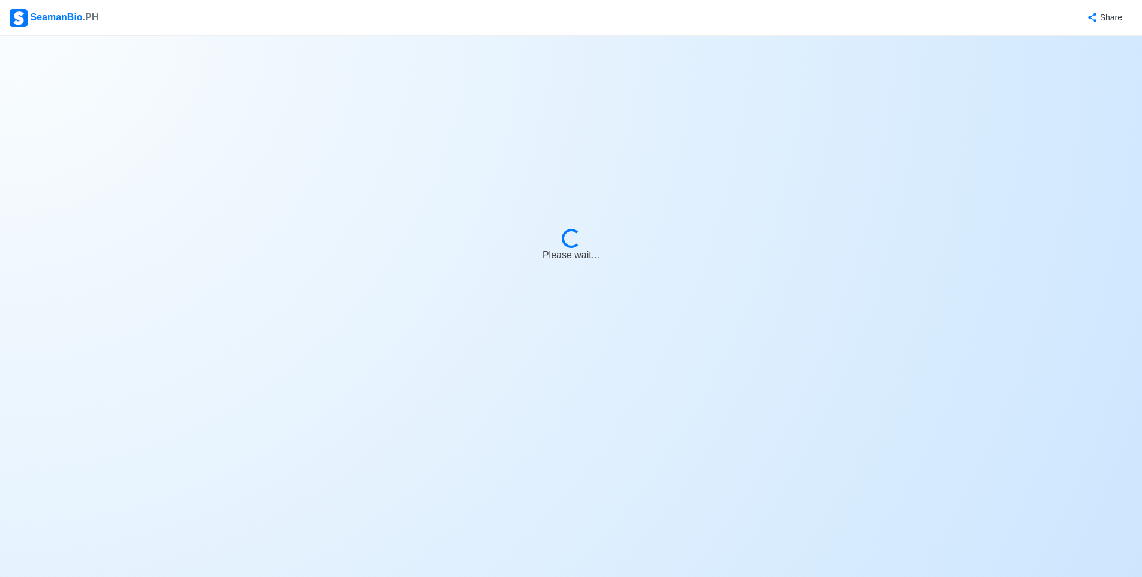
select select "0"
select select "2"
select select "4102437600000"
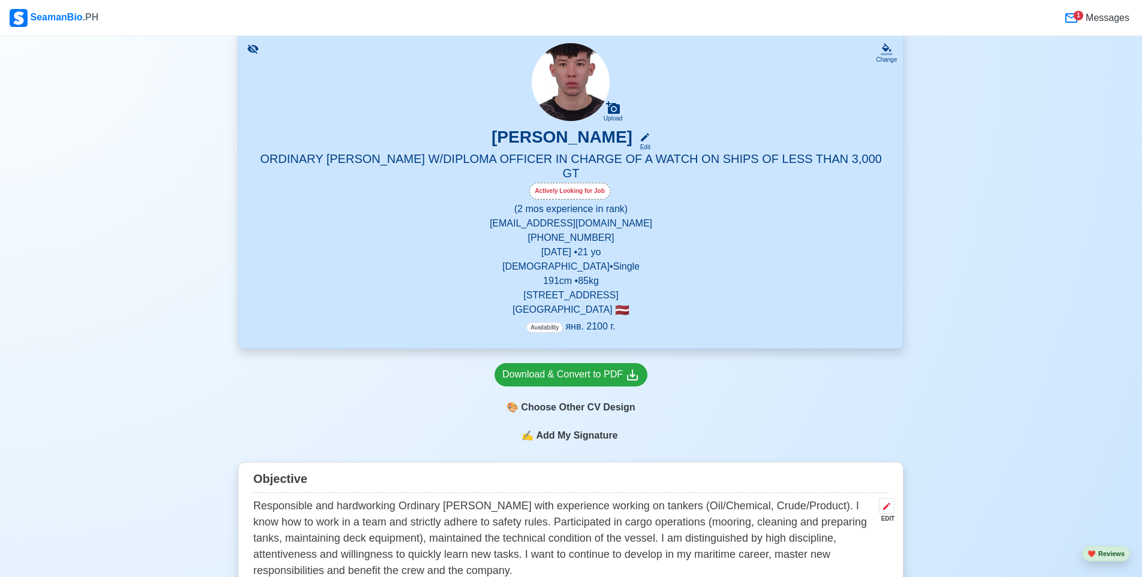
scroll to position [60, 0]
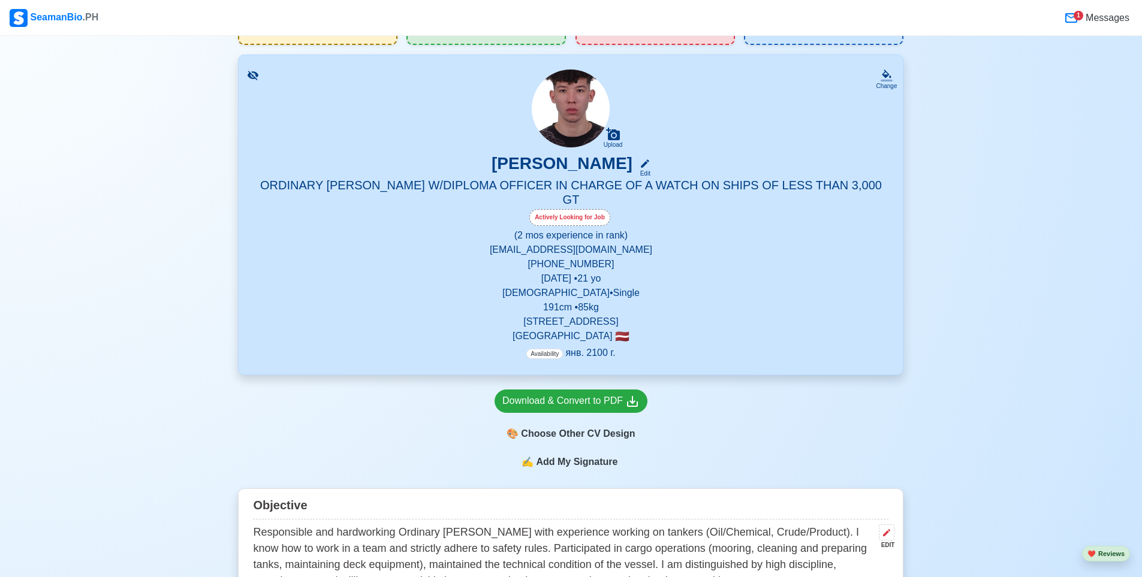
click at [592, 346] on p "Availability янв. 2100 г." at bounding box center [570, 353] width 89 height 14
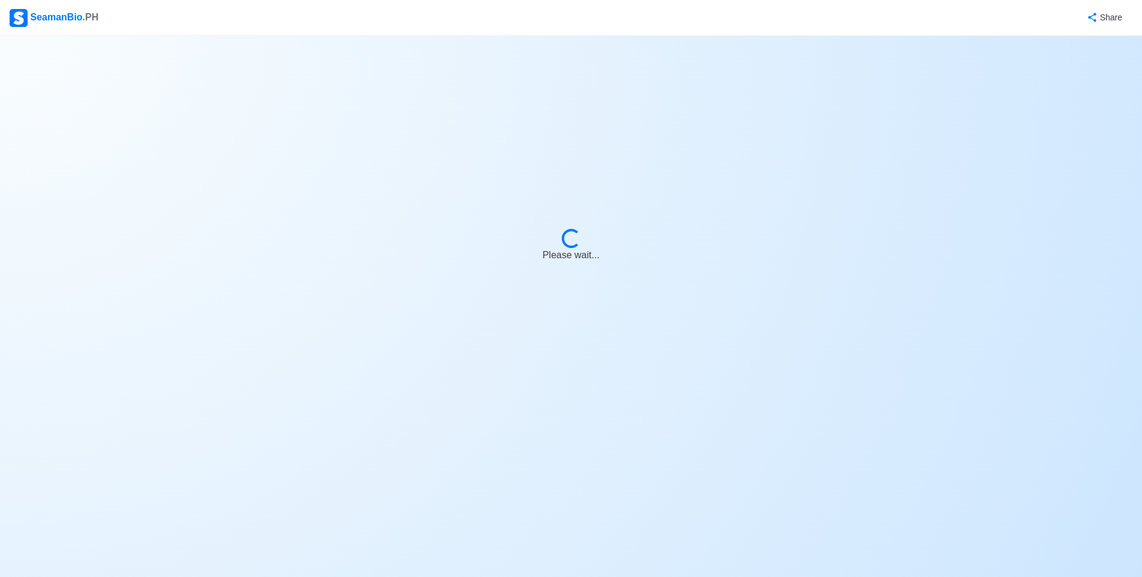
select select "Actively Looking for Job"
select select "Visible for Hiring"
select select "Single"
select select "[DEMOGRAPHIC_DATA]"
select select "LV"
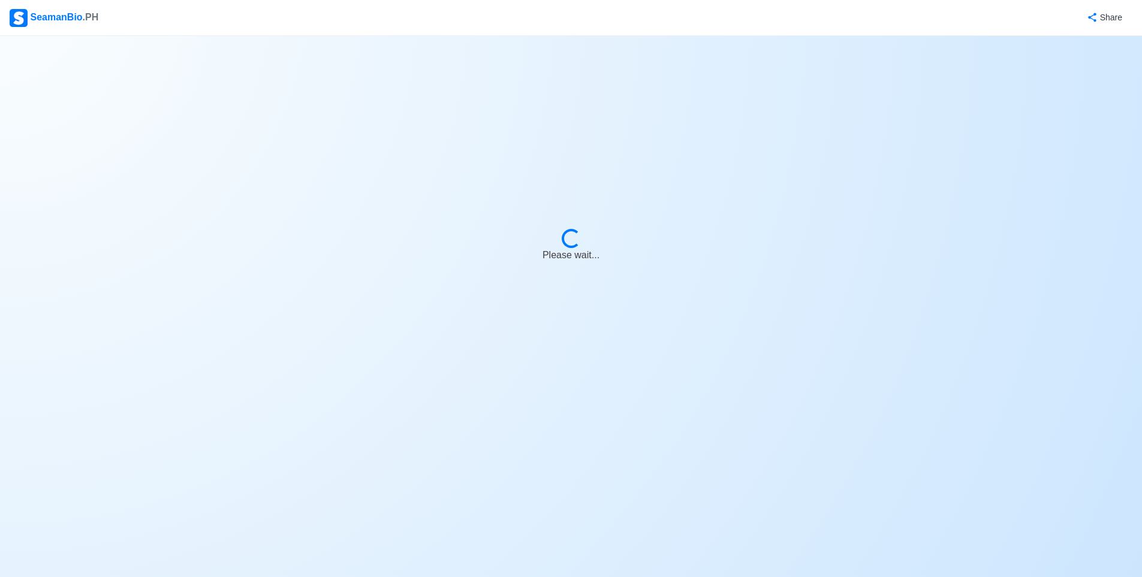
select select "0"
select select "2"
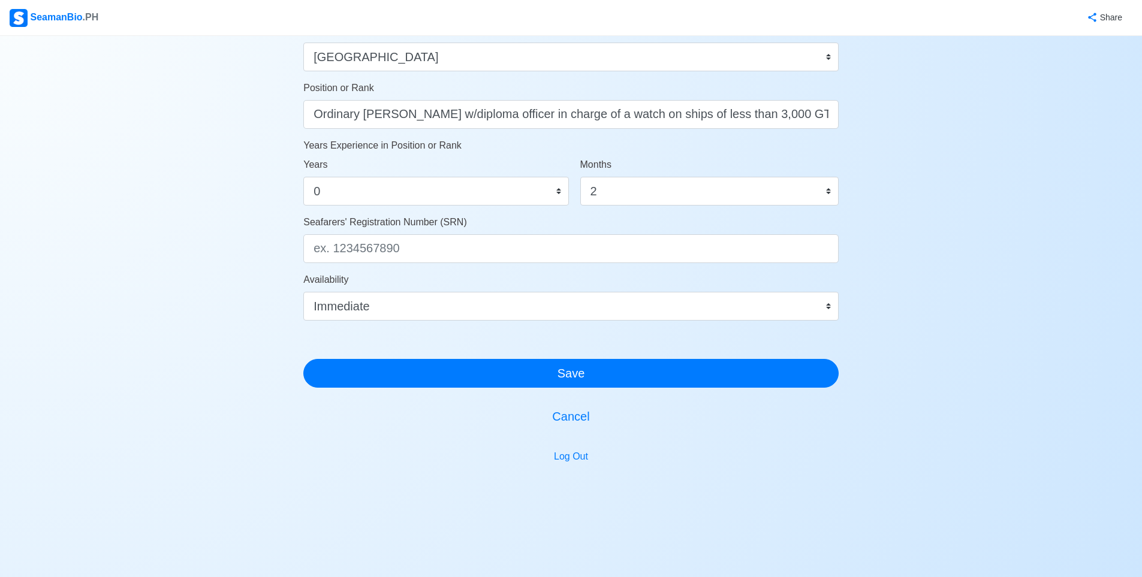
scroll to position [570, 0]
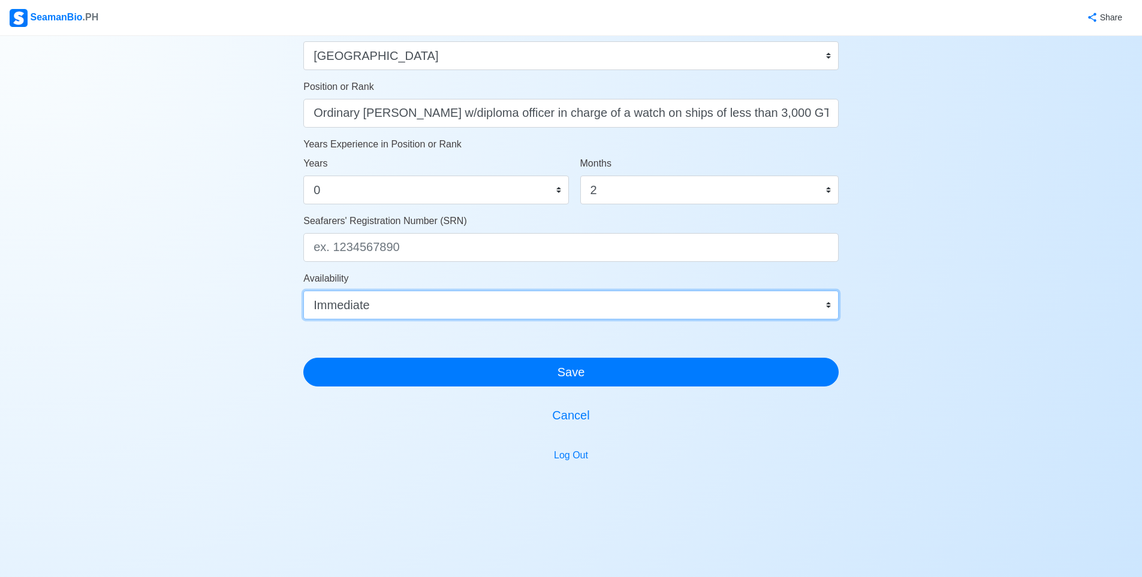
click at [510, 305] on select "Immediate окт. 2025 нояб. 2025 дек. 2025 янв. 2026 февр. 2026 март 2026 апр. 20…" at bounding box center [570, 305] width 535 height 29
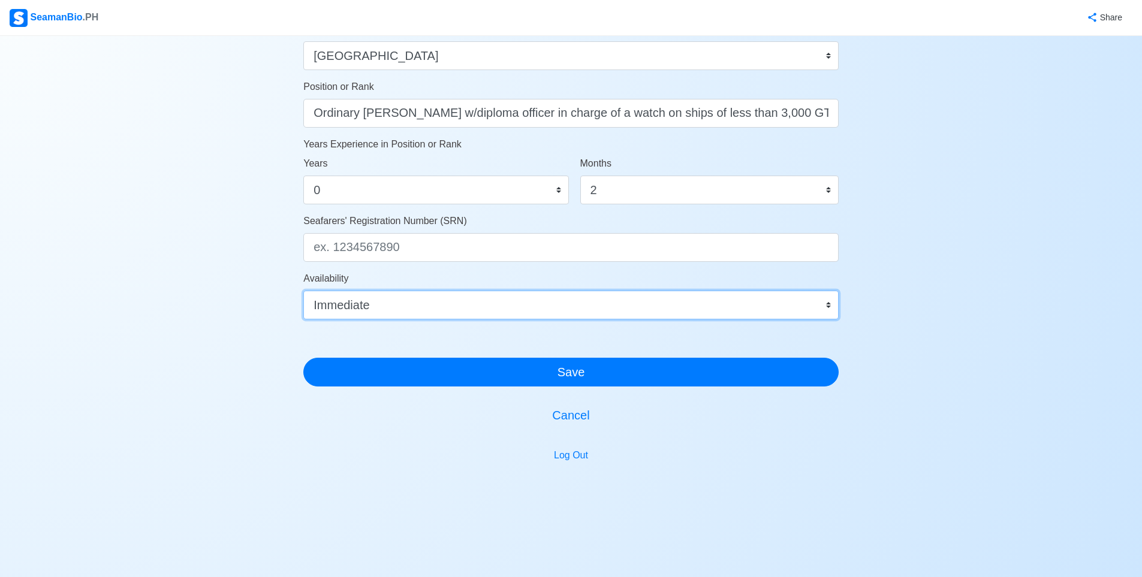
click at [471, 309] on select "Immediate окт. 2025 нояб. 2025 дек. 2025 янв. 2026 февр. 2026 март 2026 апр. 20…" at bounding box center [570, 305] width 535 height 29
select select "NaN"
click at [303, 291] on select "Immediate окт. 2025 нояб. 2025 дек. 2025 янв. 2026 февр. 2026 март 2026 апр. 20…" at bounding box center [570, 305] width 535 height 29
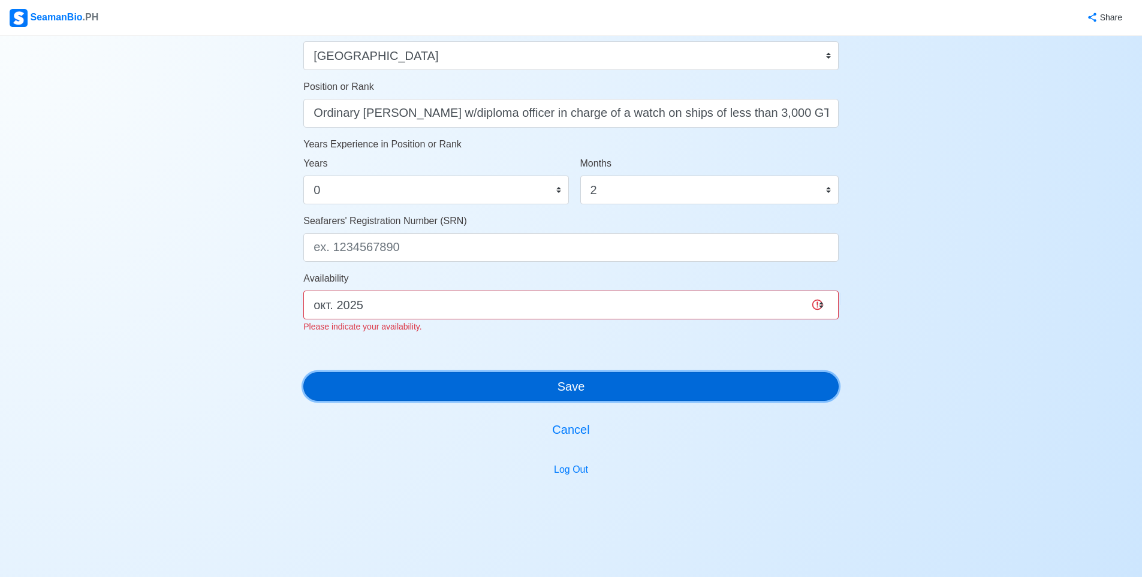
click at [481, 374] on button "Save" at bounding box center [570, 386] width 535 height 29
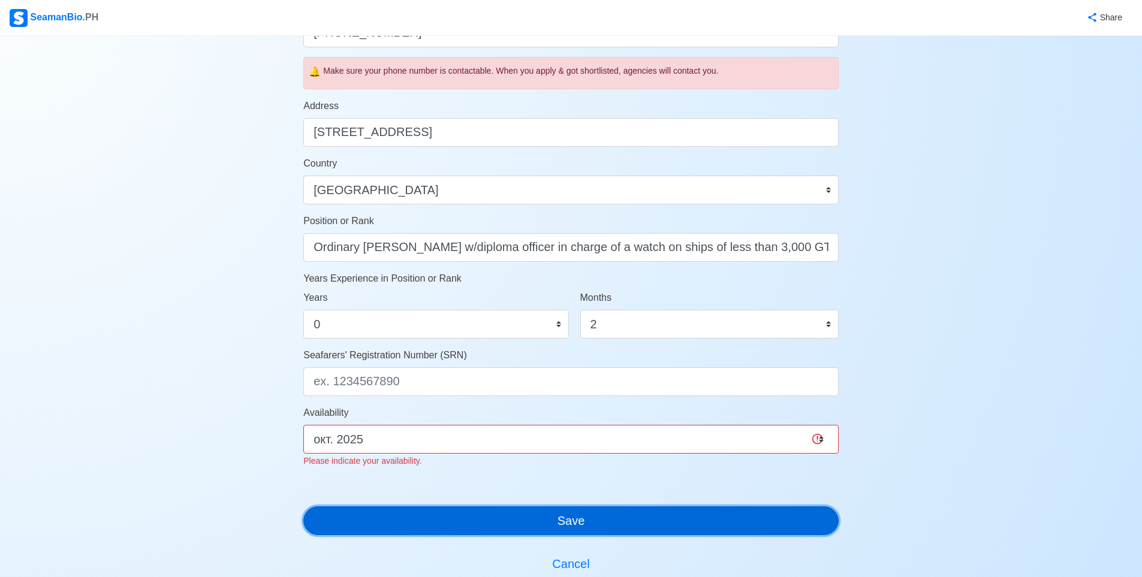
scroll to position [480, 0]
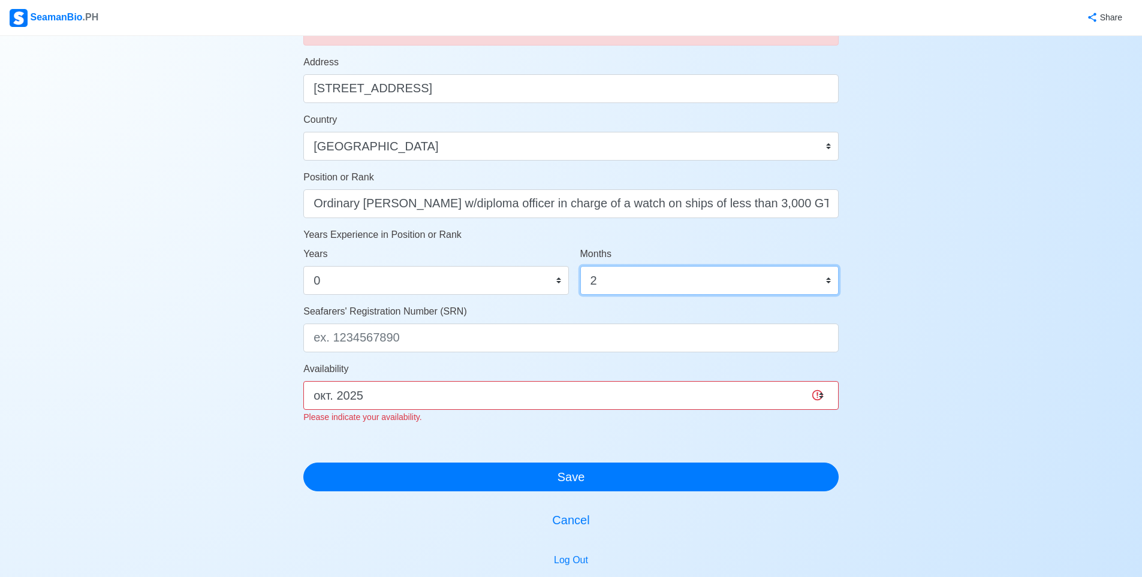
click at [589, 285] on select "0 1 2 3 4 5 6 7 8 9 10 11" at bounding box center [709, 280] width 258 height 29
select select "0"
click at [580, 266] on select "0 1 2 3 4 5 6 7 8 9 10 11" at bounding box center [709, 280] width 258 height 29
click at [546, 285] on select "0 1 2 3 4 5 6 7 8 9 10 11 12 13 14 15 16 17 18 19 20 21 22 23 24 25 26 27 28 29…" at bounding box center [435, 280] width 265 height 29
select select "1"
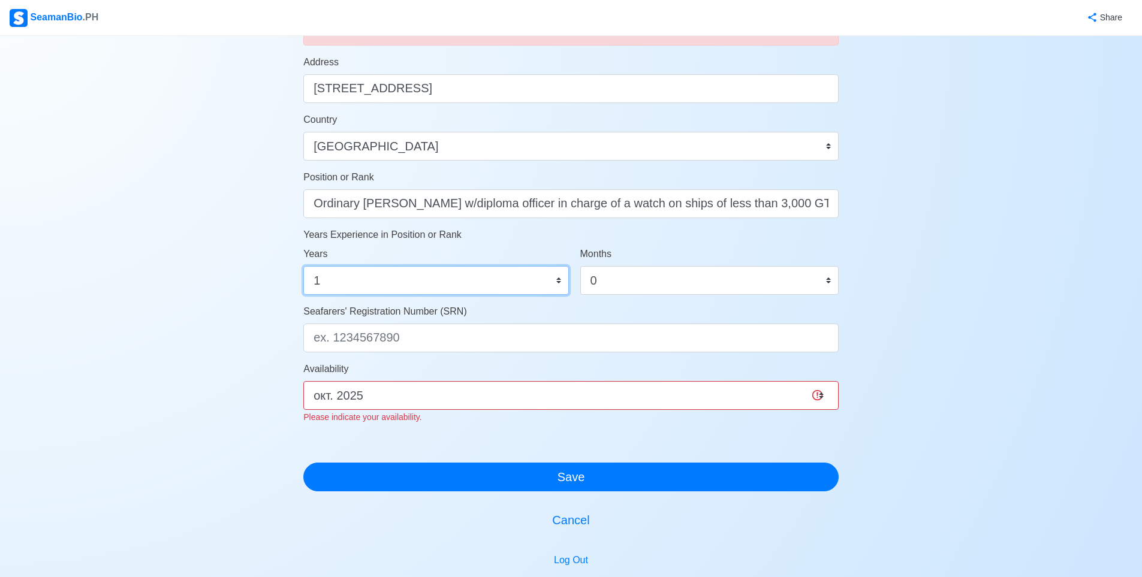
click at [303, 266] on select "0 1 2 3 4 5 6 7 8 9 10 11 12 13 14 15 16 17 18 19 20 21 22 23 24 25 26 27 28 29…" at bounding box center [435, 280] width 265 height 29
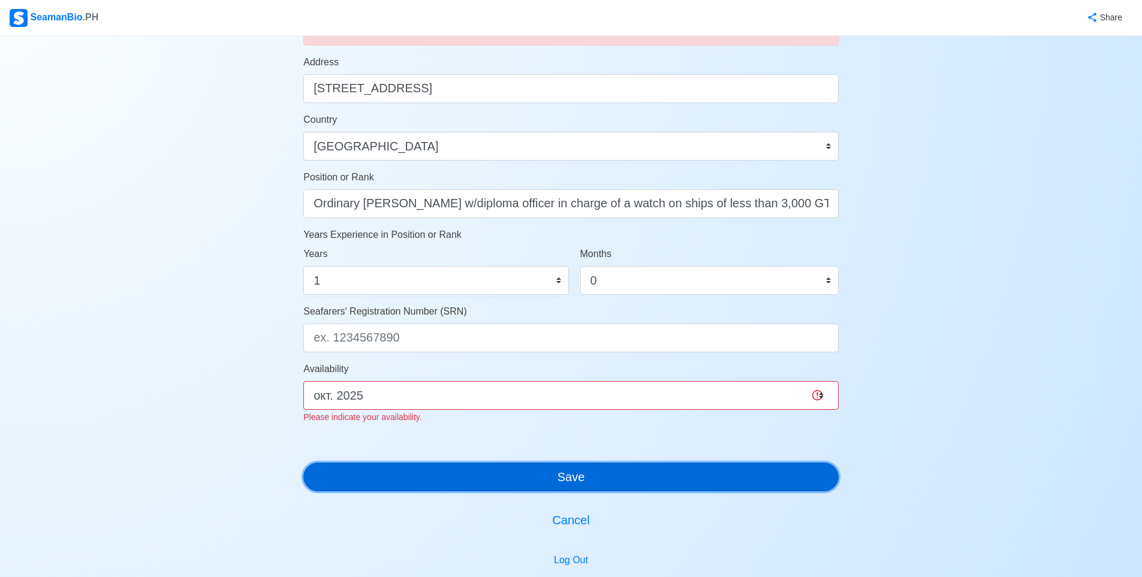
click at [601, 486] on button "Save" at bounding box center [570, 477] width 535 height 29
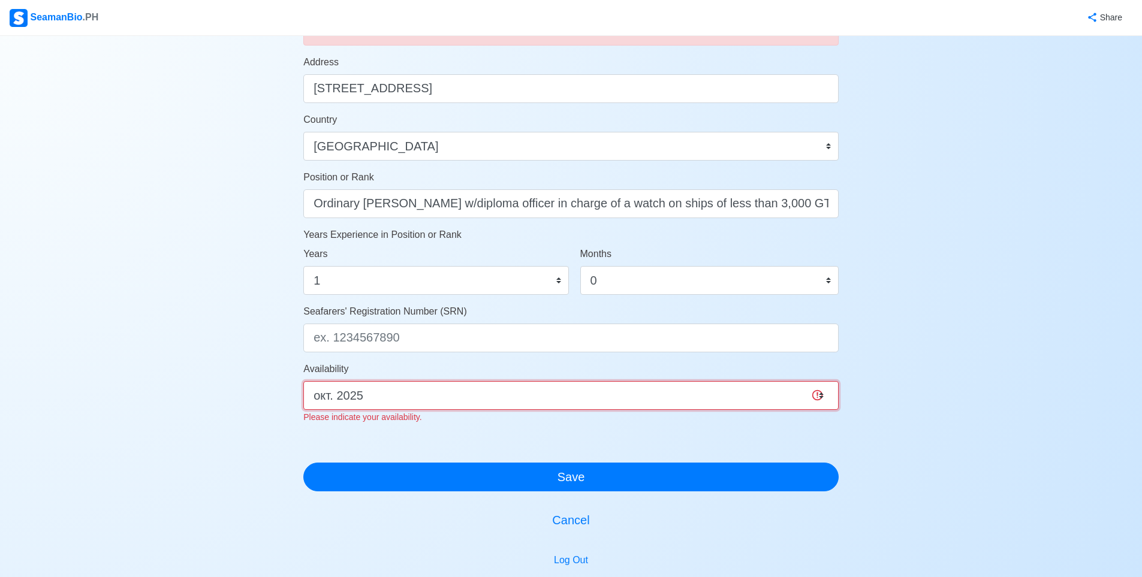
click at [528, 398] on select "Immediate окт. 2025 нояб. 2025 дек. 2025 янв. 2026 февр. 2026 март 2026 апр. 20…" at bounding box center [570, 395] width 535 height 29
select select "4102437600000"
click at [303, 381] on select "Immediate окт. 2025 нояб. 2025 дек. 2025 янв. 2026 февр. 2026 март 2026 апр. 20…" at bounding box center [570, 395] width 535 height 29
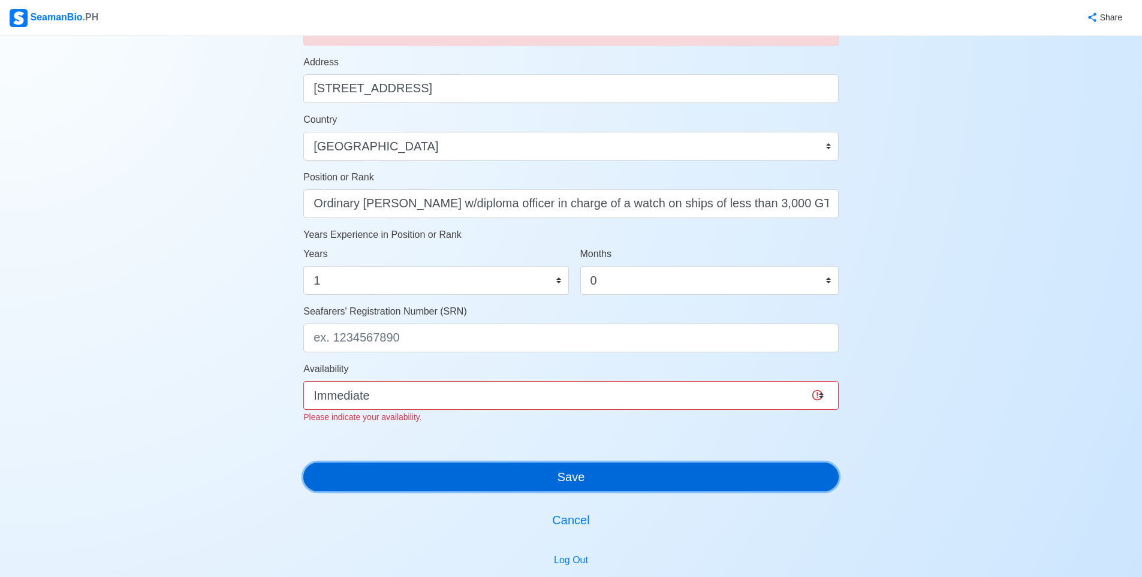
click at [490, 482] on div "Account Setup 🗂️ Your Job Status Onboard Actively Looking for Job Not Looking f…" at bounding box center [570, 105] width 535 height 1078
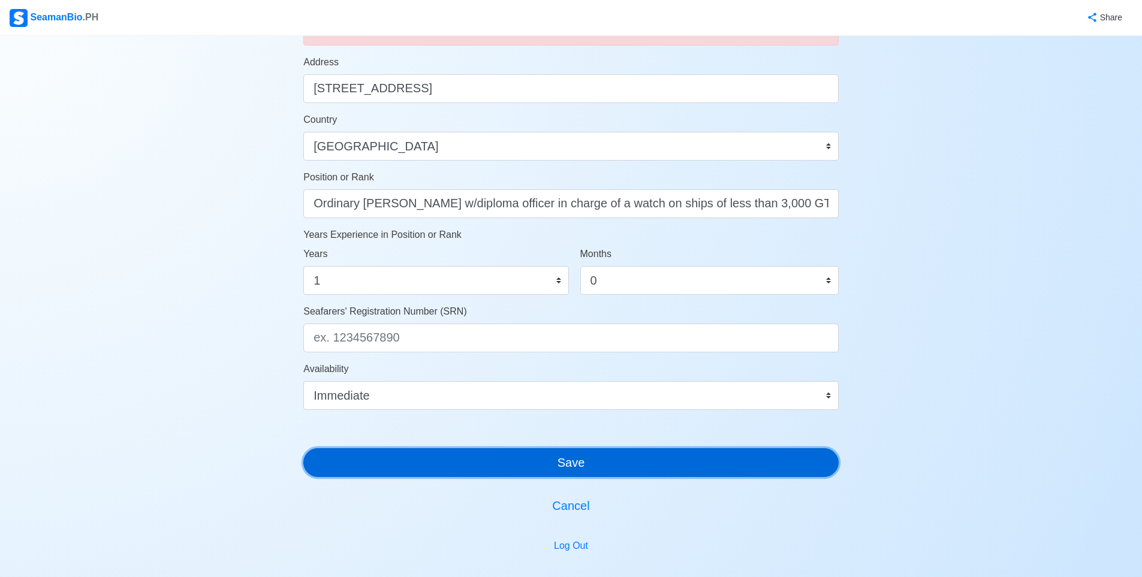
click at [493, 472] on button "Save" at bounding box center [570, 462] width 535 height 29
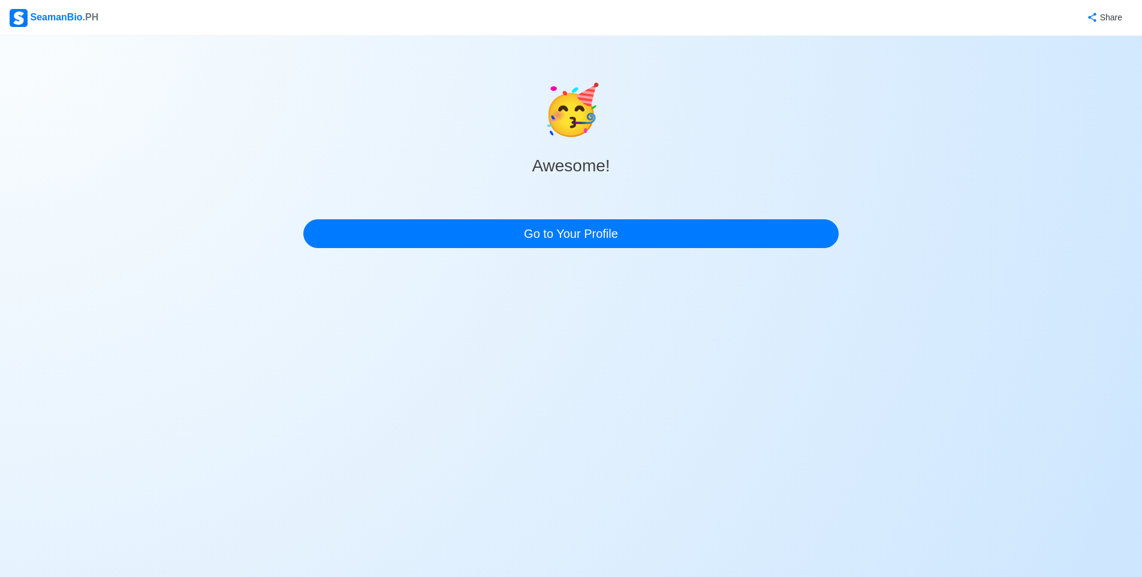
scroll to position [0, 0]
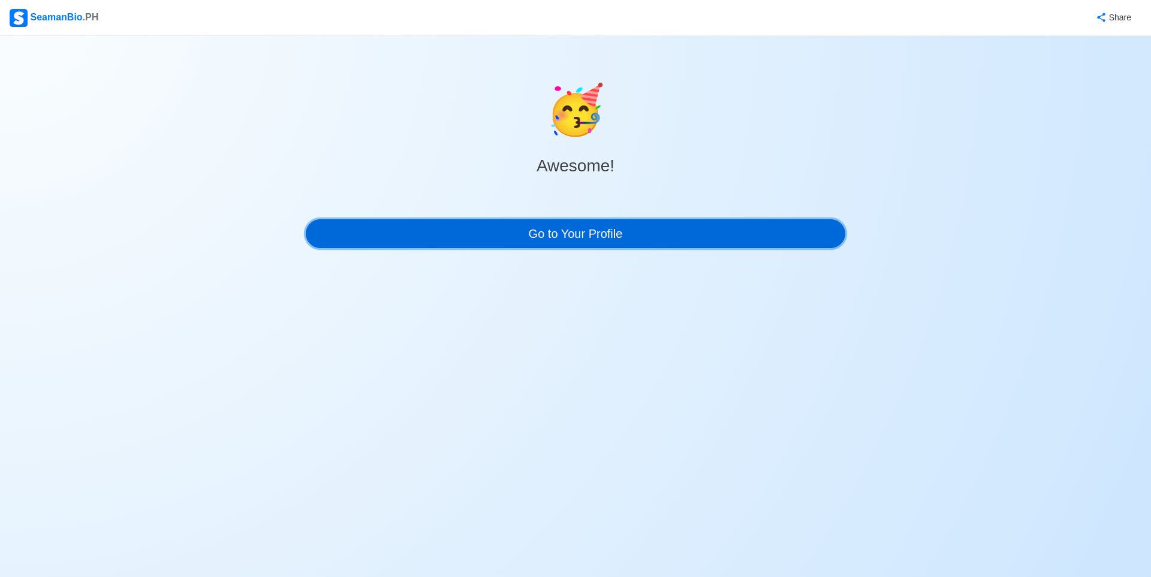
click at [573, 240] on link "Go to Your Profile" at bounding box center [576, 233] width 540 height 29
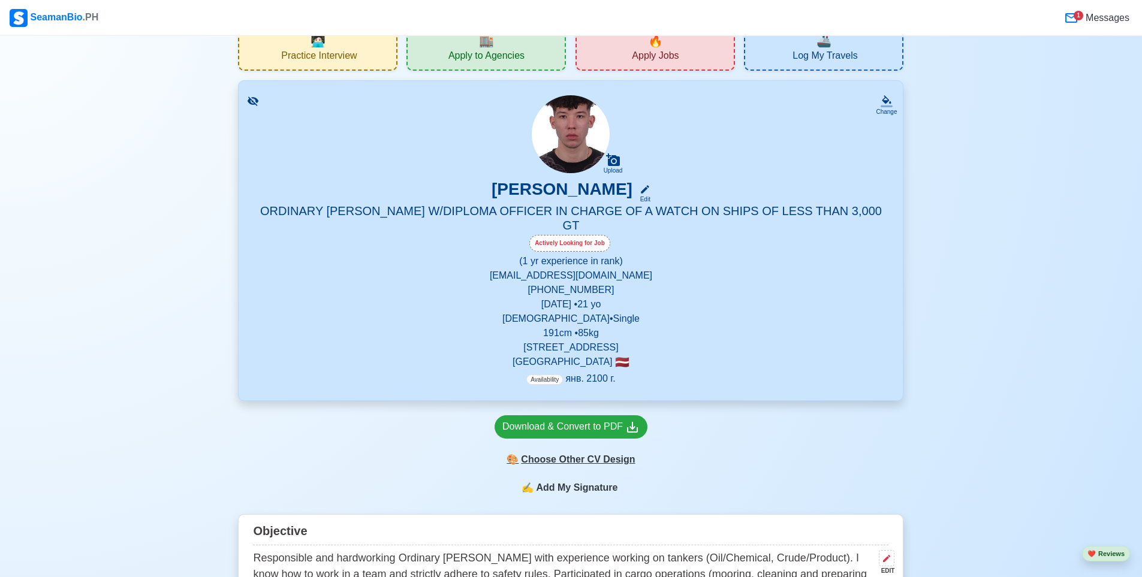
scroll to position [60, 0]
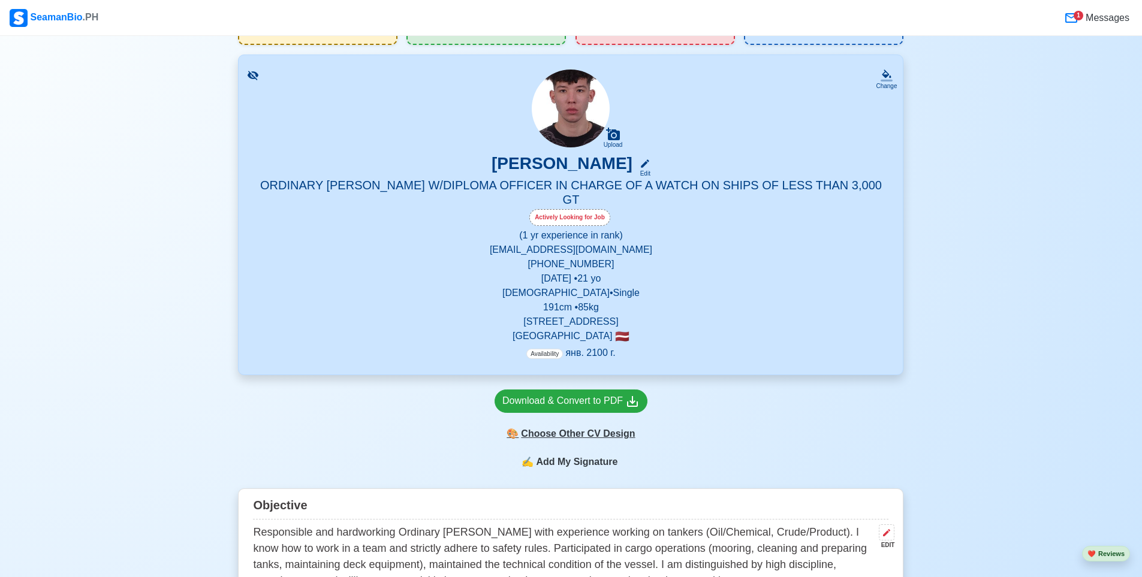
click at [591, 425] on div "🎨 Choose Other CV Design" at bounding box center [571, 434] width 153 height 23
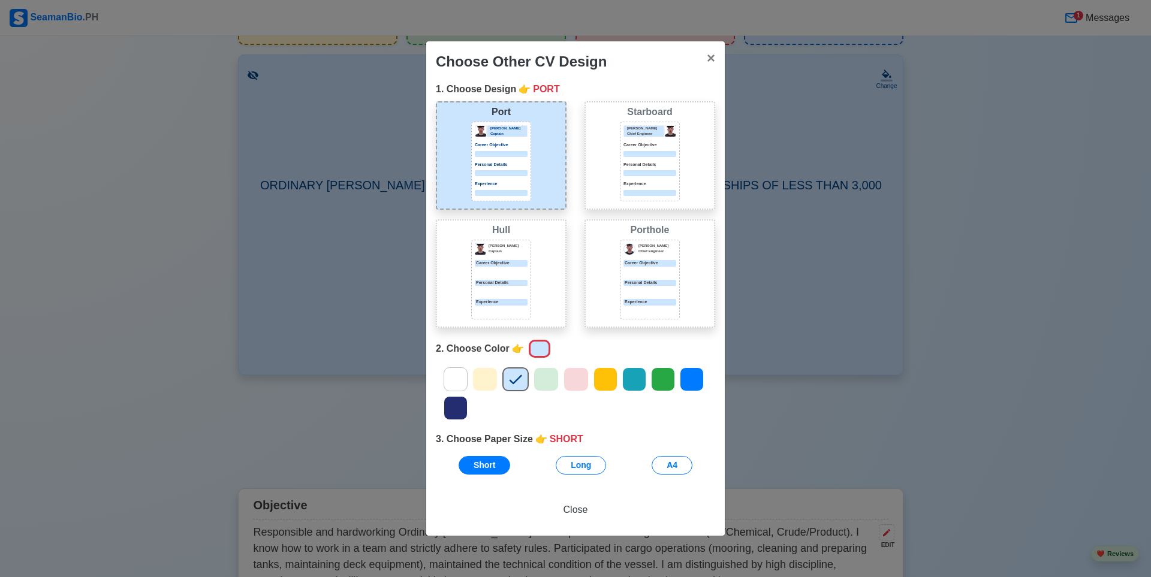
click at [464, 397] on div at bounding box center [575, 394] width 297 height 58
click at [462, 400] on icon at bounding box center [456, 408] width 18 height 18
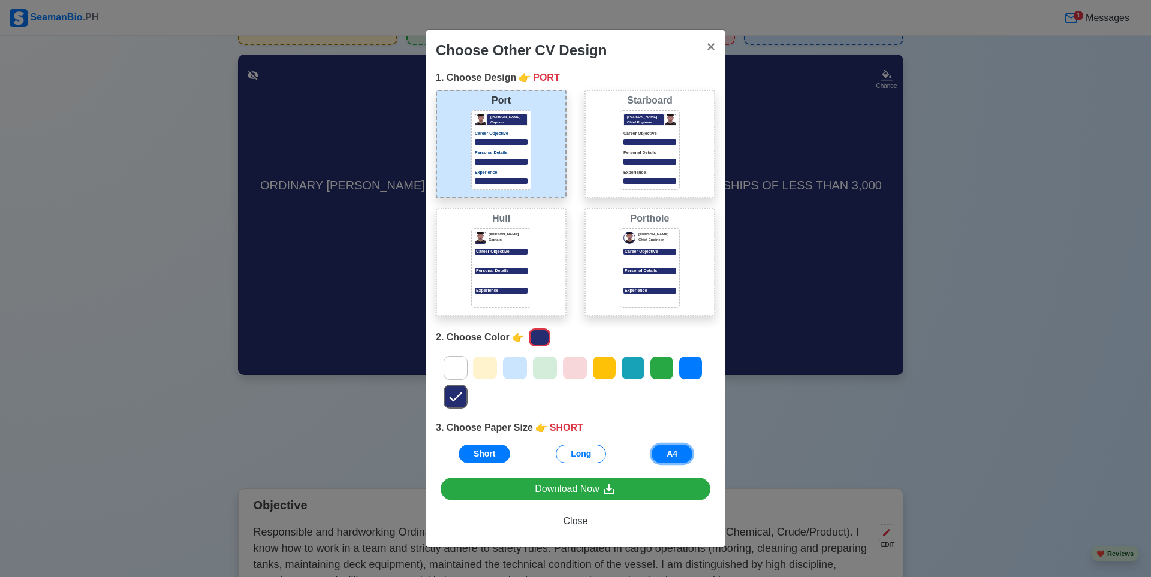
click at [664, 449] on button "A4" at bounding box center [672, 454] width 41 height 19
click at [713, 46] on span "×" at bounding box center [711, 46] width 8 height 16
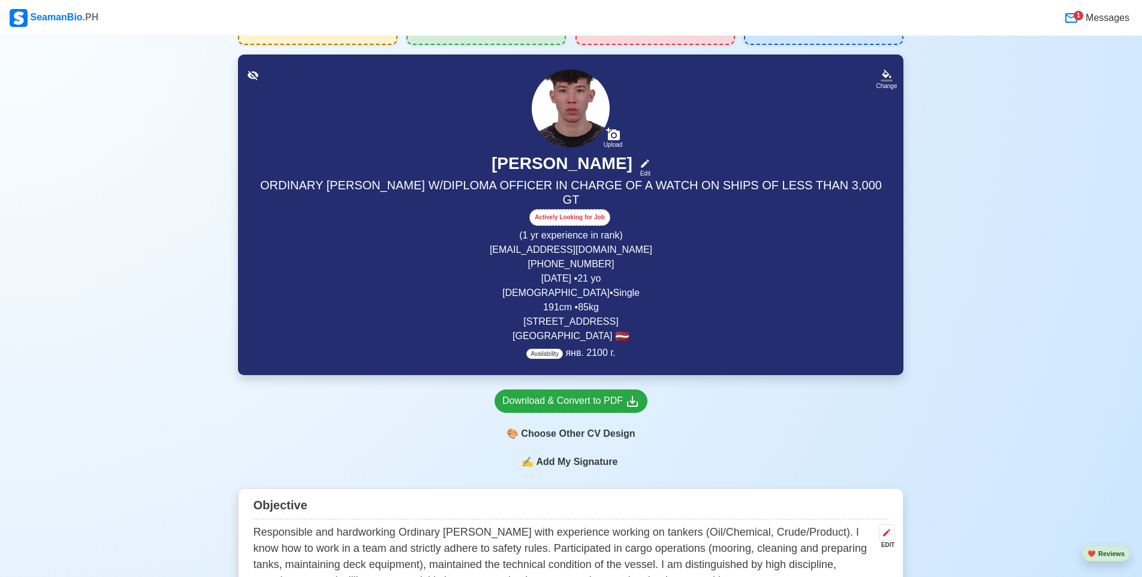
click at [609, 455] on span "Add My Signature" at bounding box center [577, 462] width 86 height 14
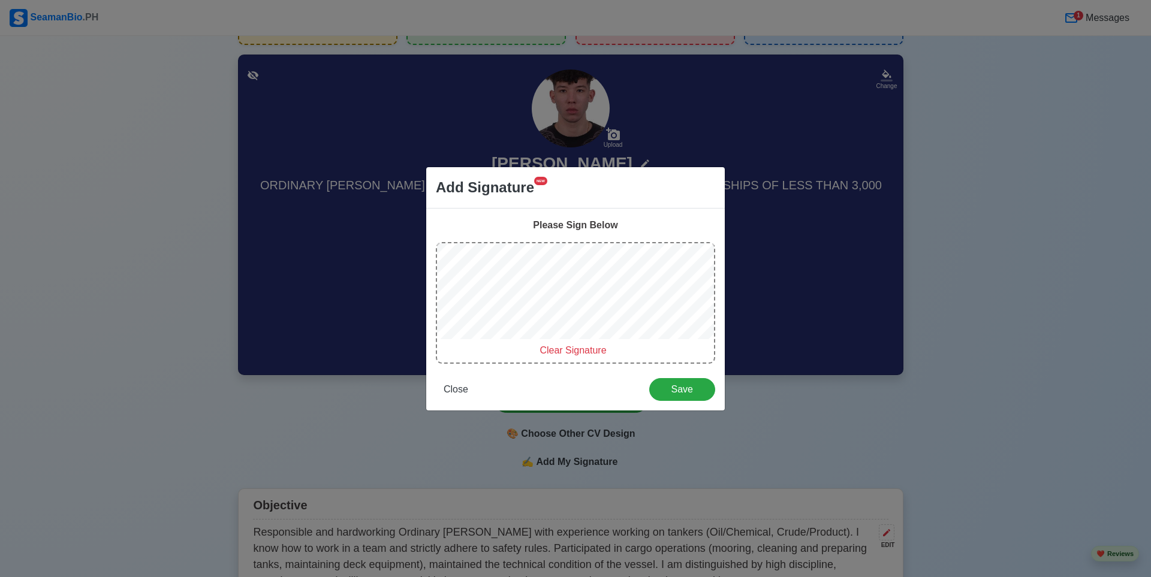
click at [562, 352] on span "Clear Signature" at bounding box center [573, 350] width 67 height 10
click at [550, 349] on span "Clear Signature" at bounding box center [573, 350] width 67 height 10
click at [517, 309] on div at bounding box center [575, 293] width 277 height 100
click at [523, 270] on div at bounding box center [575, 293] width 277 height 100
click at [558, 350] on span "Clear Signature" at bounding box center [573, 350] width 67 height 10
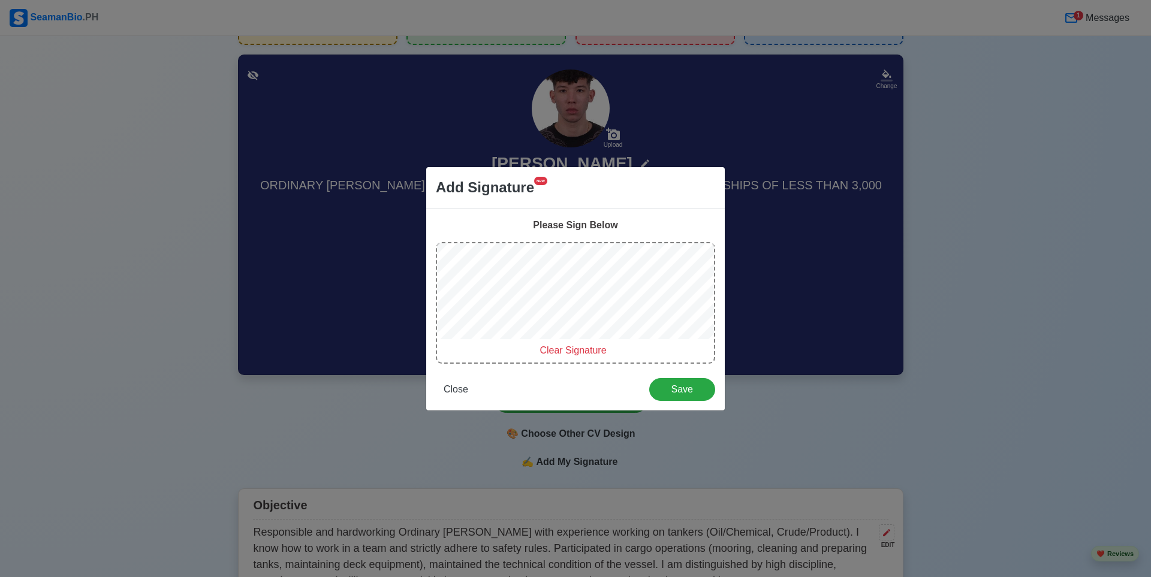
click at [596, 353] on span "Clear Signature" at bounding box center [573, 350] width 67 height 10
drag, startPoint x: 586, startPoint y: 350, endPoint x: 562, endPoint y: 350, distance: 23.4
click at [585, 350] on span "Clear Signature" at bounding box center [573, 350] width 67 height 10
click at [469, 392] on button "Close" at bounding box center [456, 389] width 40 height 23
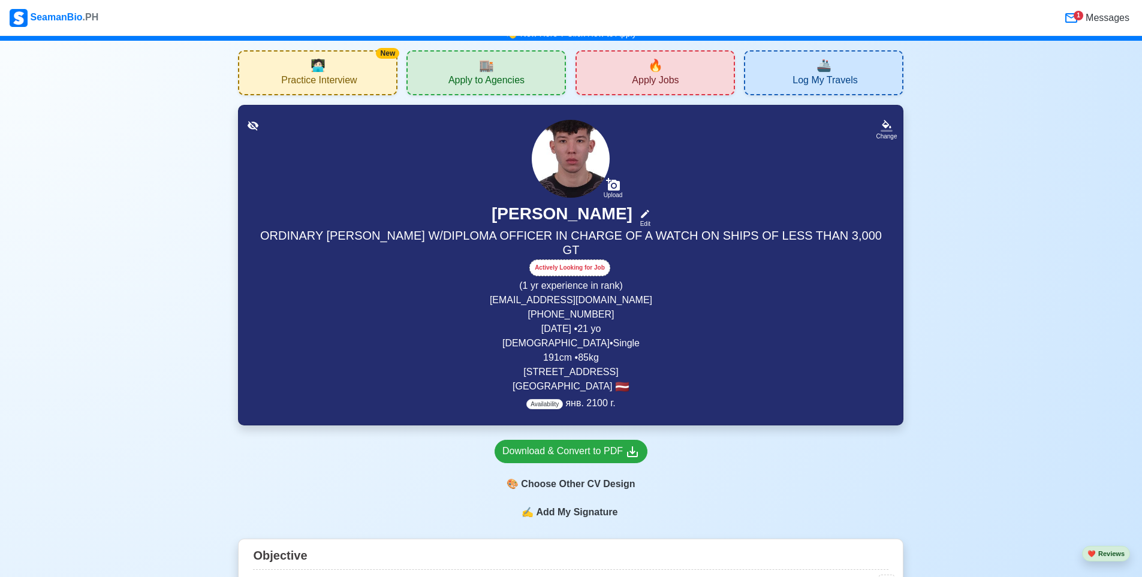
scroll to position [0, 0]
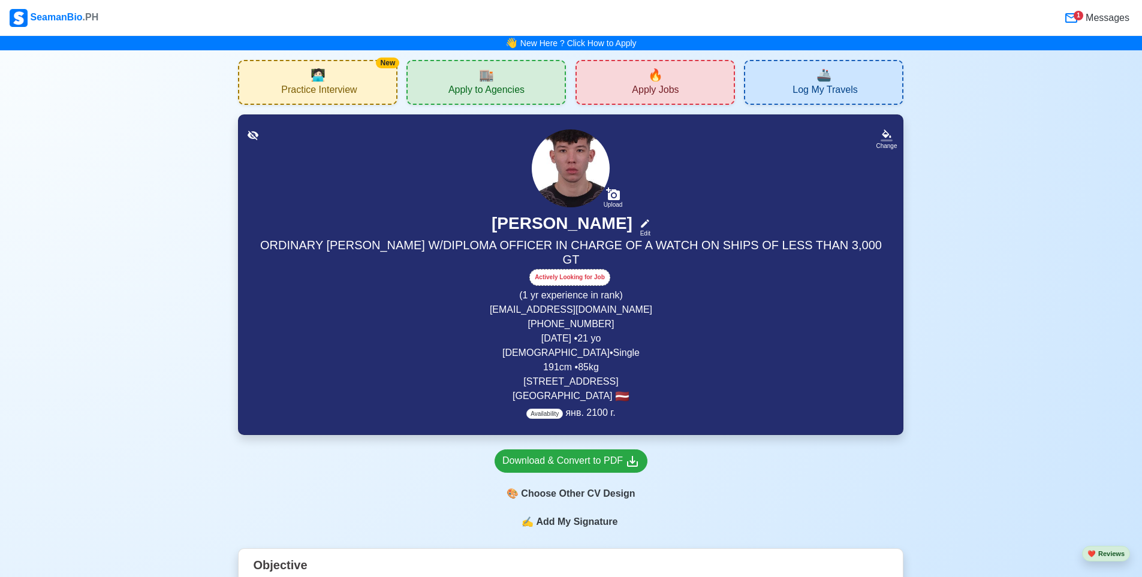
click at [580, 406] on p "Availability янв. 2100 г." at bounding box center [570, 413] width 89 height 14
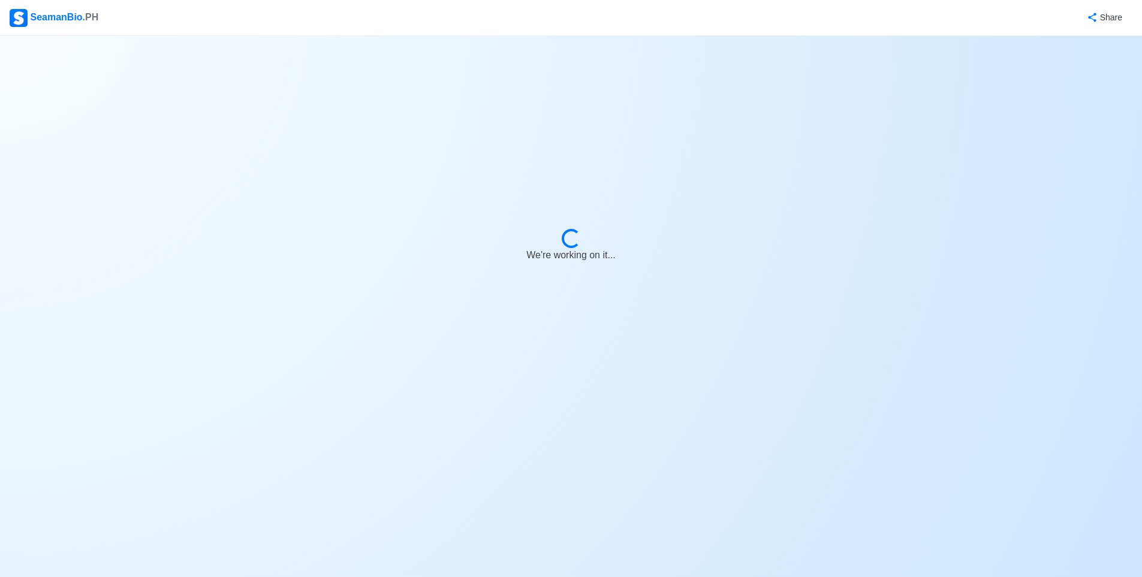
select select "Actively Looking for Job"
select select "Visible for Hiring"
select select "Single"
select select "[DEMOGRAPHIC_DATA]"
select select "LV"
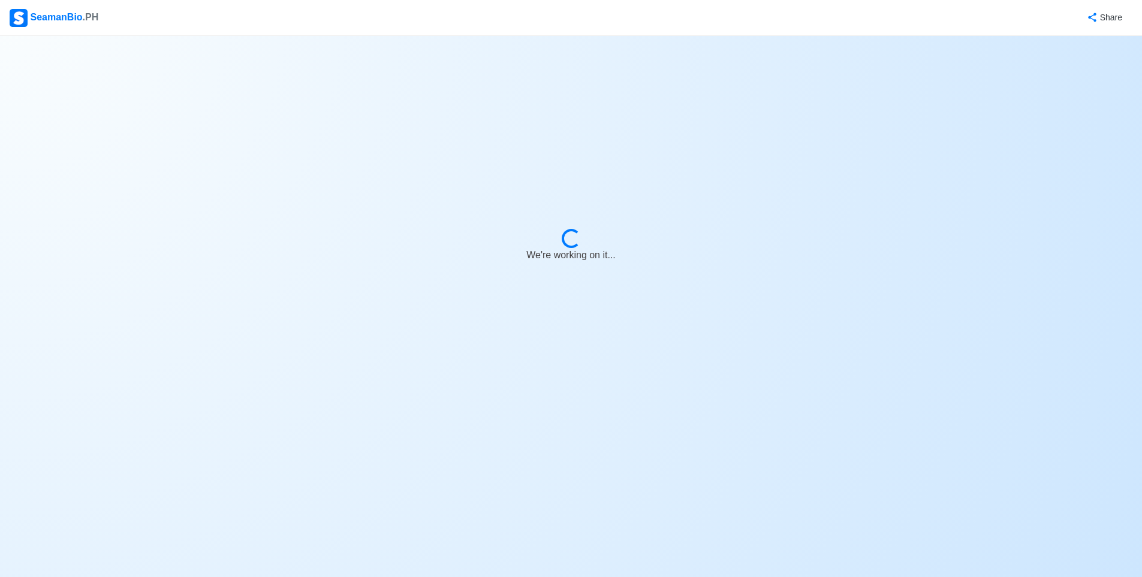
select select "1"
select select "0"
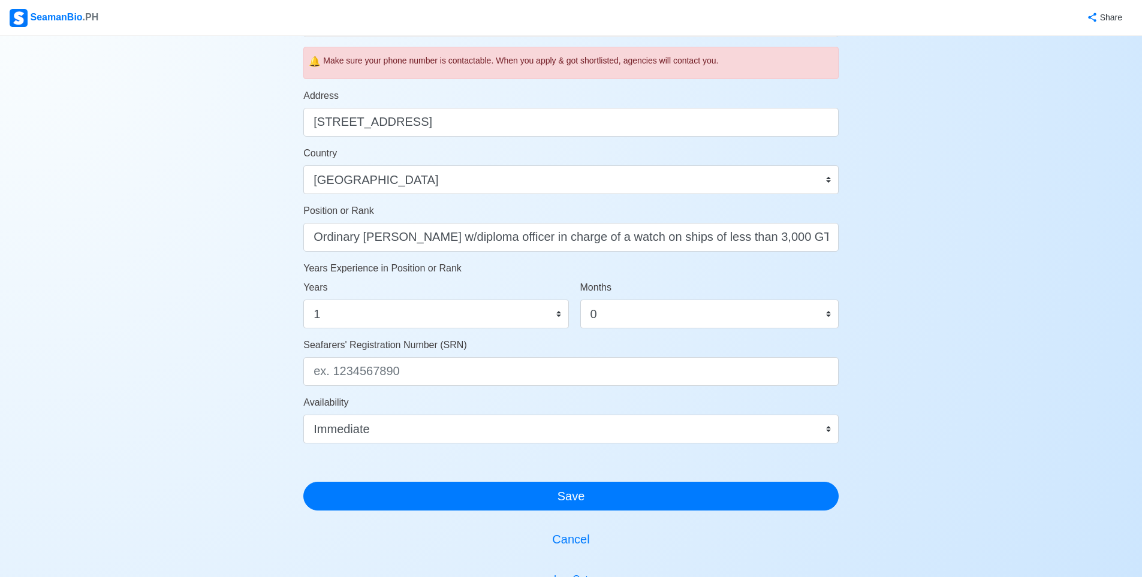
scroll to position [480, 0]
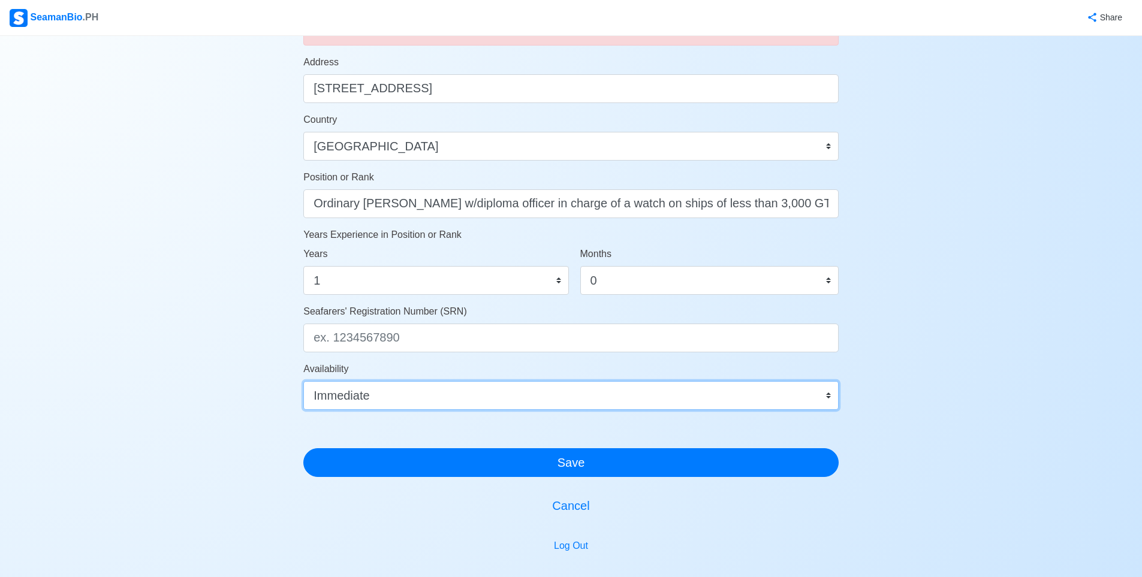
click at [491, 396] on select "Immediate окт. 2025 нояб. 2025 дек. 2025 янв. 2026 февр. 2026 март 2026 апр. 20…" at bounding box center [570, 395] width 535 height 29
click at [489, 396] on select "Immediate окт. 2025 нояб. 2025 дек. 2025 янв. 2026 февр. 2026 март 2026 апр. 20…" at bounding box center [570, 395] width 535 height 29
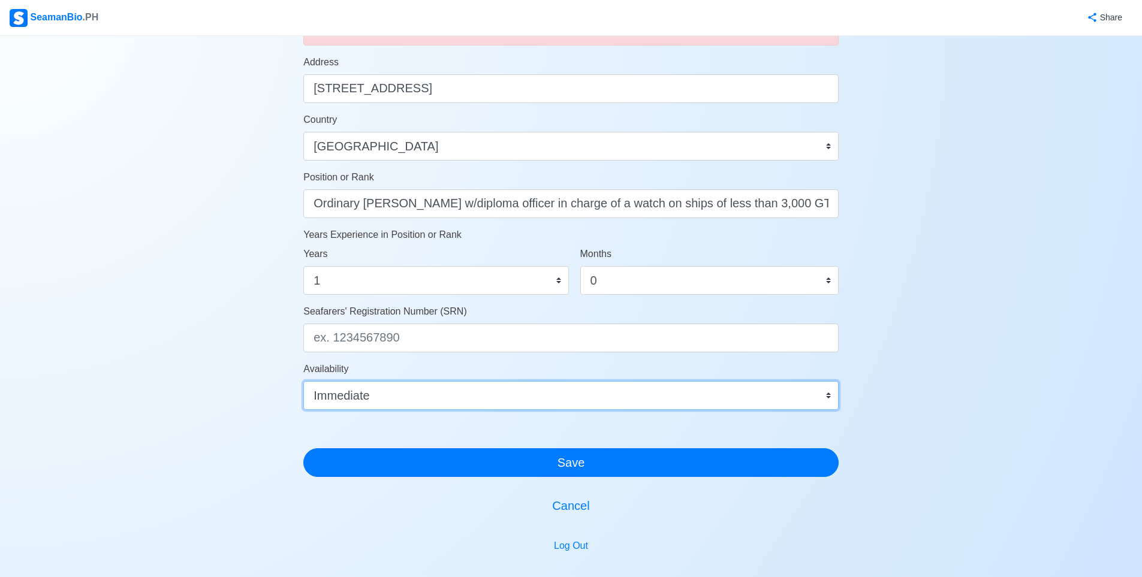
click at [489, 396] on select "Immediate окт. 2025 нояб. 2025 дек. 2025 янв. 2026 февр. 2026 март 2026 апр. 20…" at bounding box center [570, 395] width 535 height 29
click at [489, 395] on select "Immediate окт. 2025 нояб. 2025 дек. 2025 янв. 2026 февр. 2026 март 2026 апр. 20…" at bounding box center [570, 395] width 535 height 29
drag, startPoint x: 497, startPoint y: 395, endPoint x: 567, endPoint y: 398, distance: 70.2
click at [498, 395] on select "Immediate окт. 2025 нояб. 2025 дек. 2025 янв. 2026 февр. 2026 март 2026 апр. 20…" at bounding box center [570, 395] width 535 height 29
drag, startPoint x: 793, startPoint y: 395, endPoint x: 737, endPoint y: 393, distance: 56.4
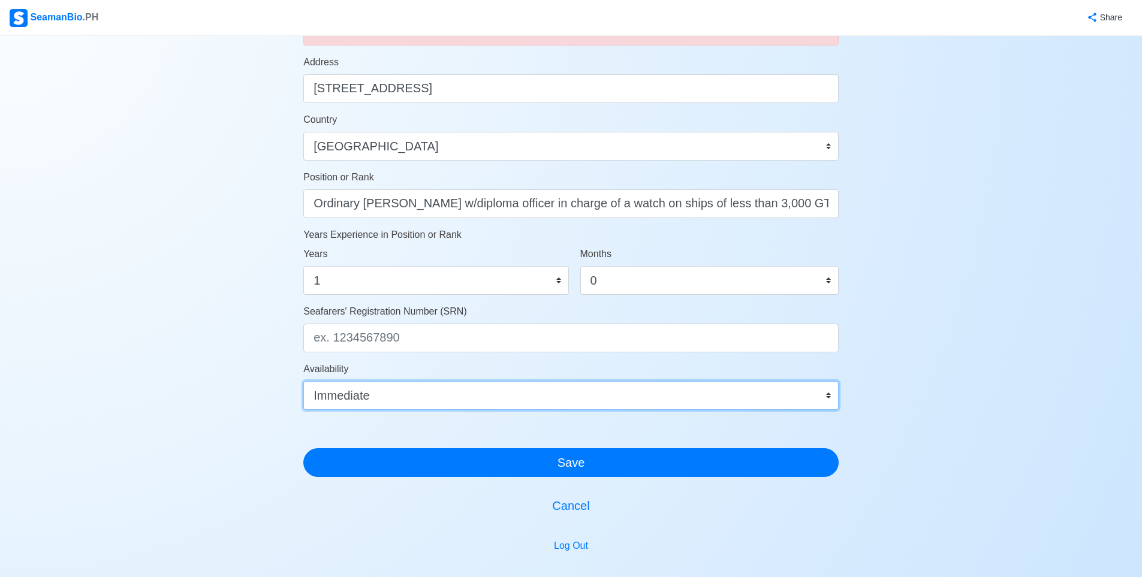
click at [737, 393] on select "Immediate окт. 2025 нояб. 2025 дек. 2025 янв. 2026 февр. 2026 март 2026 апр. 20…" at bounding box center [570, 395] width 535 height 29
select select "NaN"
click at [303, 381] on select "Immediate окт. 2025 нояб. 2025 дек. 2025 янв. 2026 февр. 2026 март 2026 апр. 20…" at bounding box center [570, 395] width 535 height 29
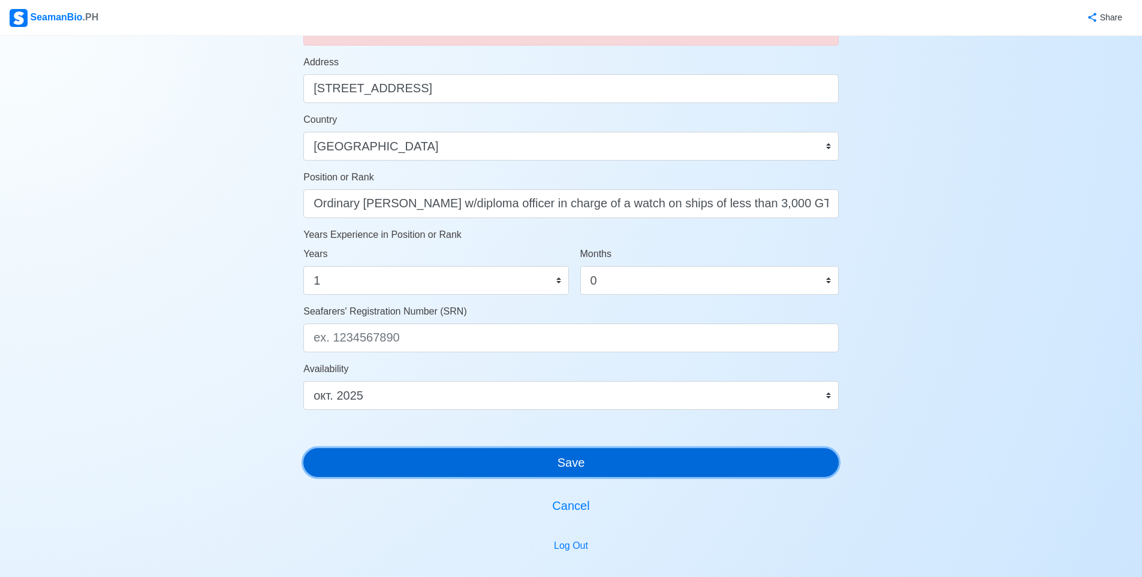
click at [510, 465] on button "Save" at bounding box center [570, 462] width 535 height 29
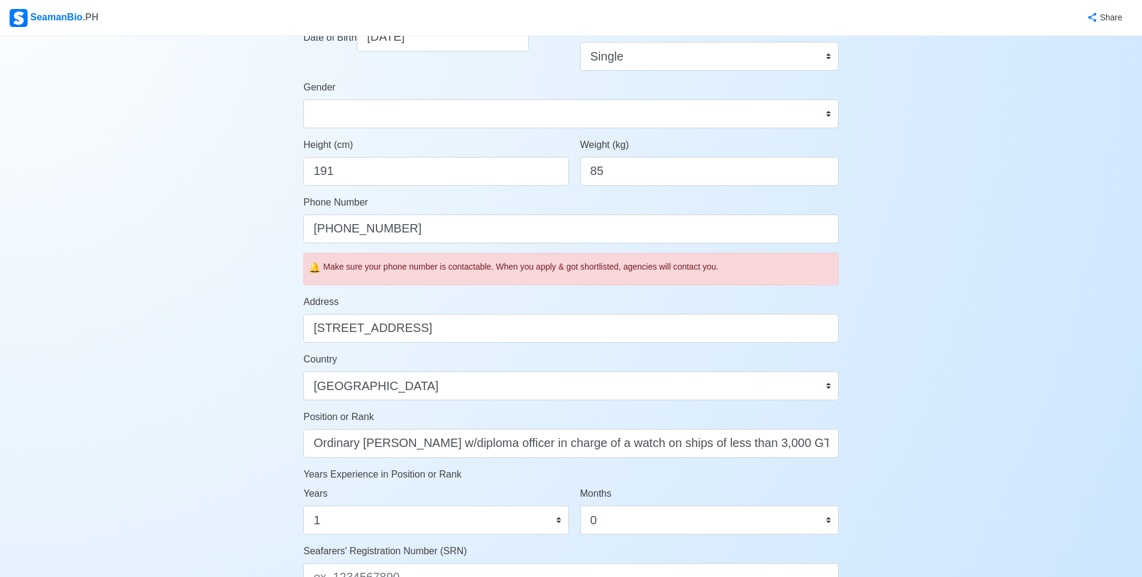
scroll to position [0, 0]
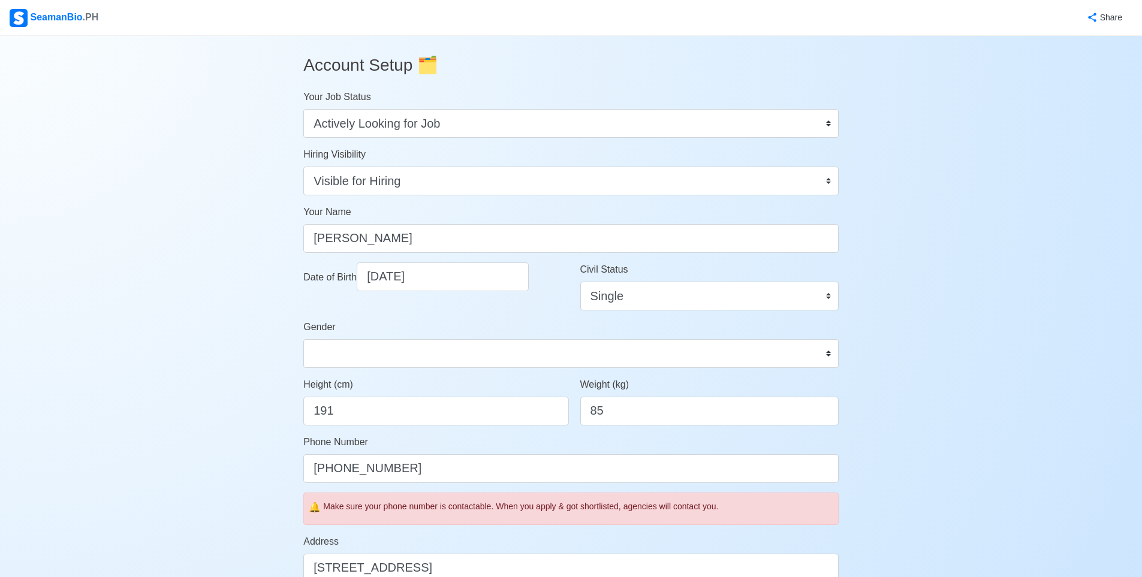
click at [389, 65] on h3 "Account Setup 🗂️" at bounding box center [570, 66] width 535 height 40
click at [71, 21] on div "SeamanBio .PH" at bounding box center [54, 18] width 89 height 18
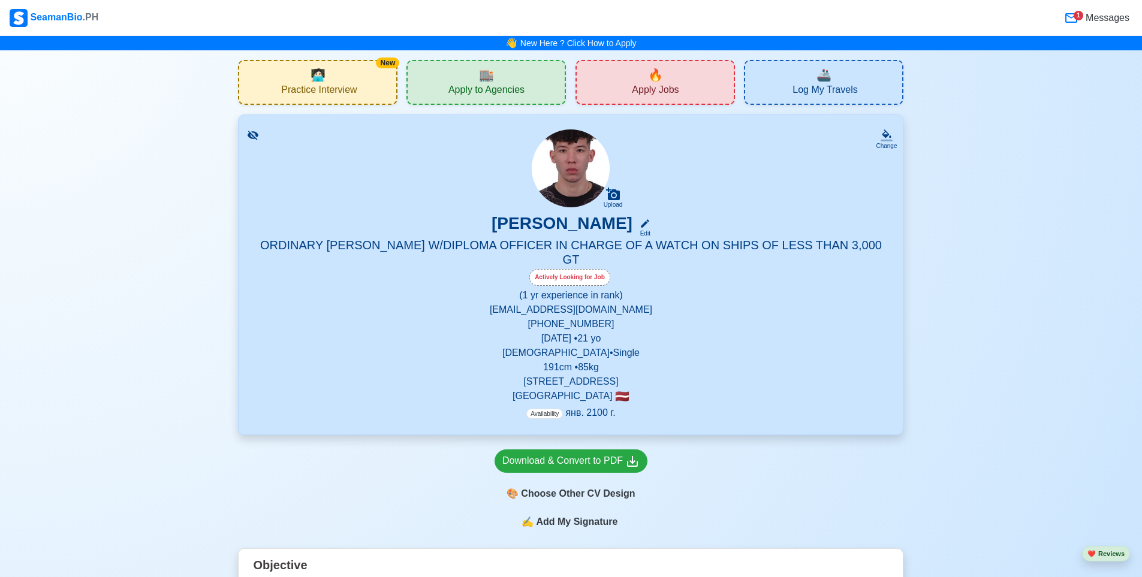
click at [590, 406] on p "Availability янв. 2100 г." at bounding box center [570, 413] width 89 height 14
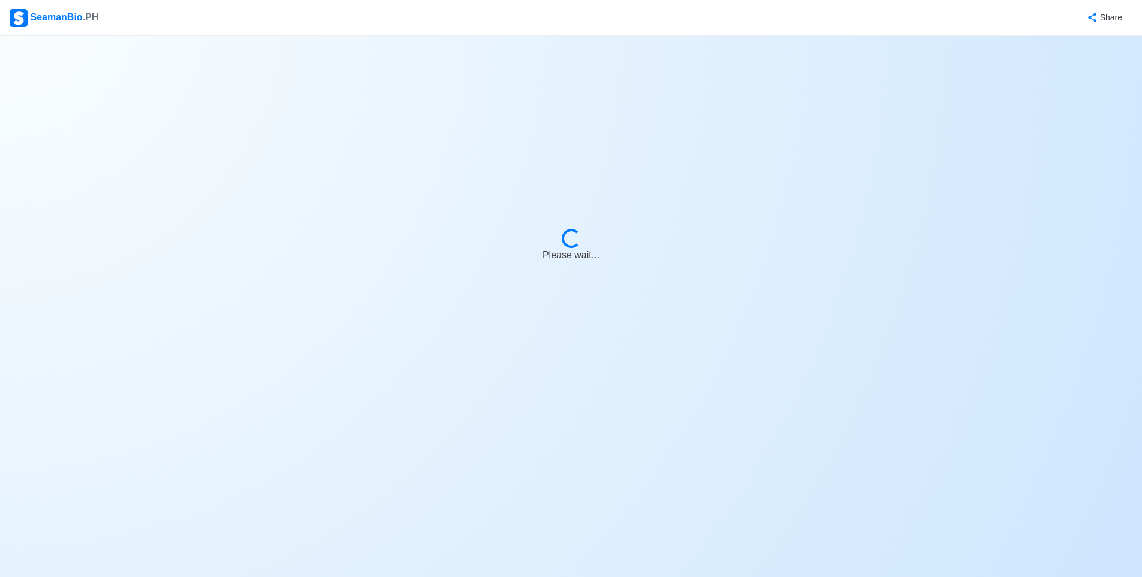
select select "Actively Looking for Job"
select select "Visible for Hiring"
select select "Single"
select select "[DEMOGRAPHIC_DATA]"
select select "LV"
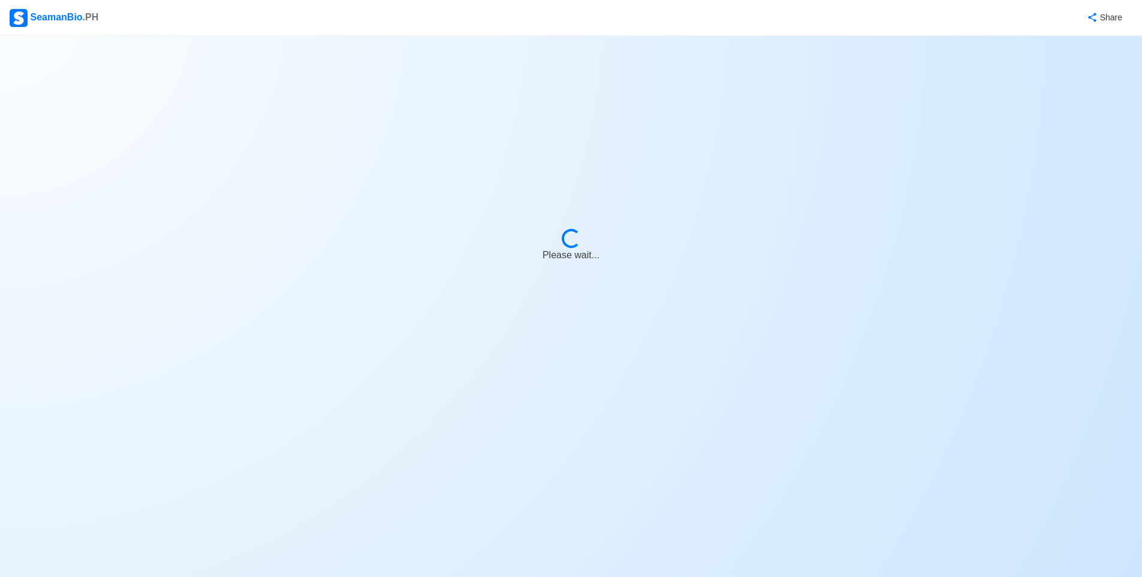
select select "1"
select select "0"
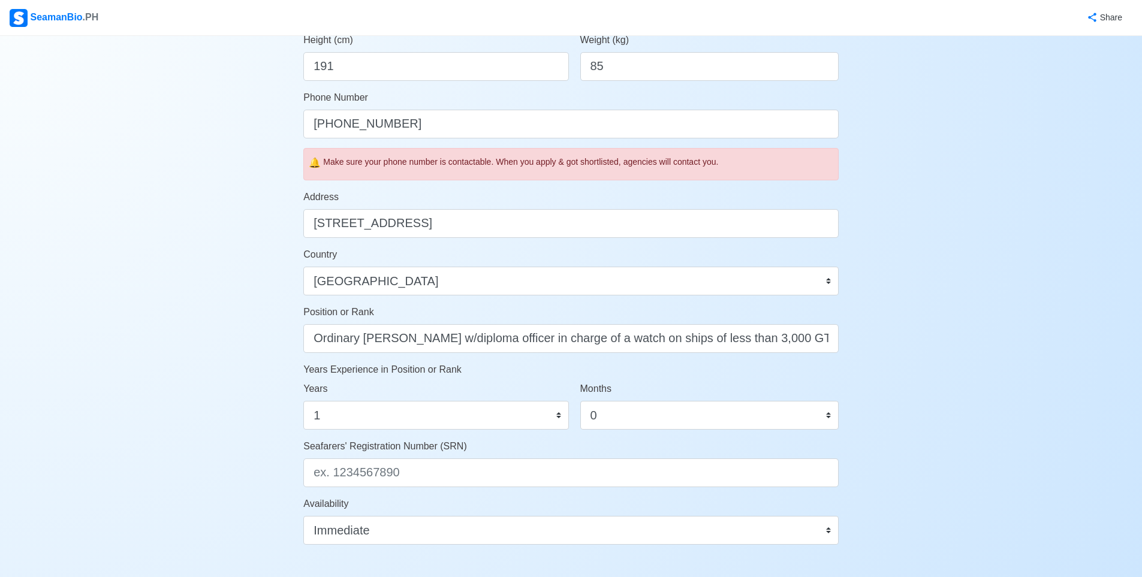
scroll to position [570, 0]
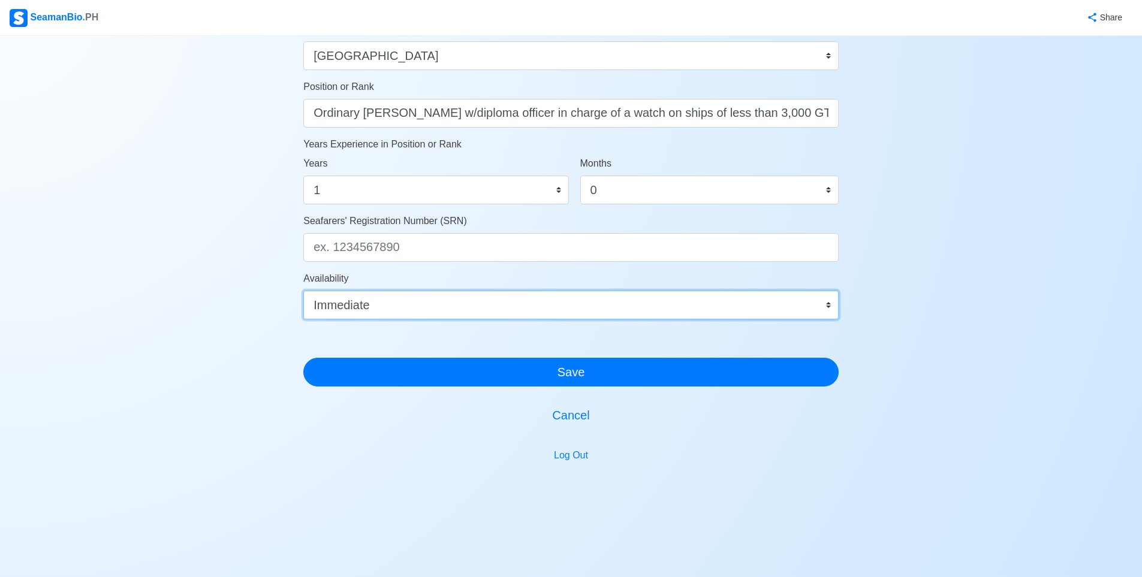
click at [553, 310] on select "Immediate окт. 2025 нояб. 2025 дек. 2025 янв. 2026 февр. 2026 март 2026 апр. 20…" at bounding box center [570, 305] width 535 height 29
click at [303, 291] on select "Immediate окт. 2025 нояб. 2025 дек. 2025 янв. 2026 февр. 2026 март 2026 апр. 20…" at bounding box center [570, 305] width 535 height 29
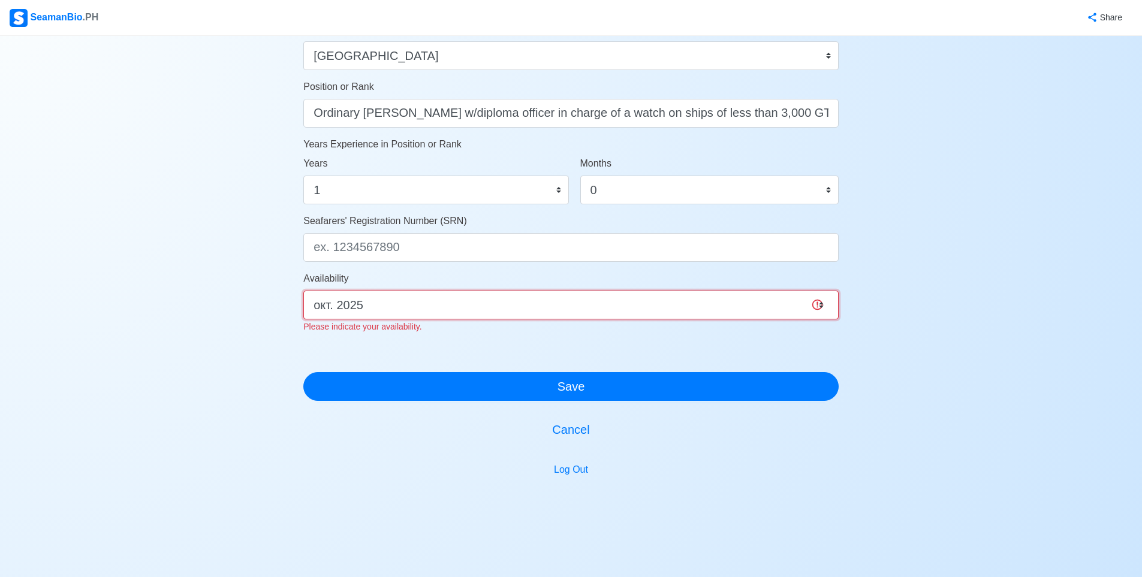
click at [484, 305] on select "Immediate окт. 2025 нояб. 2025 дек. 2025 янв. 2026 февр. 2026 март 2026 апр. 20…" at bounding box center [570, 305] width 535 height 29
select select "4102437600000"
click at [303, 291] on select "Immediate окт. 2025 нояб. 2025 дек. 2025 янв. 2026 февр. 2026 март 2026 апр. 20…" at bounding box center [570, 305] width 535 height 29
click at [455, 308] on select "Immediate окт. 2025 нояб. 2025 дек. 2025 янв. 2026 февр. 2026 март 2026 апр. 20…" at bounding box center [570, 305] width 535 height 29
click at [303, 291] on select "Immediate окт. 2025 нояб. 2025 дек. 2025 янв. 2026 февр. 2026 март 2026 апр. 20…" at bounding box center [570, 305] width 535 height 29
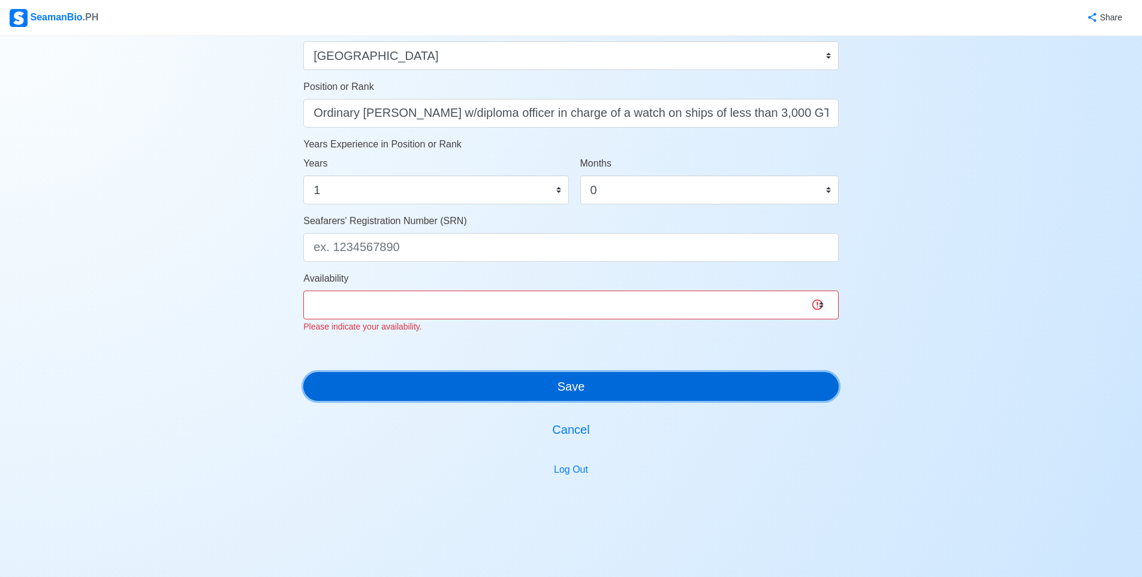
click at [539, 395] on button "Save" at bounding box center [570, 386] width 535 height 29
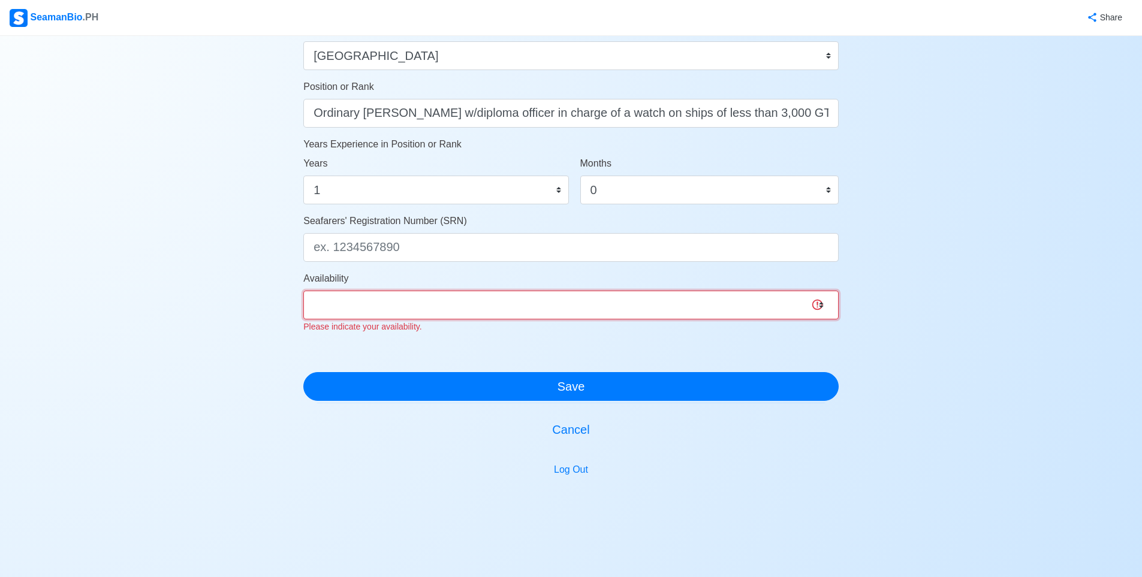
click at [467, 317] on select "Immediate окт. 2025 нояб. 2025 дек. 2025 янв. 2026 февр. 2026 март 2026 апр. 20…" at bounding box center [570, 305] width 535 height 29
click at [303, 291] on select "Immediate окт. 2025 нояб. 2025 дек. 2025 янв. 2026 февр. 2026 март 2026 апр. 20…" at bounding box center [570, 305] width 535 height 29
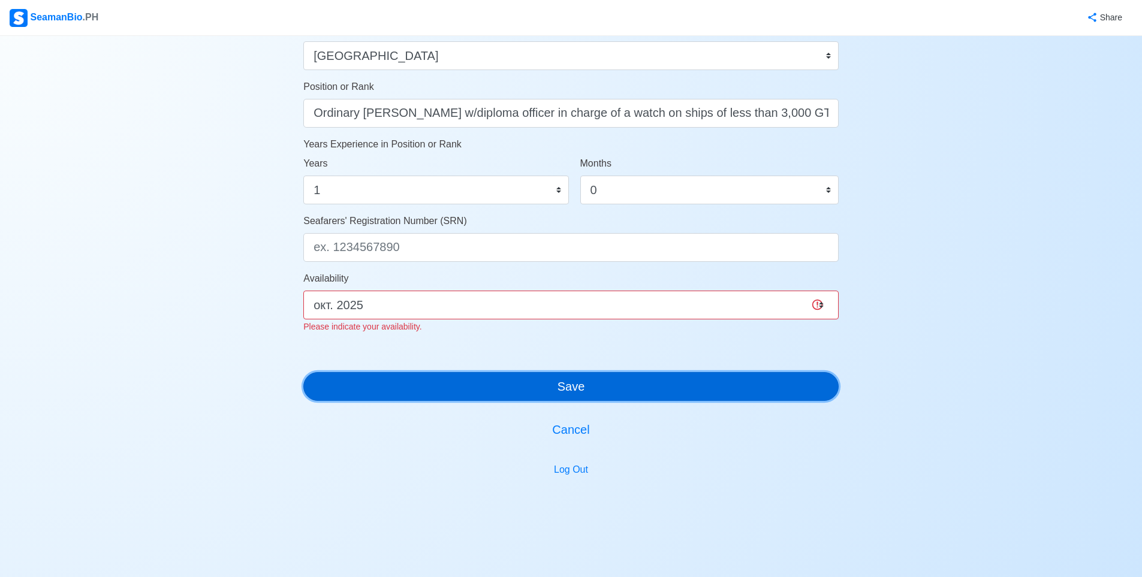
click at [417, 400] on button "Save" at bounding box center [570, 386] width 535 height 29
drag, startPoint x: 418, startPoint y: 395, endPoint x: 414, endPoint y: 326, distance: 69.1
click at [418, 390] on button "Save" at bounding box center [570, 386] width 535 height 29
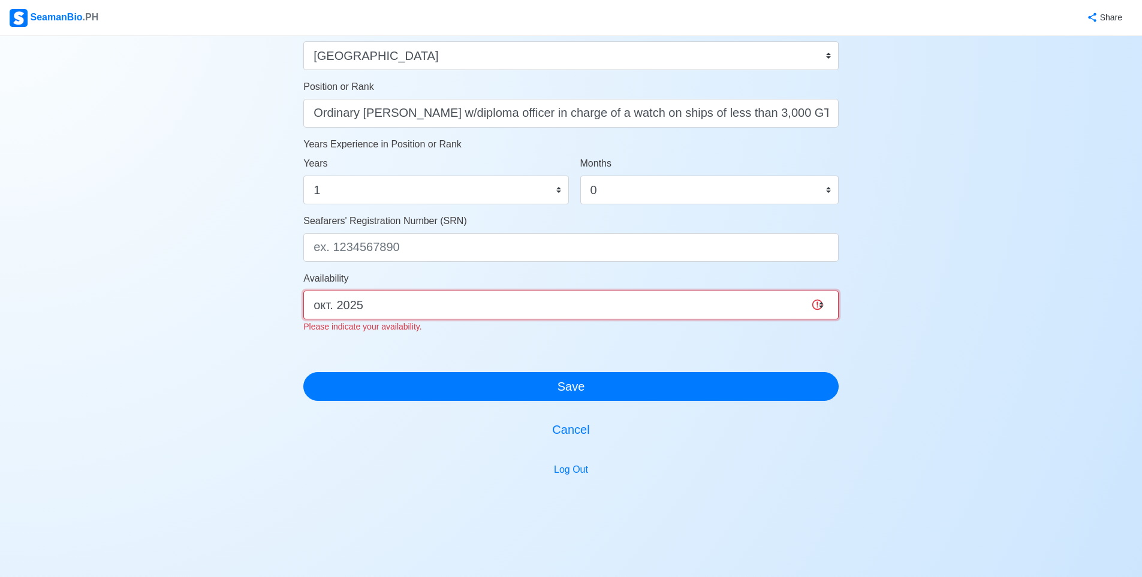
drag, startPoint x: 413, startPoint y: 305, endPoint x: 412, endPoint y: 311, distance: 6.0
click at [413, 306] on select "Immediate окт. 2025 нояб. 2025 дек. 2025 янв. 2026 февр. 2026 март 2026 апр. 20…" at bounding box center [570, 305] width 535 height 29
click at [303, 291] on select "Immediate окт. 2025 нояб. 2025 дек. 2025 янв. 2026 февр. 2026 март 2026 апр. 20…" at bounding box center [570, 305] width 535 height 29
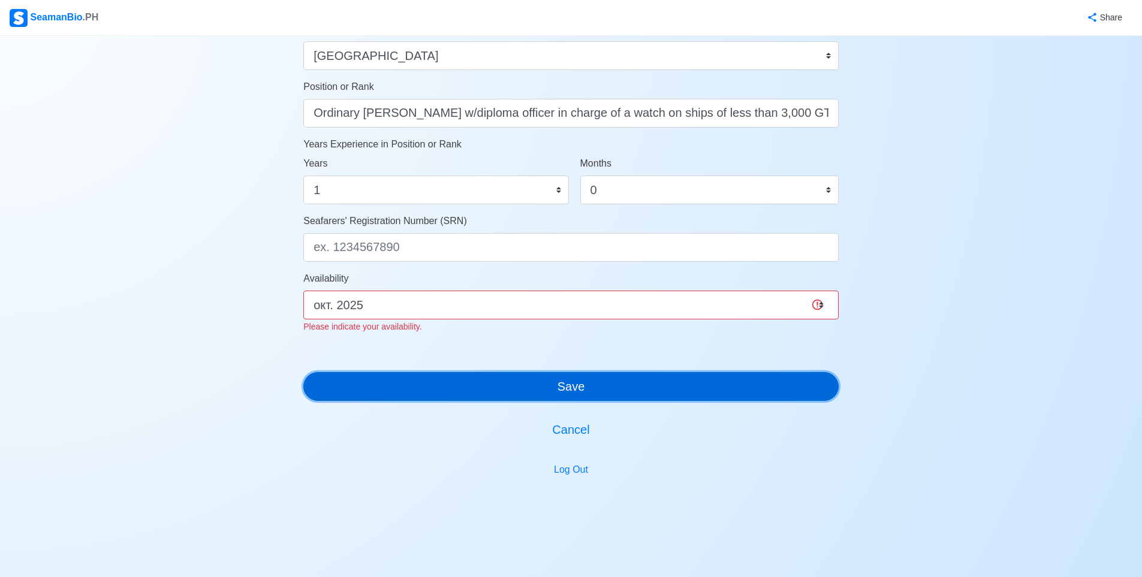
click at [408, 398] on button "Save" at bounding box center [570, 386] width 535 height 29
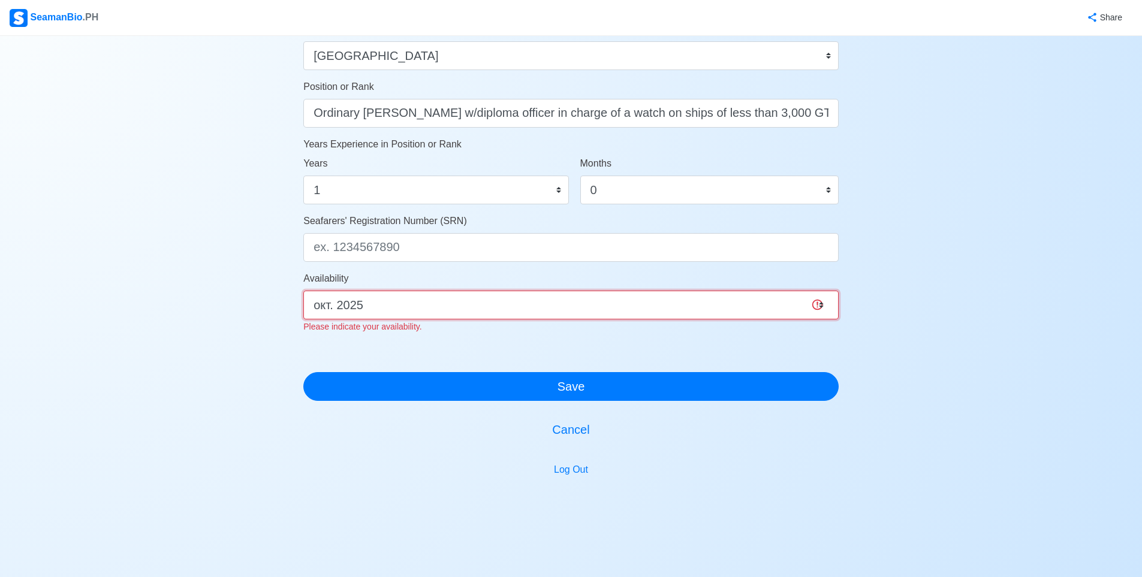
click at [413, 315] on select "Immediate окт. 2025 нояб. 2025 дек. 2025 янв. 2026 февр. 2026 март 2026 апр. 20…" at bounding box center [570, 305] width 535 height 29
click at [303, 291] on select "Immediate окт. 2025 нояб. 2025 дек. 2025 янв. 2026 февр. 2026 март 2026 апр. 20…" at bounding box center [570, 305] width 535 height 29
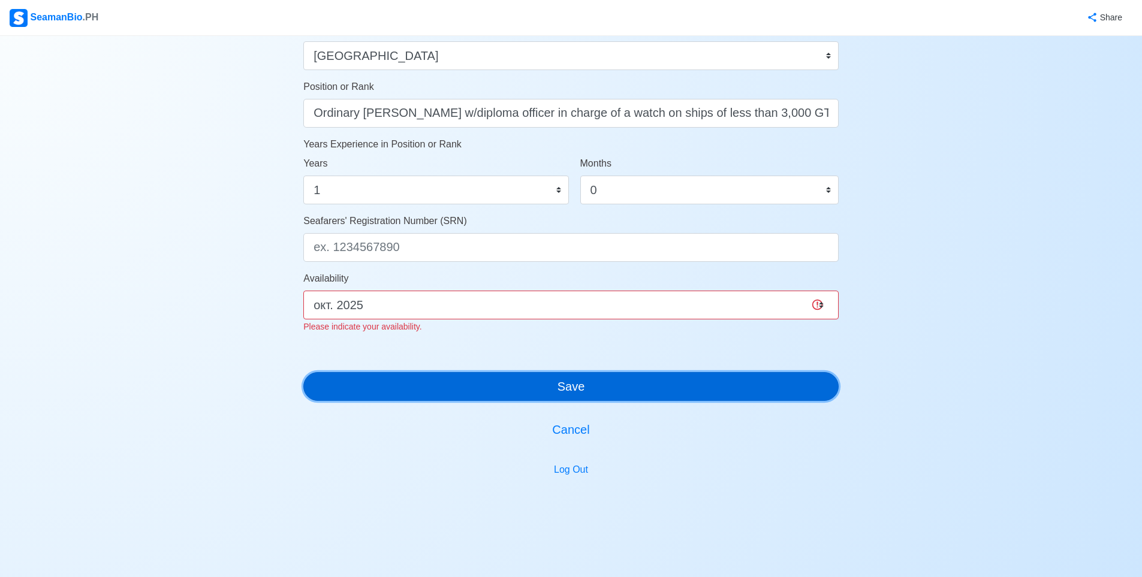
click at [409, 380] on button "Save" at bounding box center [570, 386] width 535 height 29
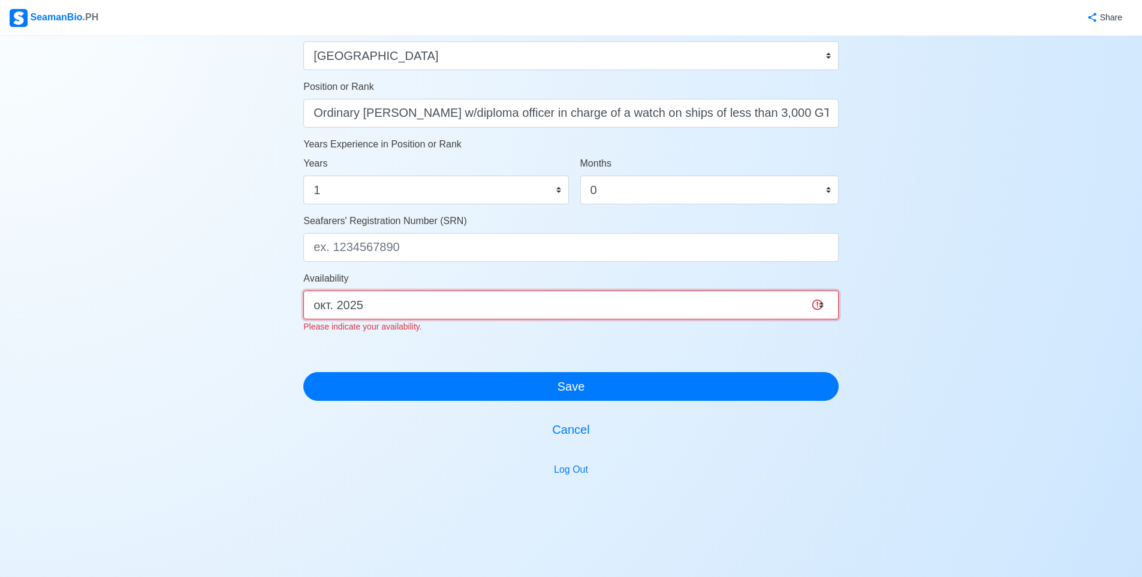
click at [401, 312] on select "Immediate окт. 2025 нояб. 2025 дек. 2025 янв. 2026 февр. 2026 март 2026 апр. 20…" at bounding box center [570, 305] width 535 height 29
click at [303, 291] on select "Immediate окт. 2025 нояб. 2025 дек. 2025 янв. 2026 февр. 2026 март 2026 апр. 20…" at bounding box center [570, 305] width 535 height 29
drag, startPoint x: 405, startPoint y: 345, endPoint x: 405, endPoint y: 361, distance: 16.2
click at [405, 347] on div at bounding box center [570, 358] width 535 height 29
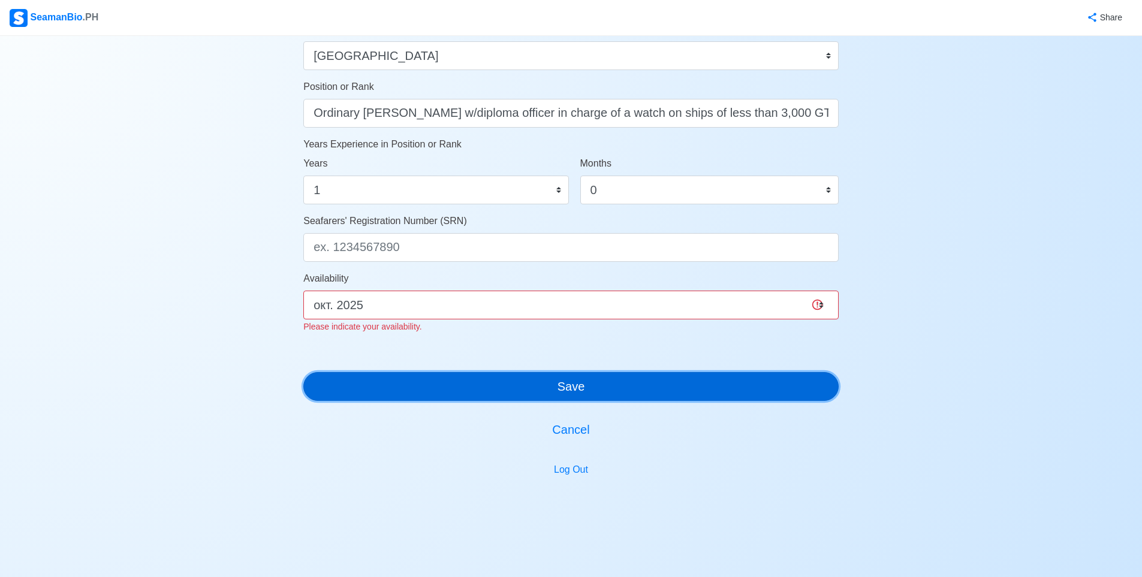
click at [405, 385] on button "Save" at bounding box center [570, 386] width 535 height 29
click at [404, 385] on button "Save" at bounding box center [570, 386] width 535 height 29
drag, startPoint x: 404, startPoint y: 385, endPoint x: 417, endPoint y: 324, distance: 62.4
click at [404, 384] on button "Save" at bounding box center [570, 386] width 535 height 29
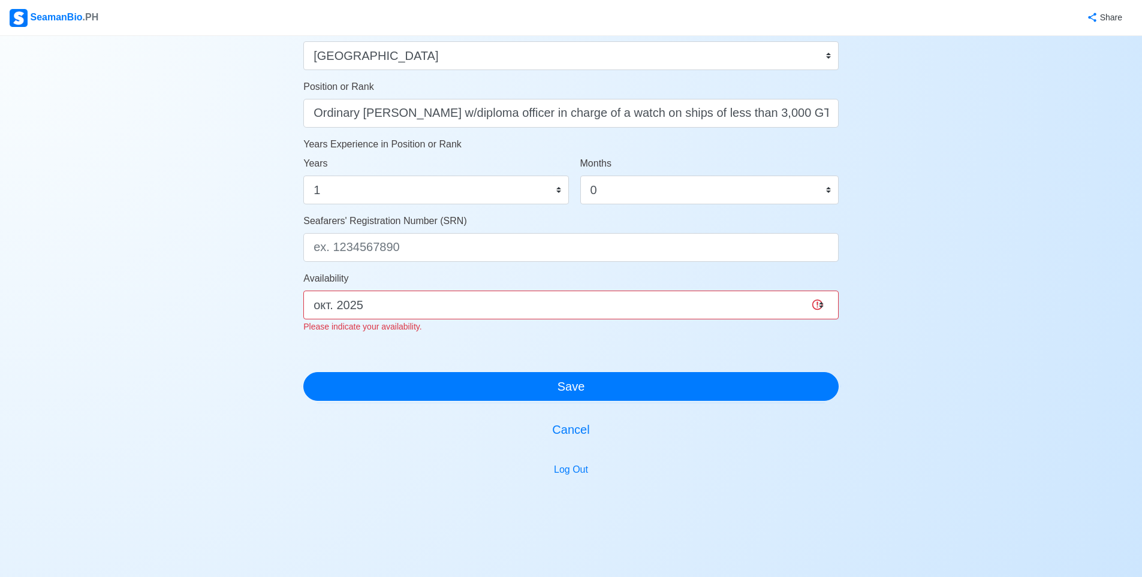
click at [417, 318] on div "Availability Immediate окт. 2025 нояб. 2025 дек. 2025 янв. 2026 февр. 2026 март…" at bounding box center [570, 303] width 535 height 62
click at [419, 304] on select "Immediate окт. 2025 нояб. 2025 дек. 2025 янв. 2026 февр. 2026 март 2026 апр. 20…" at bounding box center [570, 305] width 535 height 29
click at [303, 291] on select "Immediate окт. 2025 нояб. 2025 дек. 2025 янв. 2026 февр. 2026 март 2026 апр. 20…" at bounding box center [570, 305] width 535 height 29
drag, startPoint x: 411, startPoint y: 312, endPoint x: 410, endPoint y: 319, distance: 7.2
click at [411, 313] on select "Immediate окт. 2025 нояб. 2025 дек. 2025 янв. 2026 февр. 2026 март 2026 апр. 20…" at bounding box center [570, 305] width 535 height 29
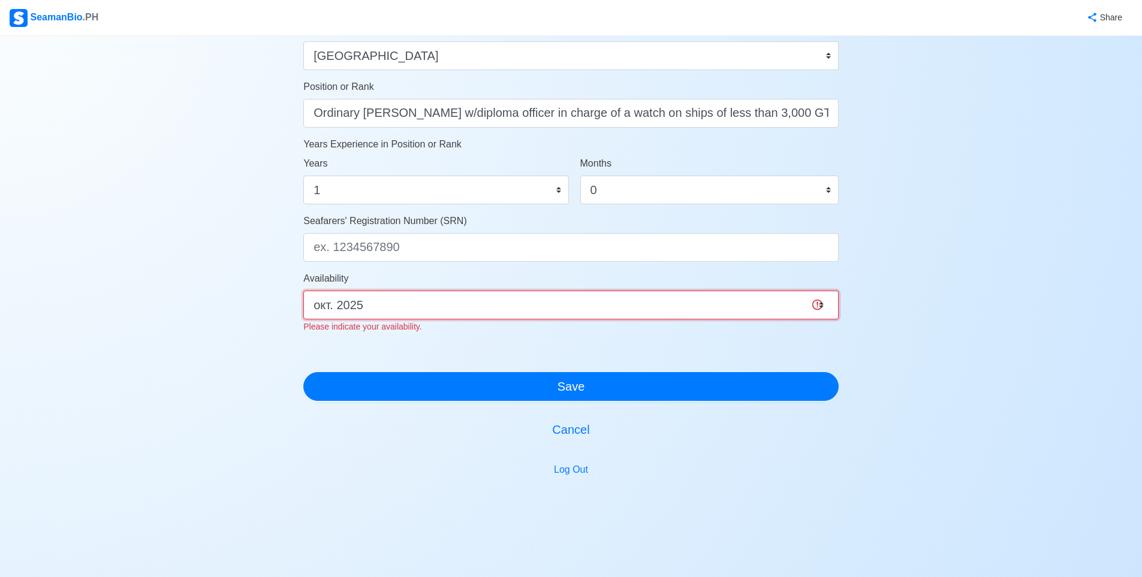
click at [303, 291] on select "Immediate окт. 2025 нояб. 2025 дек. 2025 янв. 2026 февр. 2026 март 2026 апр. 20…" at bounding box center [570, 305] width 535 height 29
drag, startPoint x: 402, startPoint y: 414, endPoint x: 403, endPoint y: 445, distance: 30.6
click at [399, 428] on div "Account Setup 🗂️ Your Job Status Onboard Actively Looking for Job Not Looking f…" at bounding box center [570, 14] width 535 height 1078
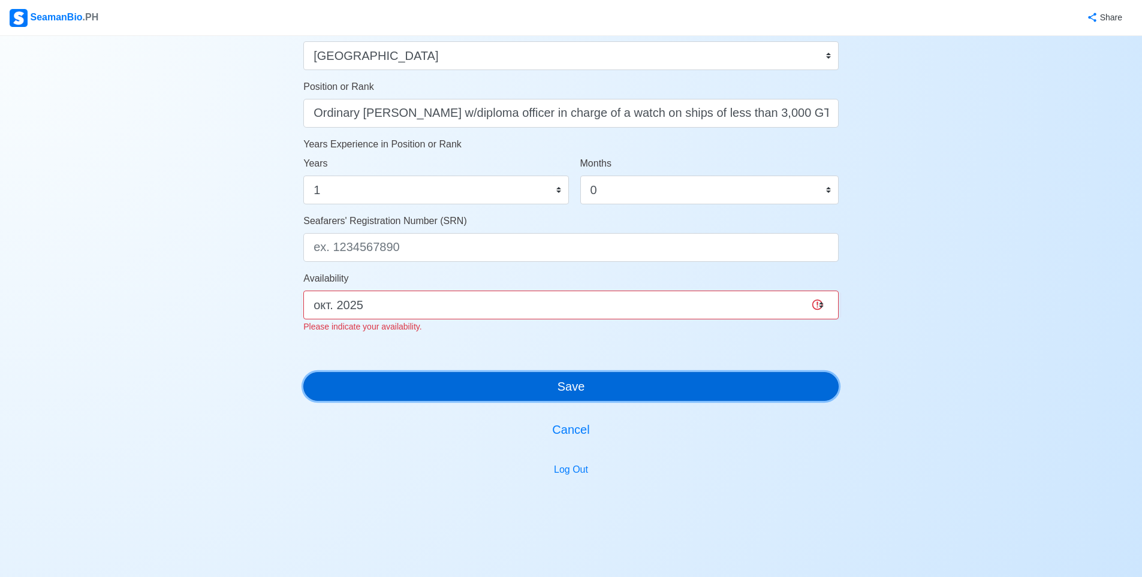
click at [415, 387] on button "Save" at bounding box center [570, 386] width 535 height 29
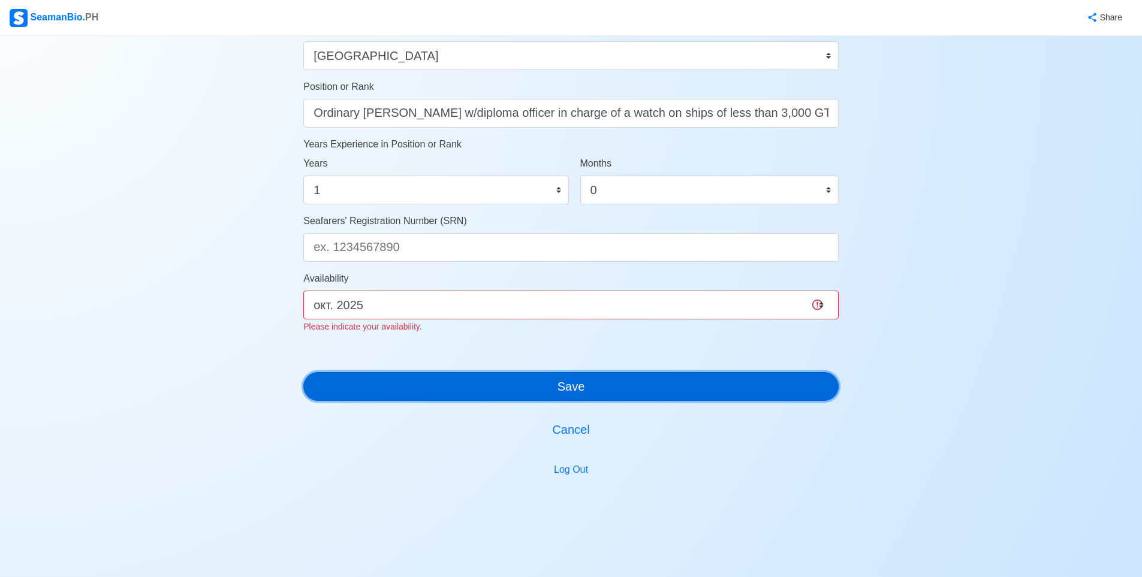
click at [416, 391] on button "Save" at bounding box center [570, 386] width 535 height 29
click at [423, 386] on button "Save" at bounding box center [570, 386] width 535 height 29
click at [439, 384] on button "Save" at bounding box center [570, 386] width 535 height 29
click at [439, 383] on button "Save" at bounding box center [570, 386] width 535 height 29
click at [439, 382] on button "Save" at bounding box center [570, 386] width 535 height 29
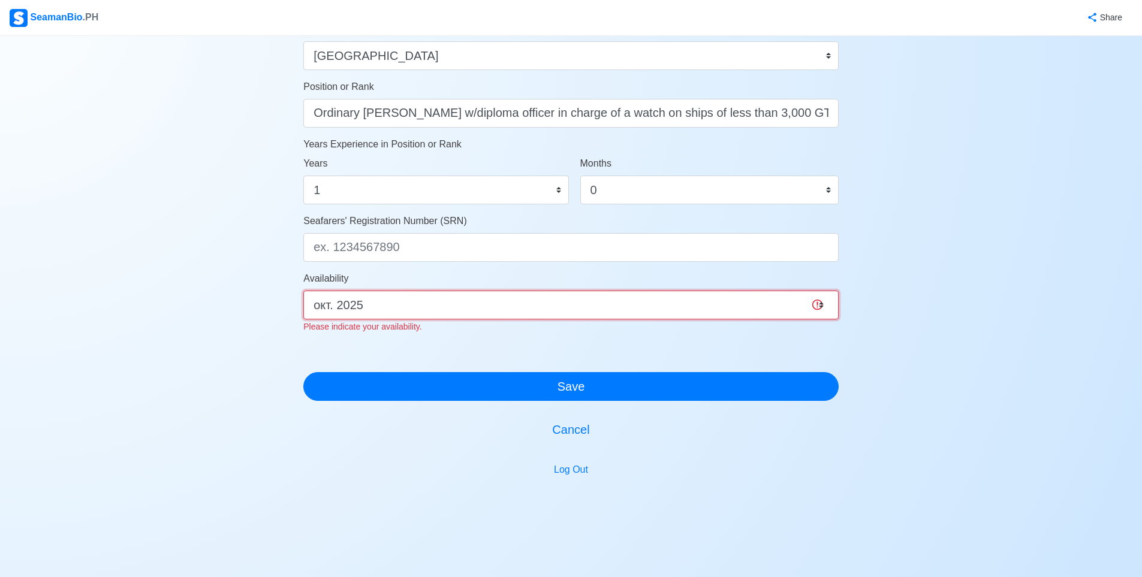
click at [448, 311] on select "Immediate окт. 2025 нояб. 2025 дек. 2025 янв. 2026 февр. 2026 март 2026 апр. 20…" at bounding box center [570, 305] width 535 height 29
select select "4102437600000"
click at [303, 291] on select "Immediate окт. 2025 нояб. 2025 дек. 2025 янв. 2026 февр. 2026 март 2026 апр. 20…" at bounding box center [570, 305] width 535 height 29
click at [419, 306] on select "Immediate окт. 2025 нояб. 2025 дек. 2025 янв. 2026 февр. 2026 март 2026 апр. 20…" at bounding box center [570, 305] width 535 height 29
click at [418, 305] on select "Immediate окт. 2025 нояб. 2025 дек. 2025 янв. 2026 февр. 2026 март 2026 апр. 20…" at bounding box center [570, 305] width 535 height 29
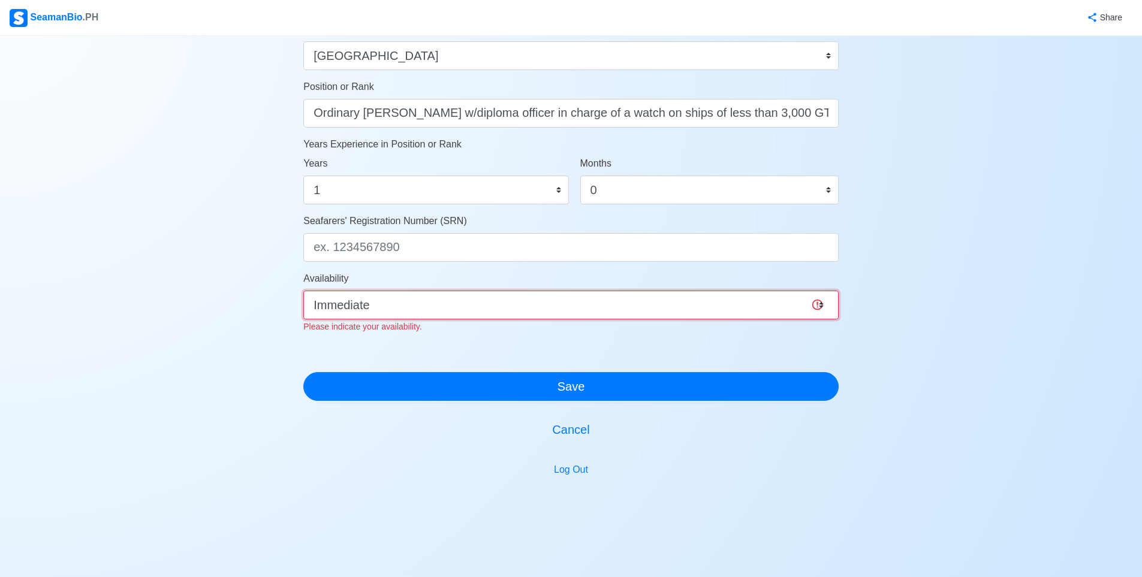
click at [418, 305] on select "Immediate окт. 2025 нояб. 2025 дек. 2025 янв. 2026 февр. 2026 март 2026 апр. 20…" at bounding box center [570, 305] width 535 height 29
click at [419, 304] on select "Immediate окт. 2025 нояб. 2025 дек. 2025 янв. 2026 февр. 2026 март 2026 апр. 20…" at bounding box center [570, 305] width 535 height 29
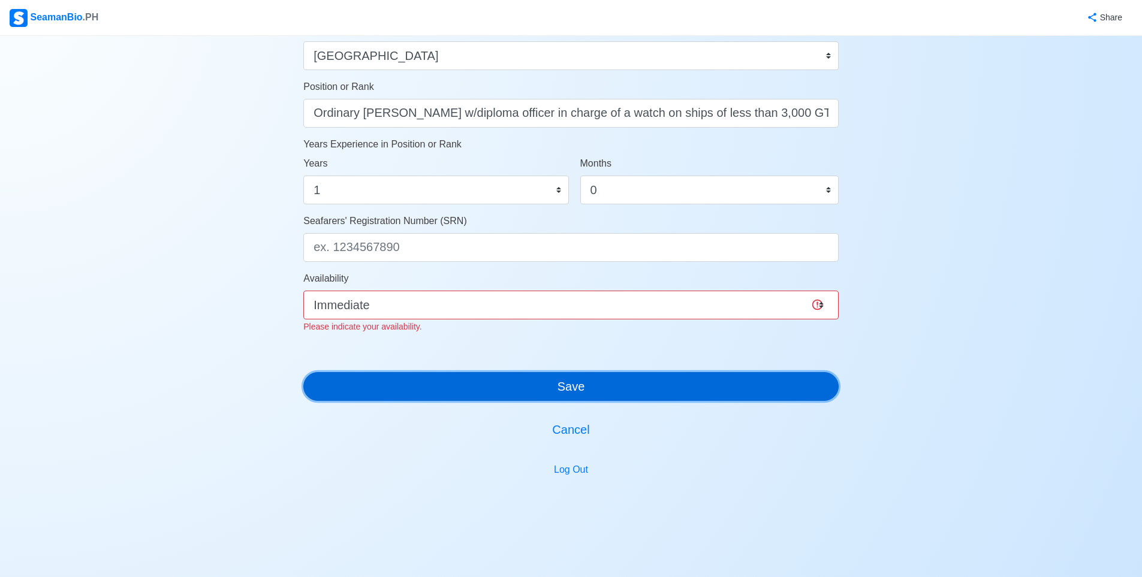
click at [450, 376] on button "Save" at bounding box center [570, 386] width 535 height 29
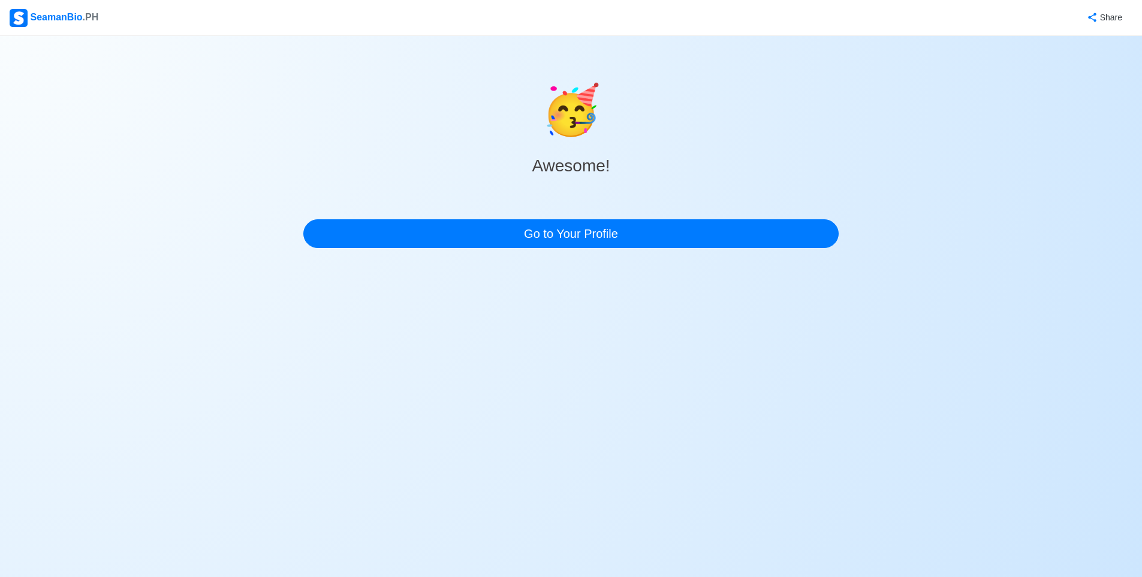
scroll to position [0, 0]
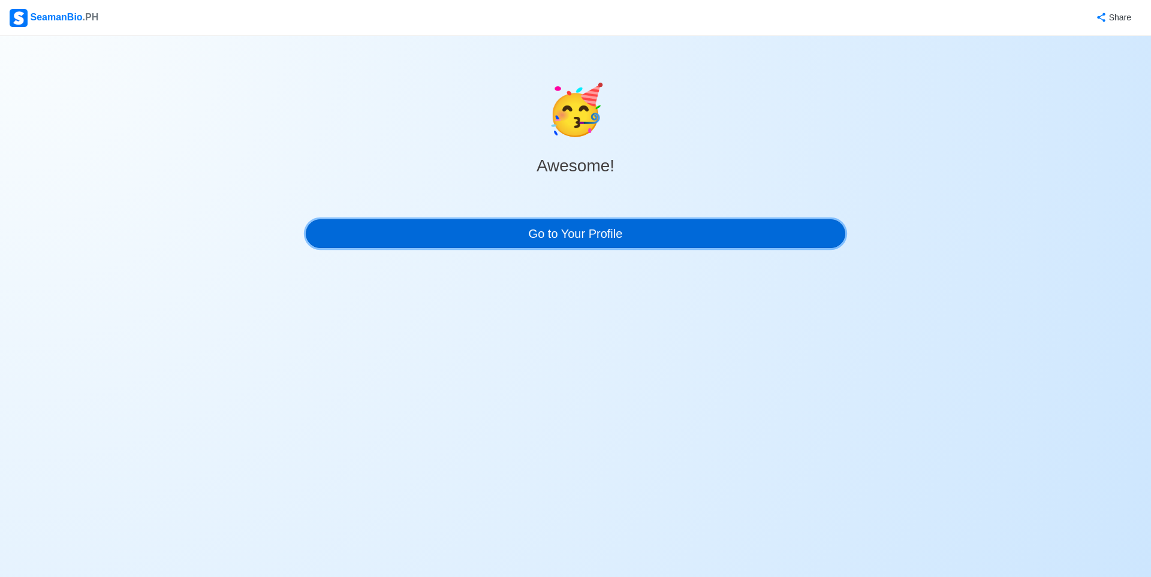
click at [556, 237] on link "Go to Your Profile" at bounding box center [576, 233] width 540 height 29
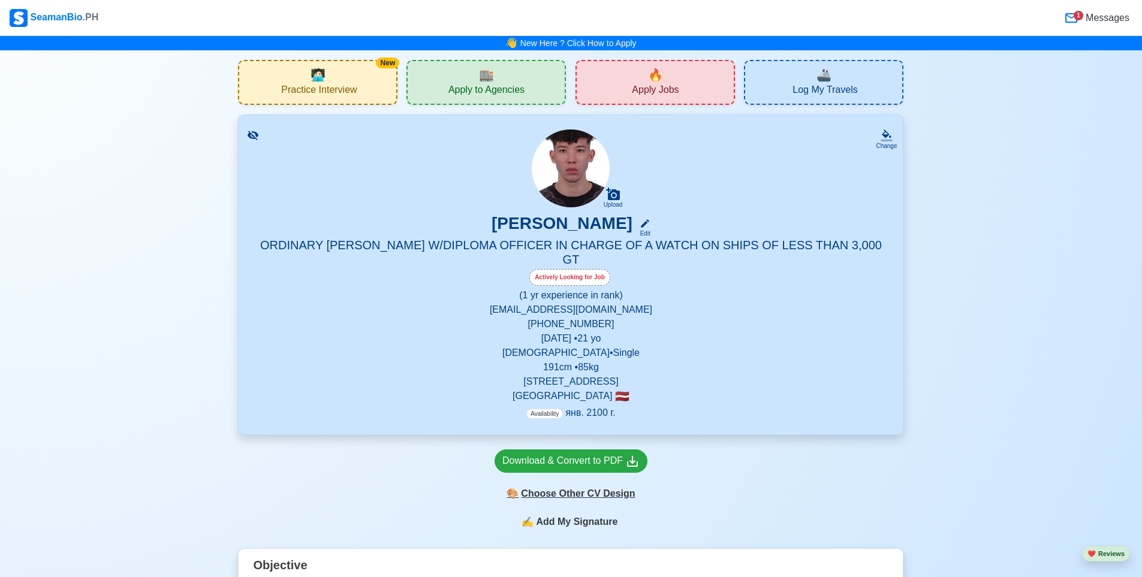
click at [600, 483] on div "🎨 Choose Other CV Design" at bounding box center [571, 494] width 153 height 23
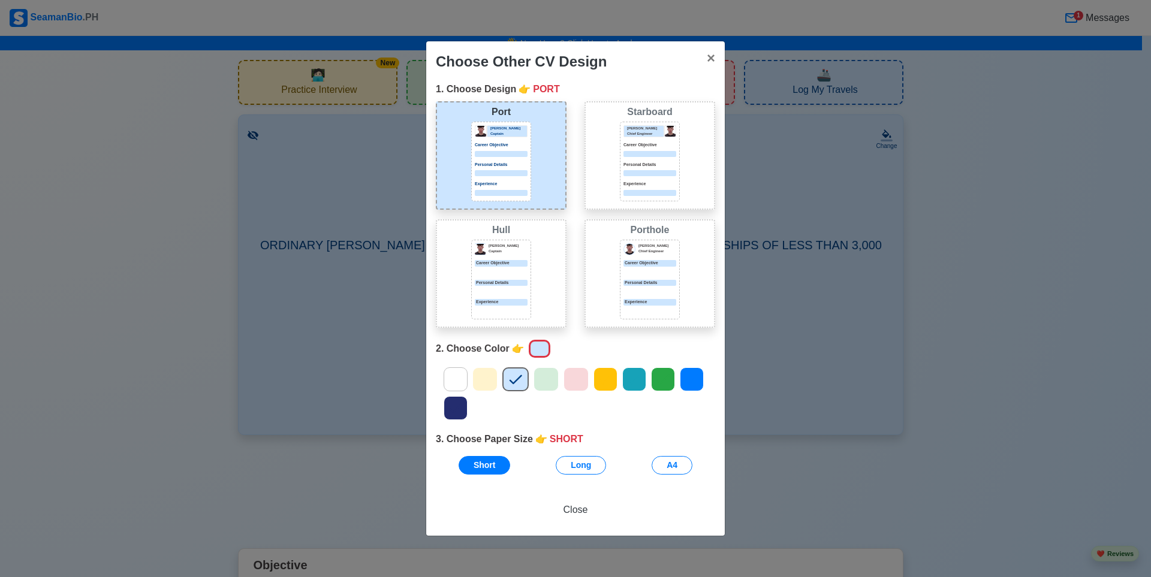
click at [462, 416] on icon at bounding box center [456, 408] width 18 height 18
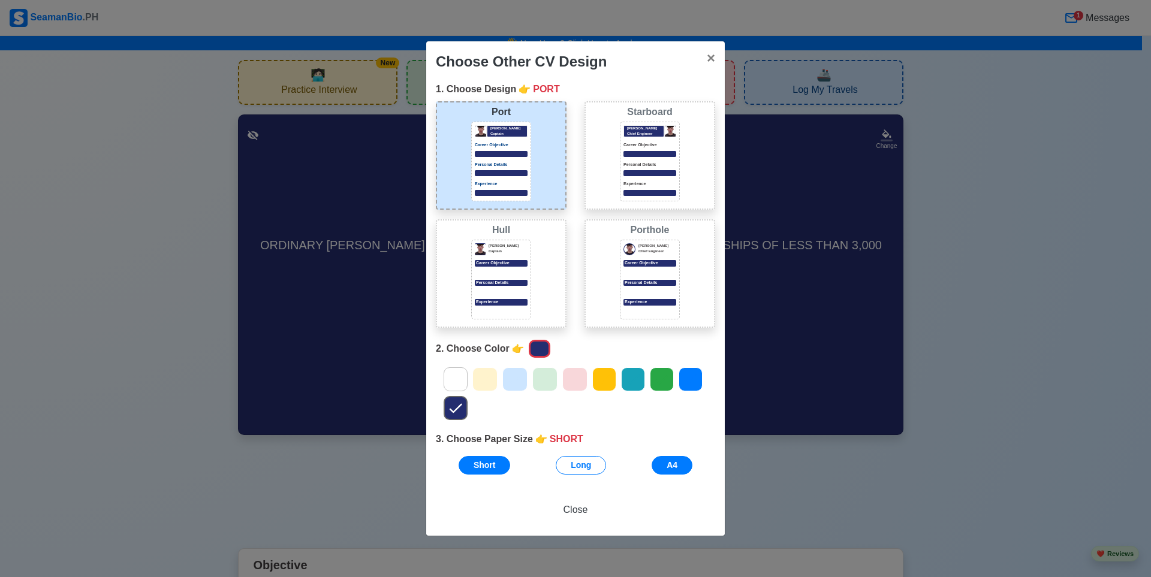
click at [691, 468] on div "Short Long A4" at bounding box center [575, 465] width 279 height 19
click at [681, 466] on button "A4" at bounding box center [672, 465] width 41 height 19
click at [706, 66] on div "Choose Other CV Design × Close" at bounding box center [575, 61] width 299 height 41
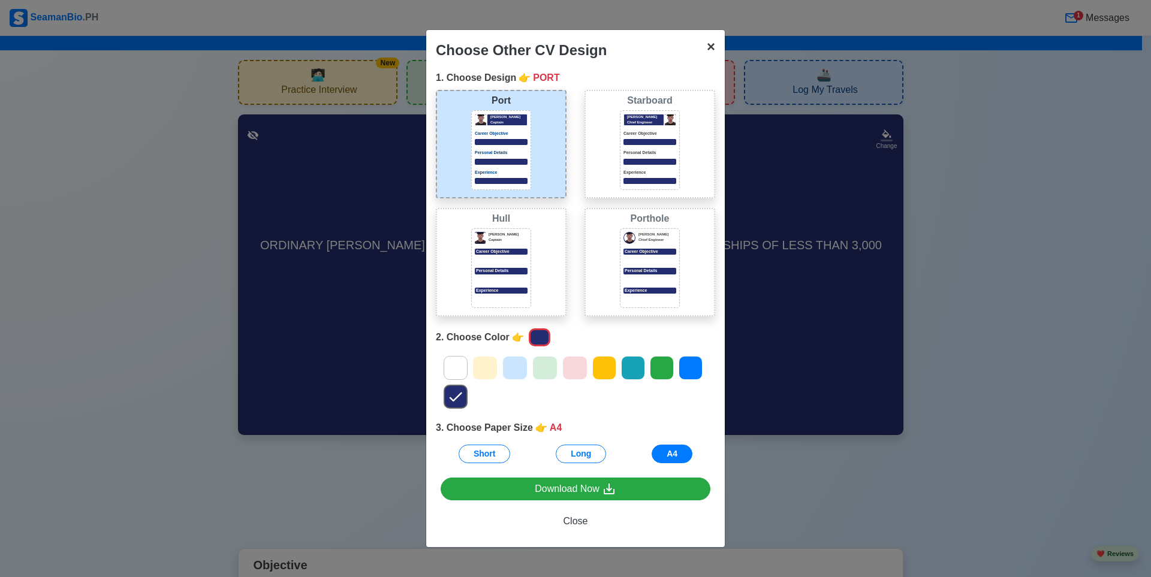
click at [707, 51] on span "×" at bounding box center [711, 46] width 8 height 16
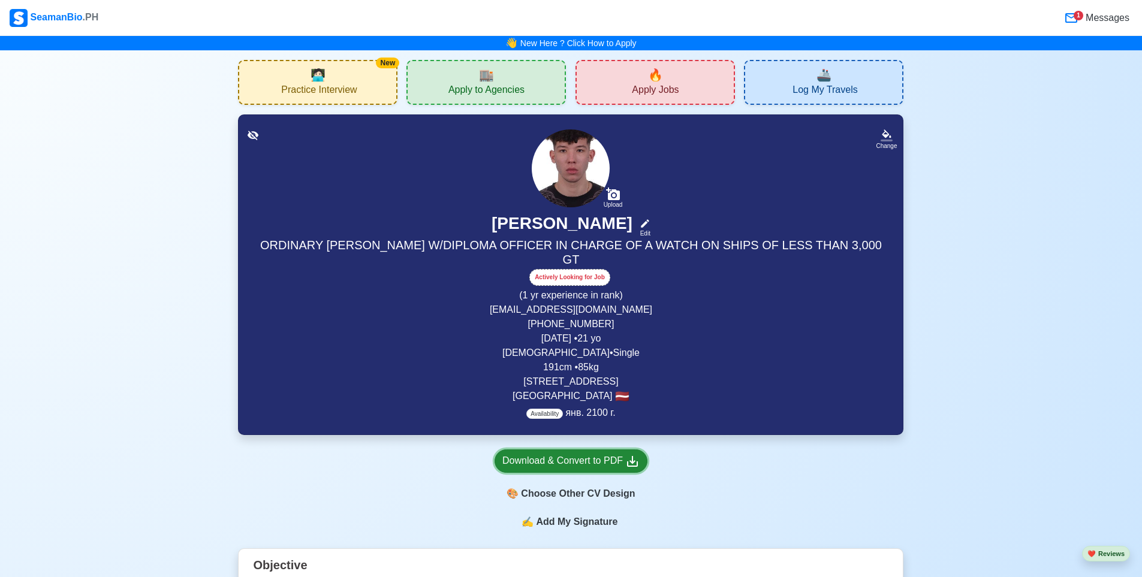
click at [595, 454] on div "Download & Convert to PDF" at bounding box center [570, 461] width 137 height 15
